Goal: Task Accomplishment & Management: Manage account settings

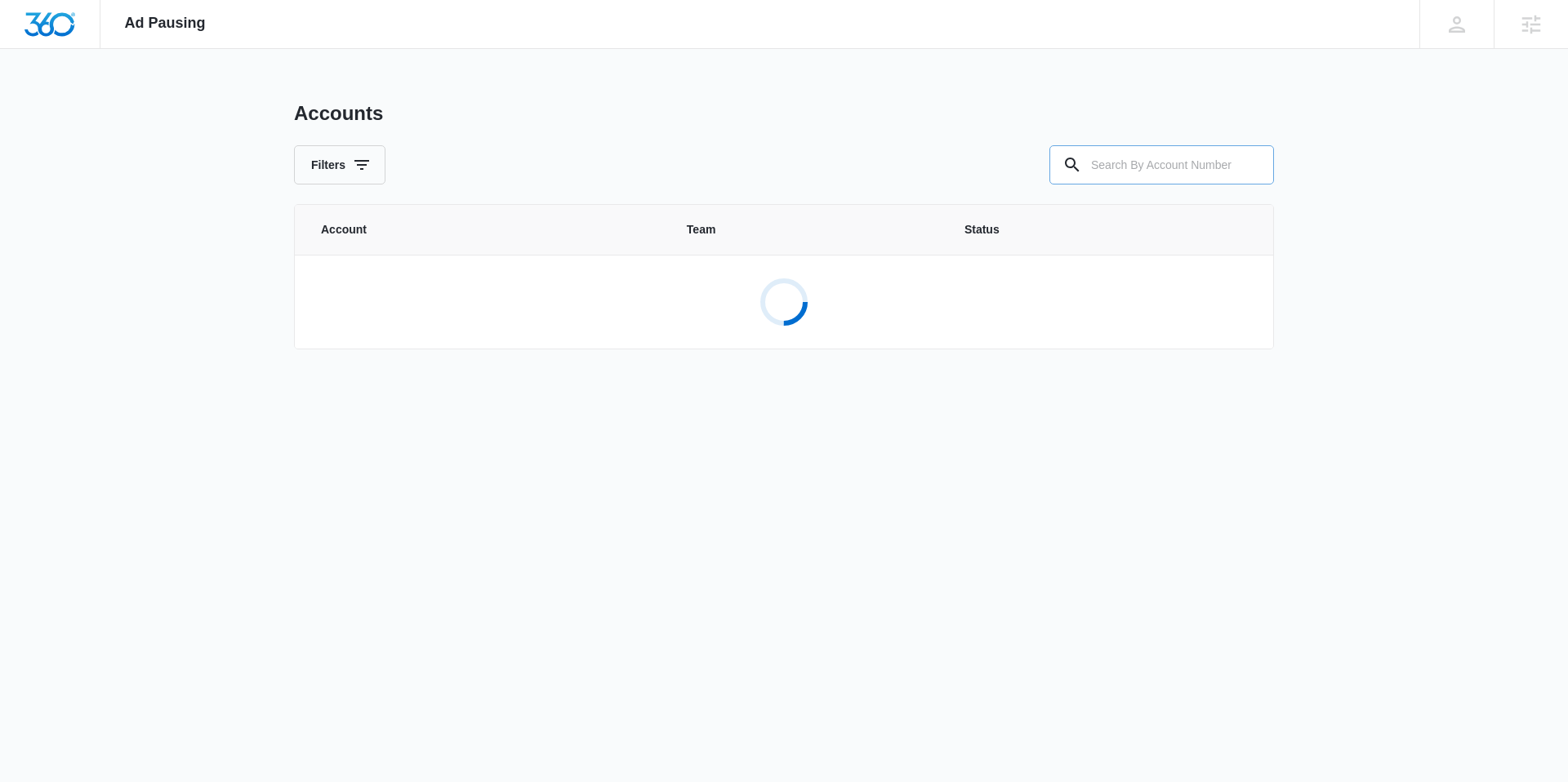
click at [1149, 153] on input "text" at bounding box center [1161, 165] width 224 height 39
click at [949, 140] on div "Accounts Filters" at bounding box center [784, 143] width 980 height 83
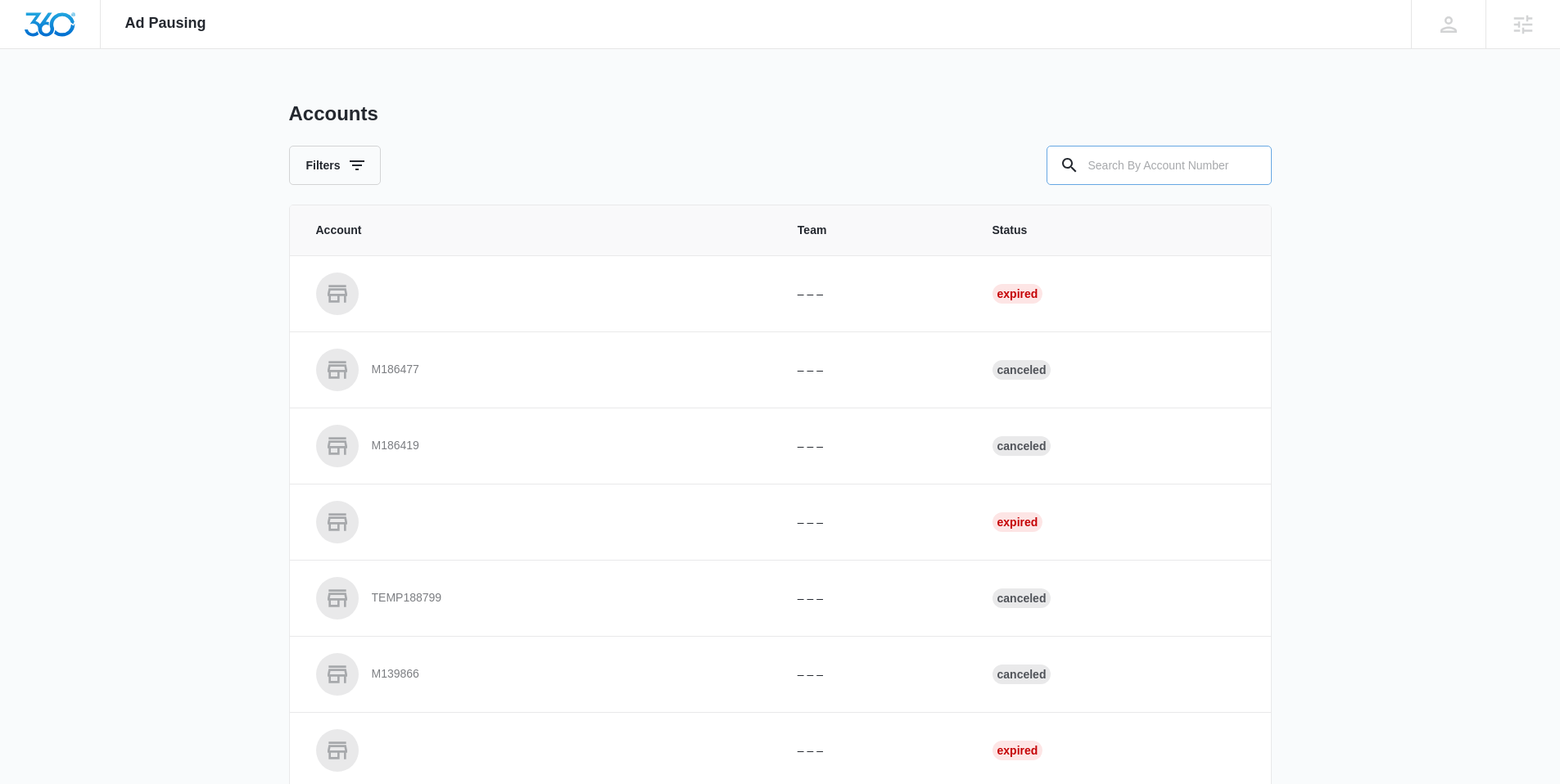
click at [1125, 162] on input "text" at bounding box center [1158, 165] width 225 height 39
type input "M"
paste input "M336511"
type input "M336511"
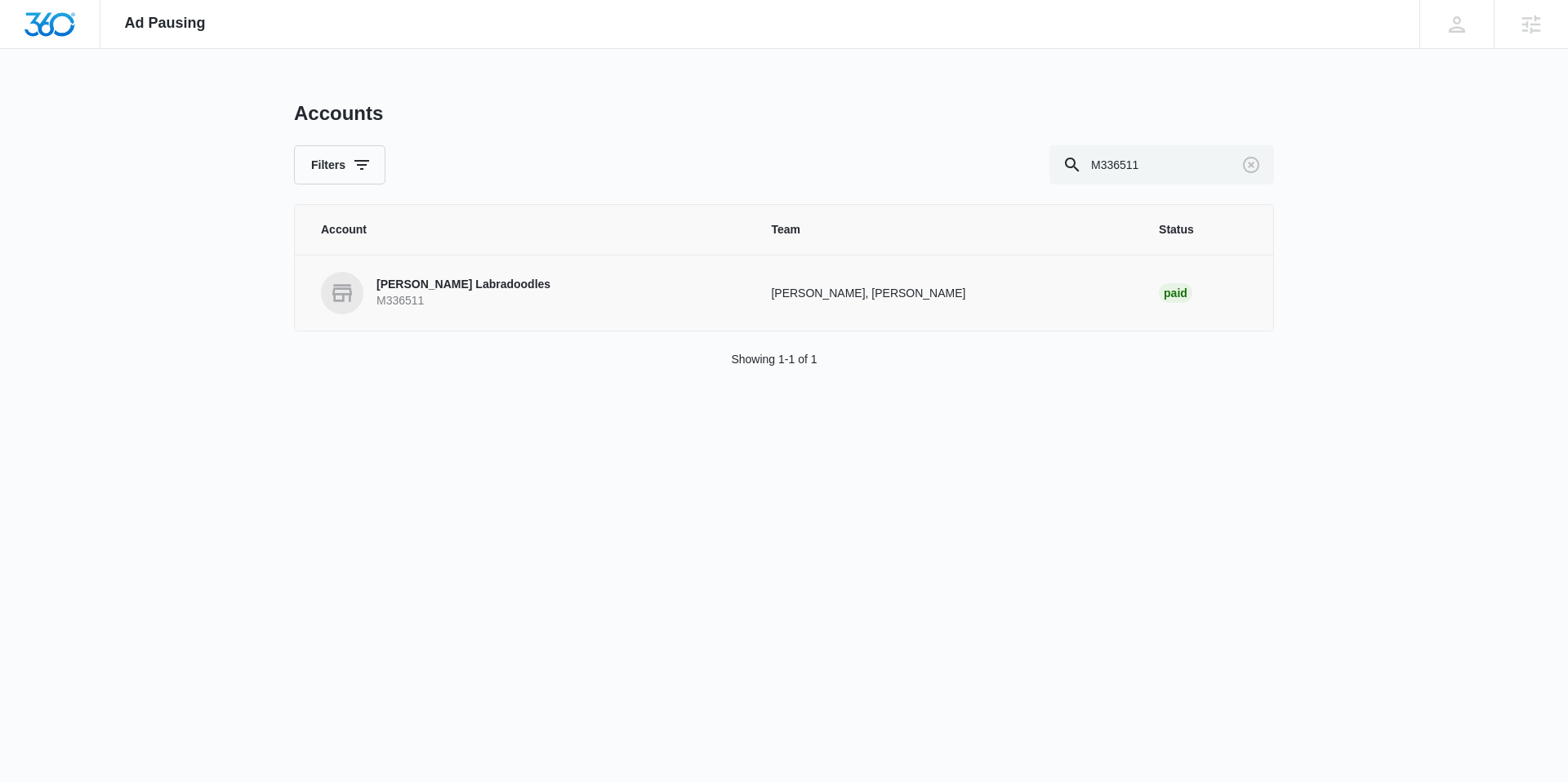
click at [484, 290] on p "Weddington Labradoodles" at bounding box center [464, 284] width 174 height 16
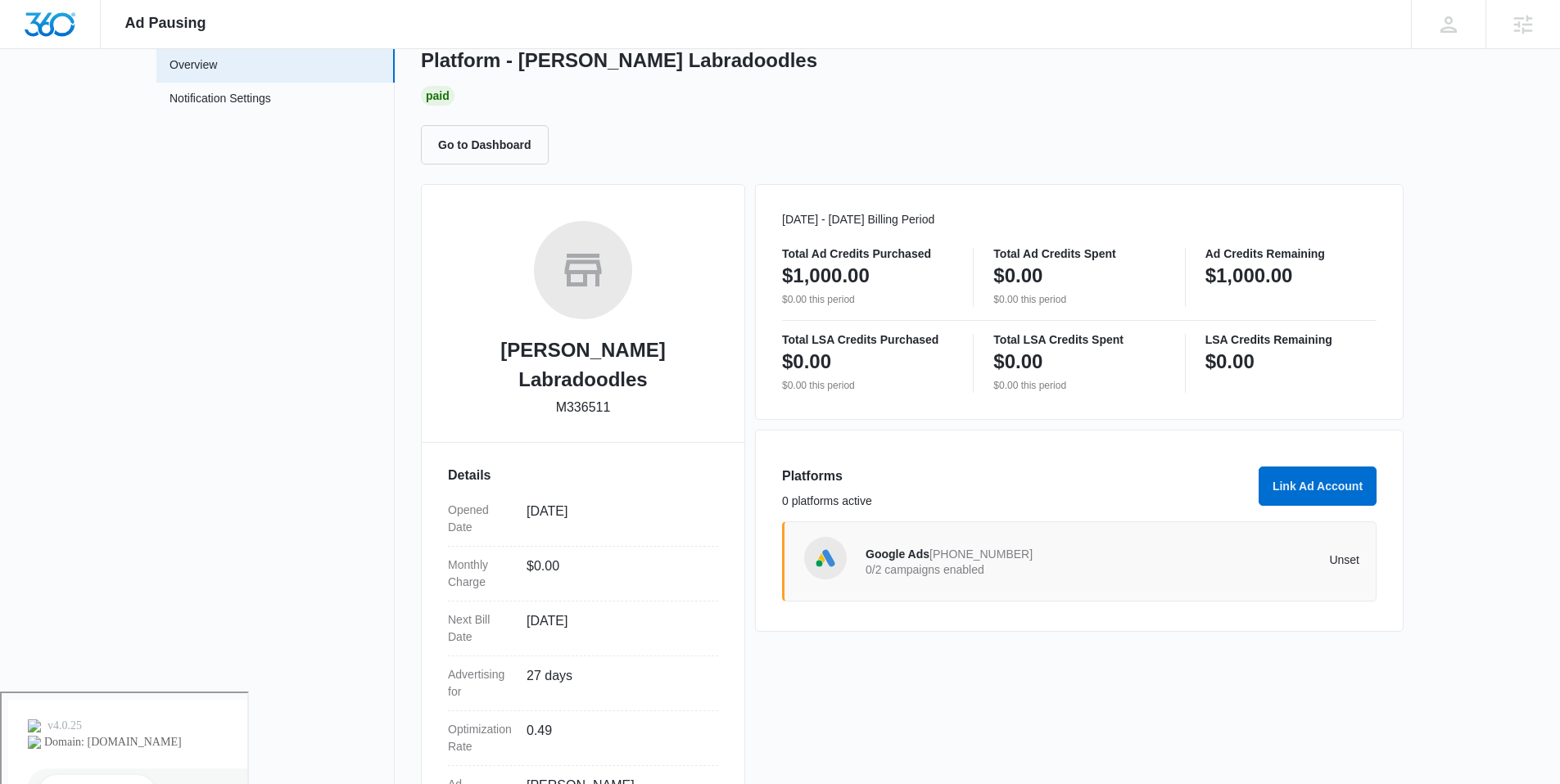
scroll to position [164, 0]
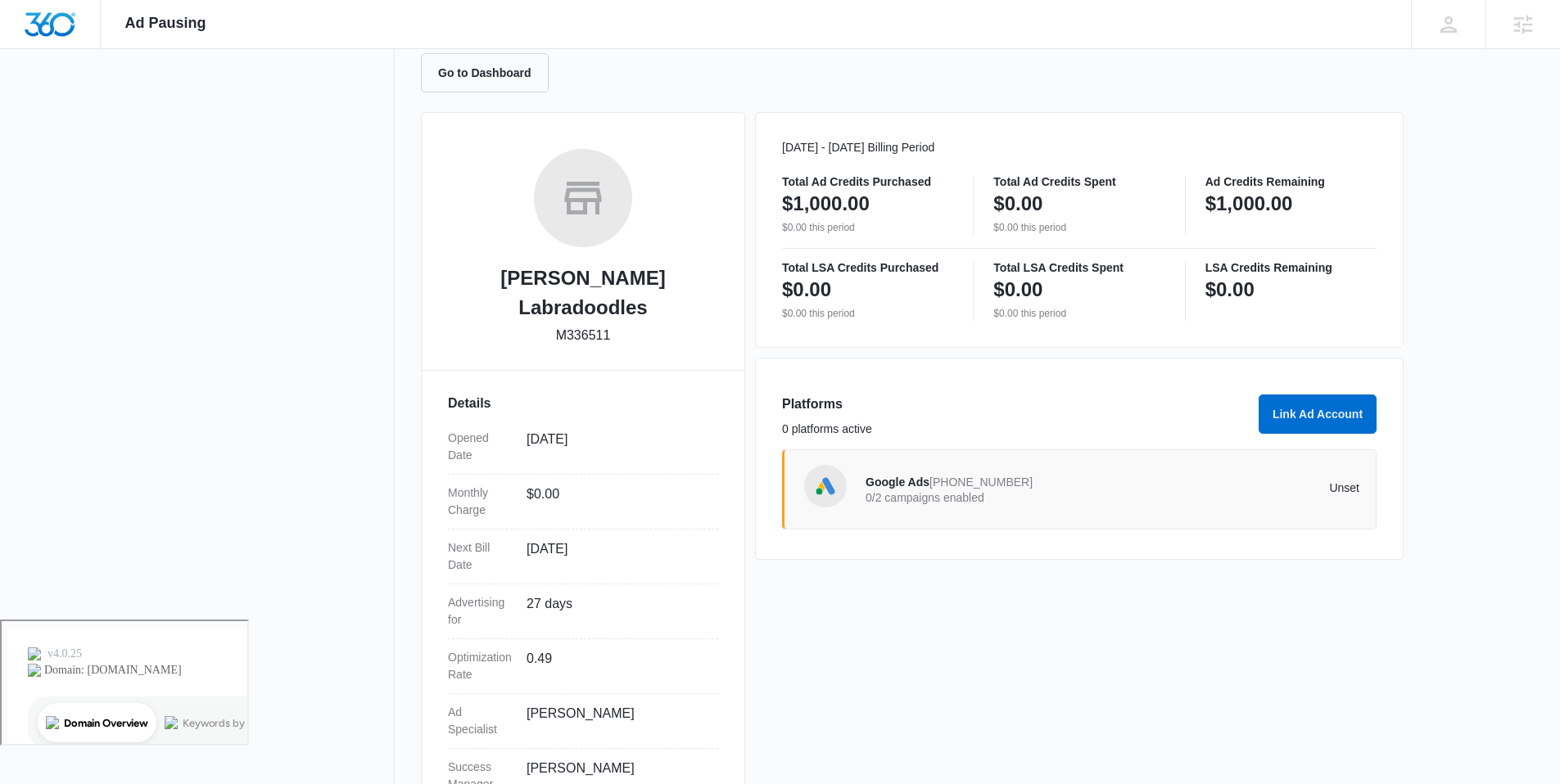
click at [922, 477] on span "Google Ads" at bounding box center [897, 482] width 64 height 13
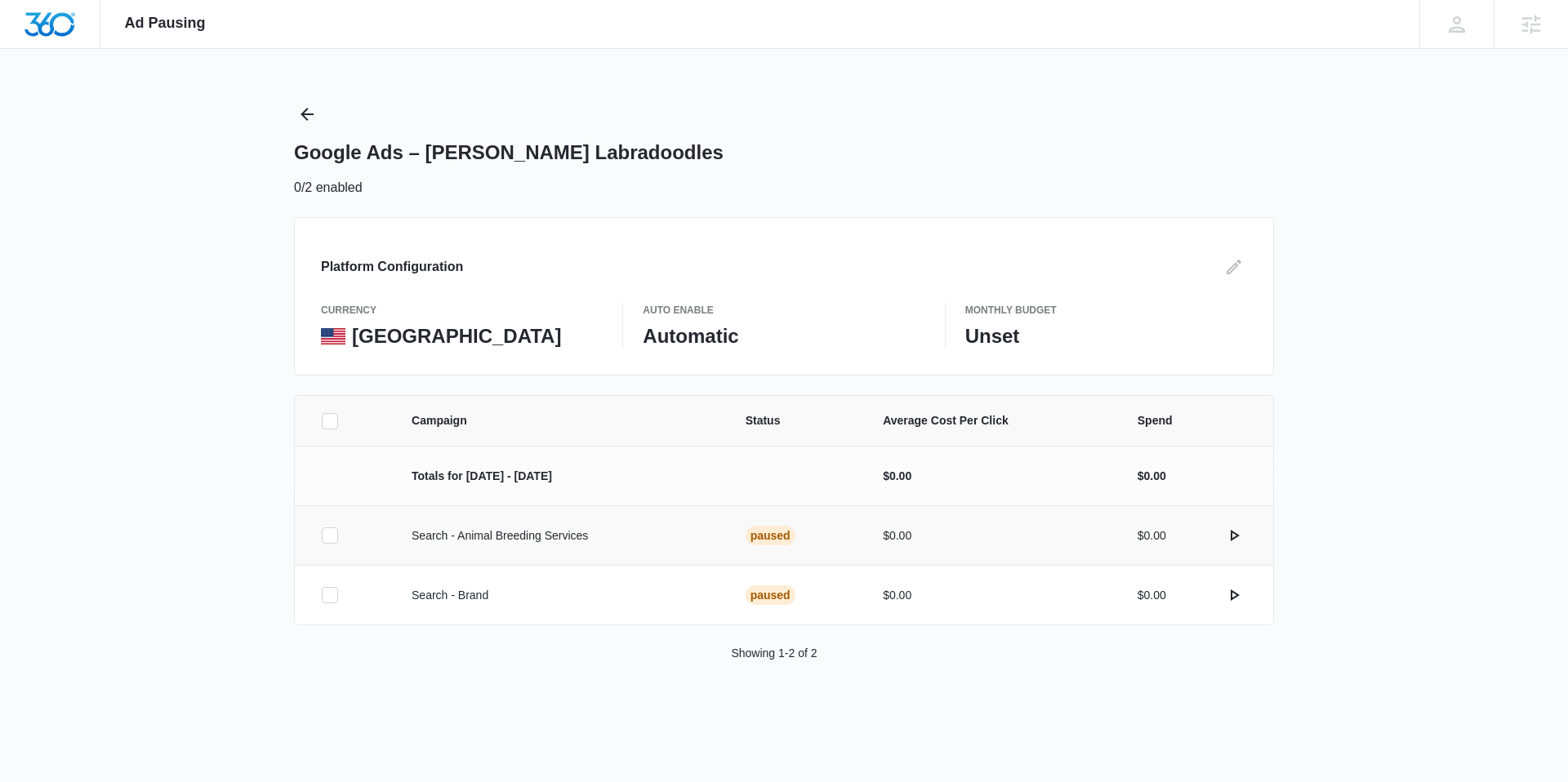
click at [466, 542] on p "Search - Animal Breeding Services" at bounding box center [559, 536] width 294 height 17
click at [472, 539] on p "Search - Animal Breeding Services" at bounding box center [559, 536] width 294 height 17
click at [526, 538] on p "Search - Animal Breeding Services" at bounding box center [559, 536] width 294 height 17
click at [315, 116] on icon "Back" at bounding box center [307, 114] width 20 height 20
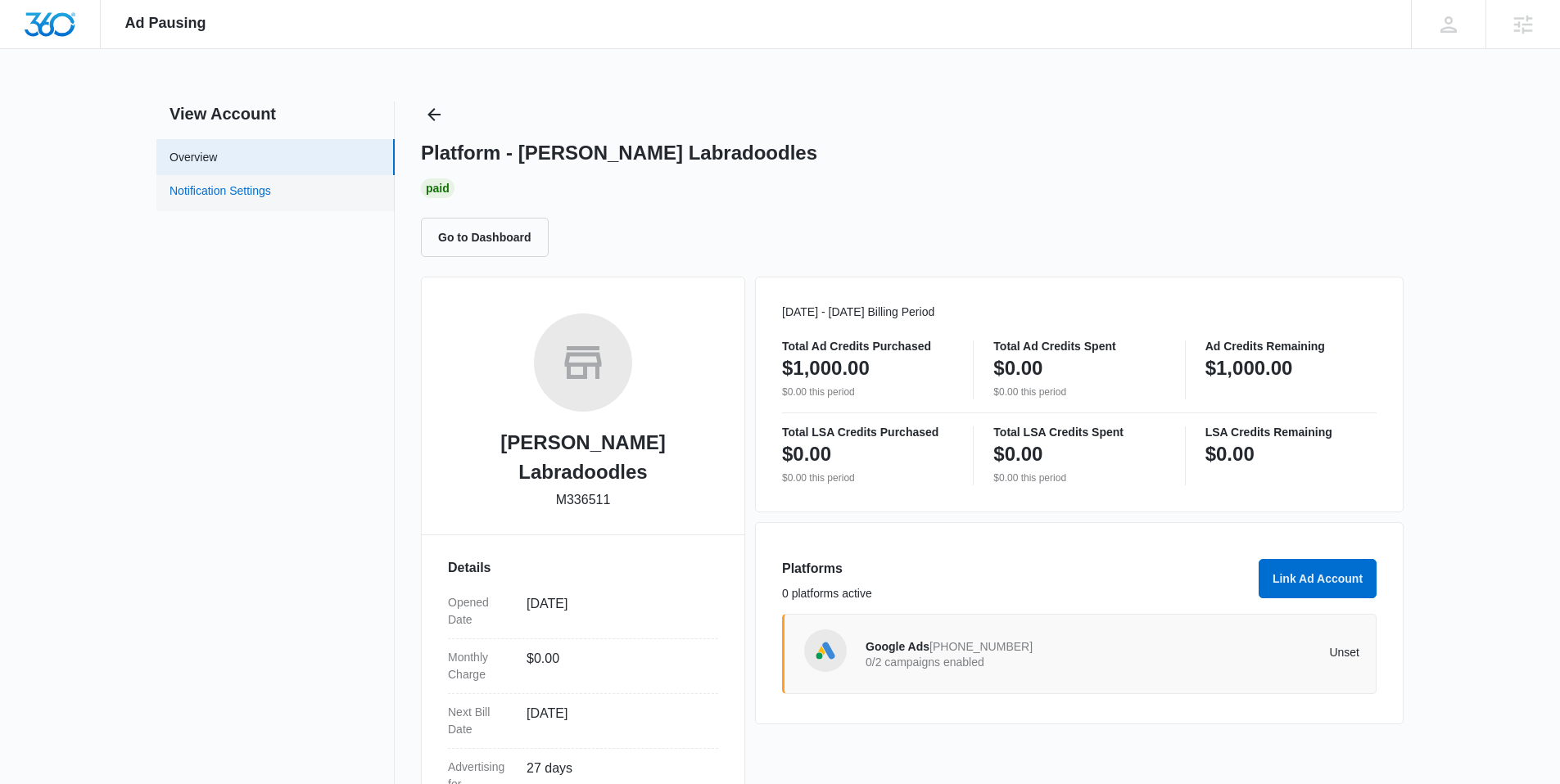
click at [258, 200] on link "Notification Settings" at bounding box center [220, 193] width 102 height 21
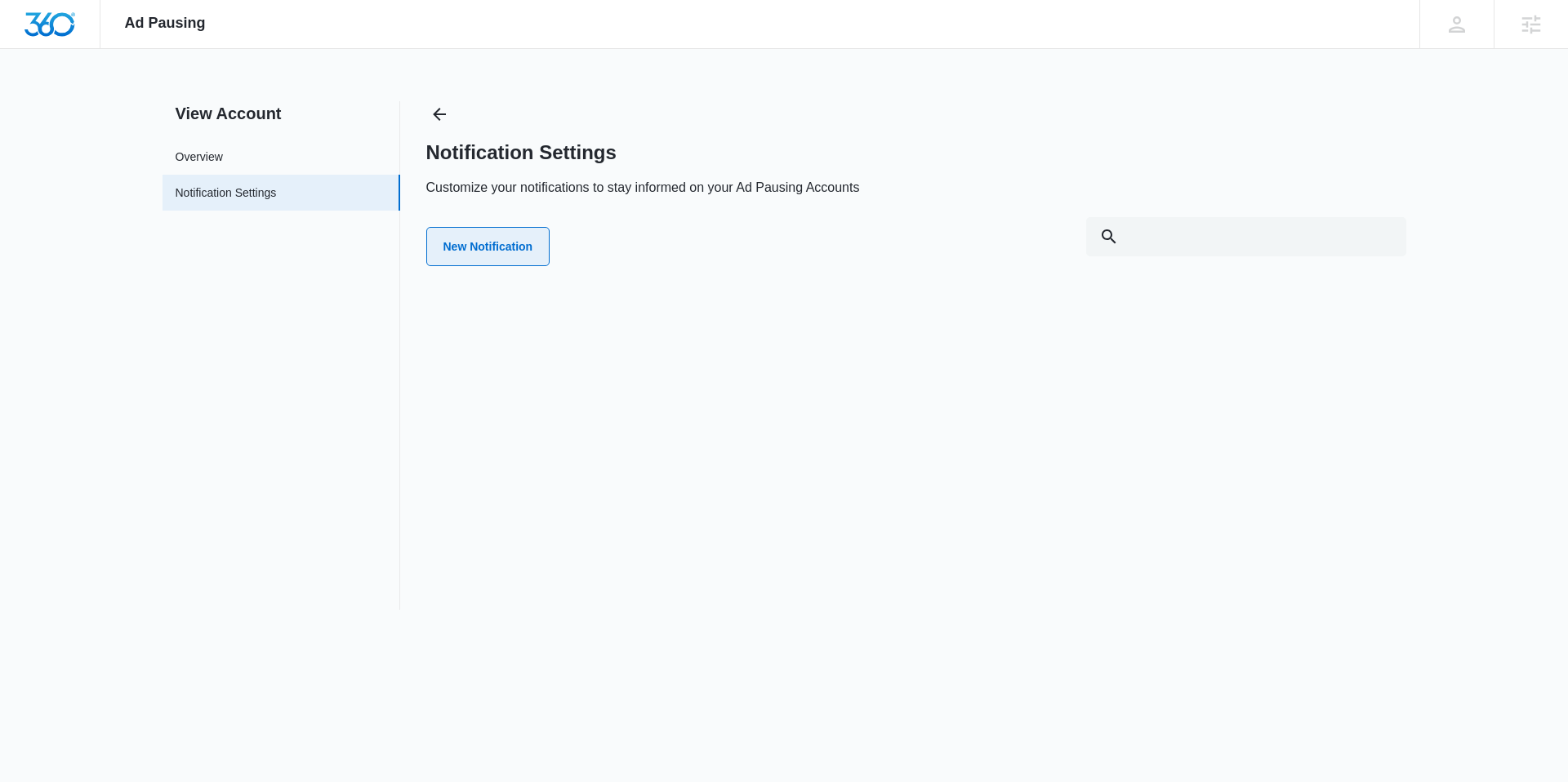
click at [514, 250] on button "New Notification" at bounding box center [488, 246] width 124 height 39
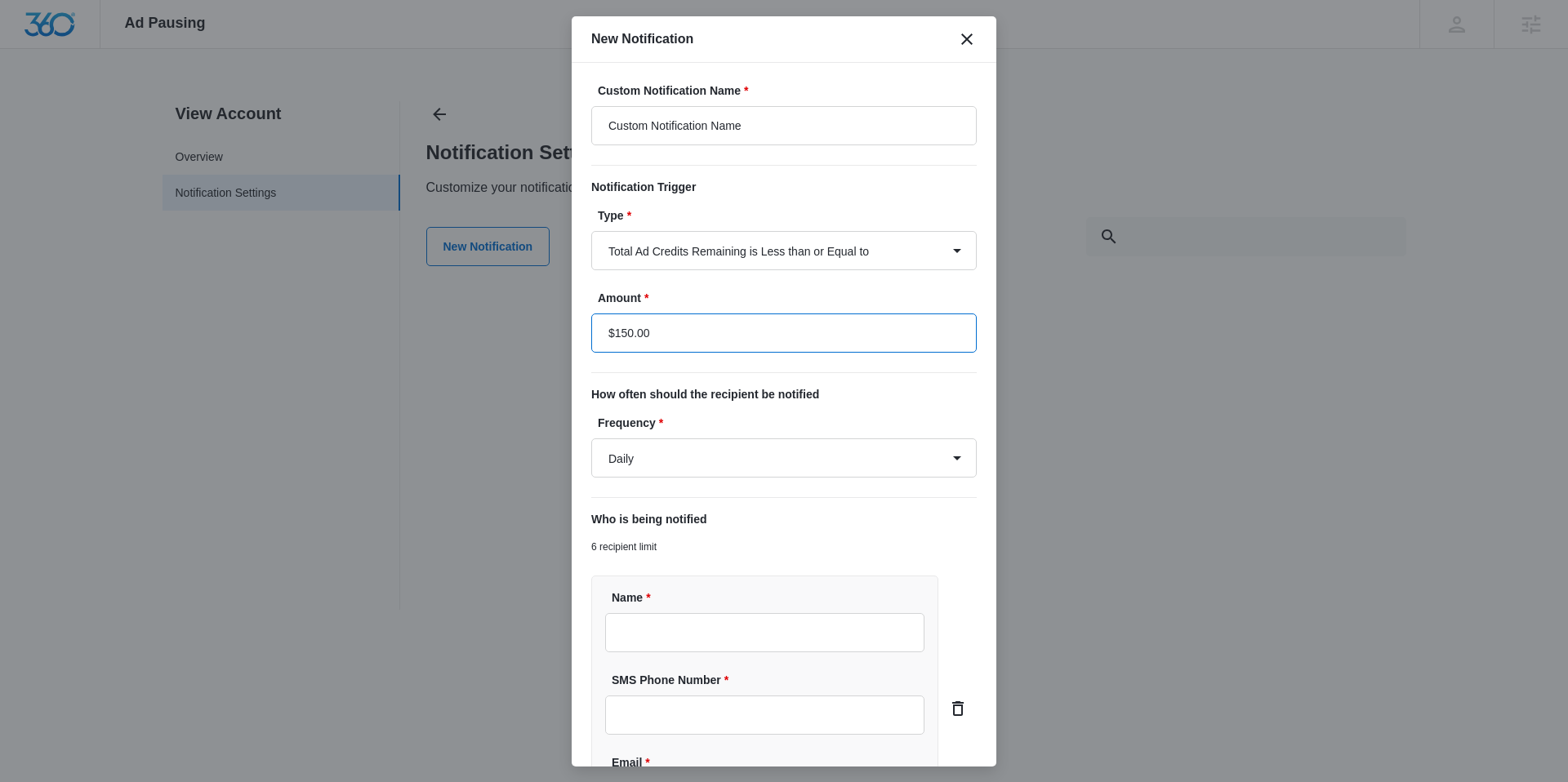
click at [688, 334] on input "$150.00" at bounding box center [783, 332] width 385 height 39
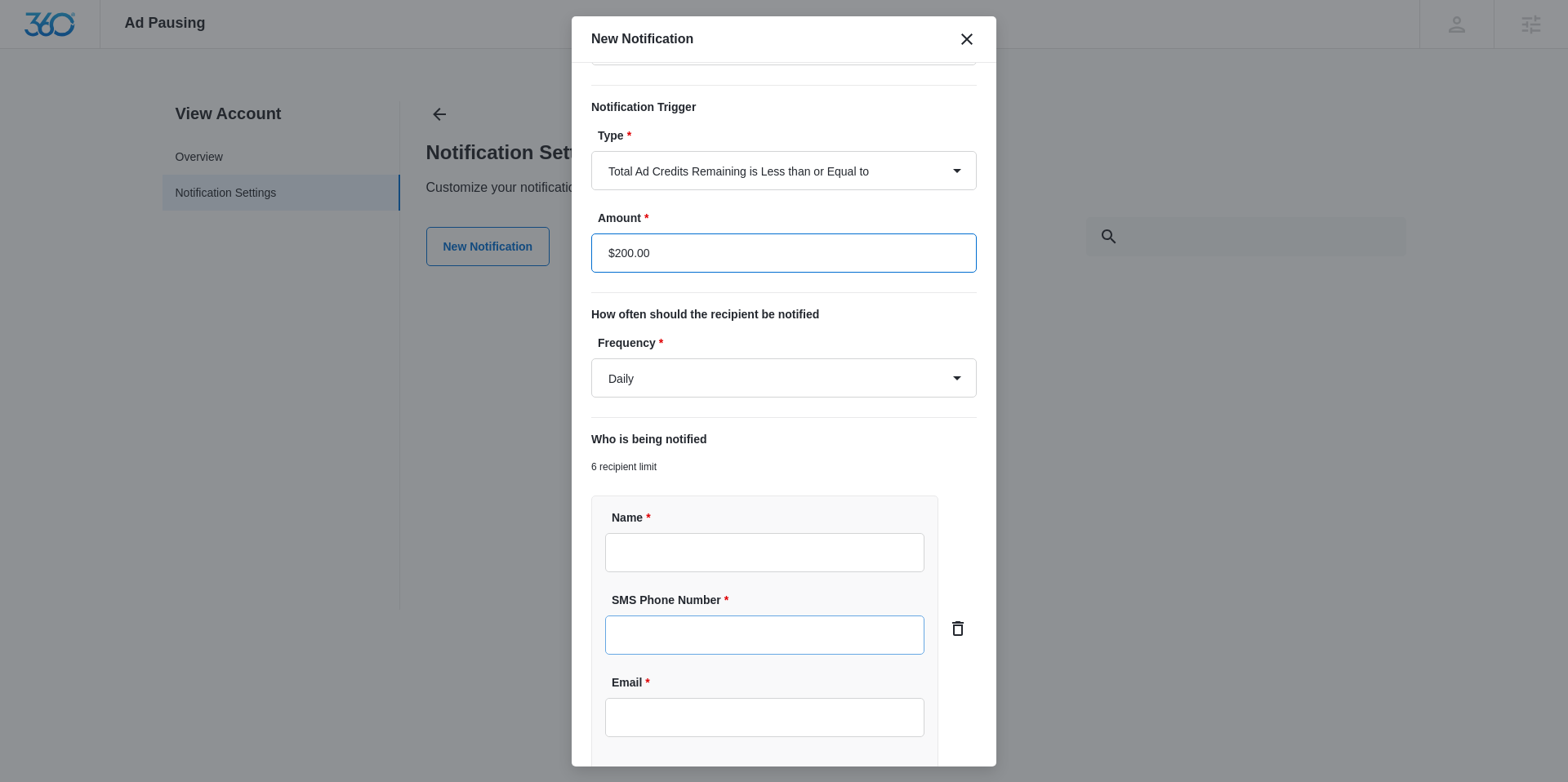
scroll to position [208, 0]
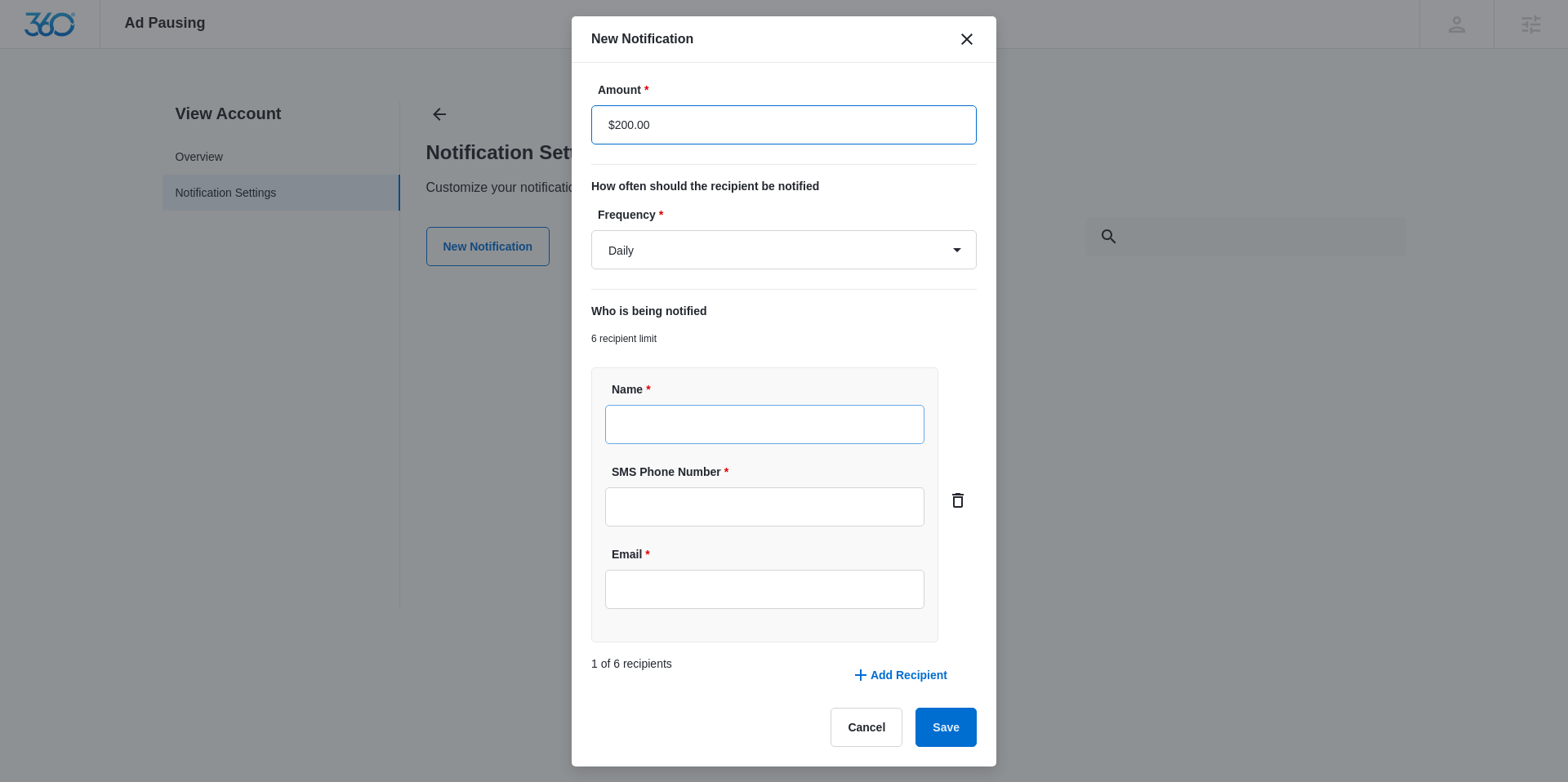
type input "$200.00"
click at [722, 418] on input "Name *" at bounding box center [764, 424] width 319 height 39
type input "[PERSON_NAME]"
click at [725, 502] on input "SMS Phone Number *" at bounding box center [764, 507] width 319 height 39
type input "(970) 614-1847"
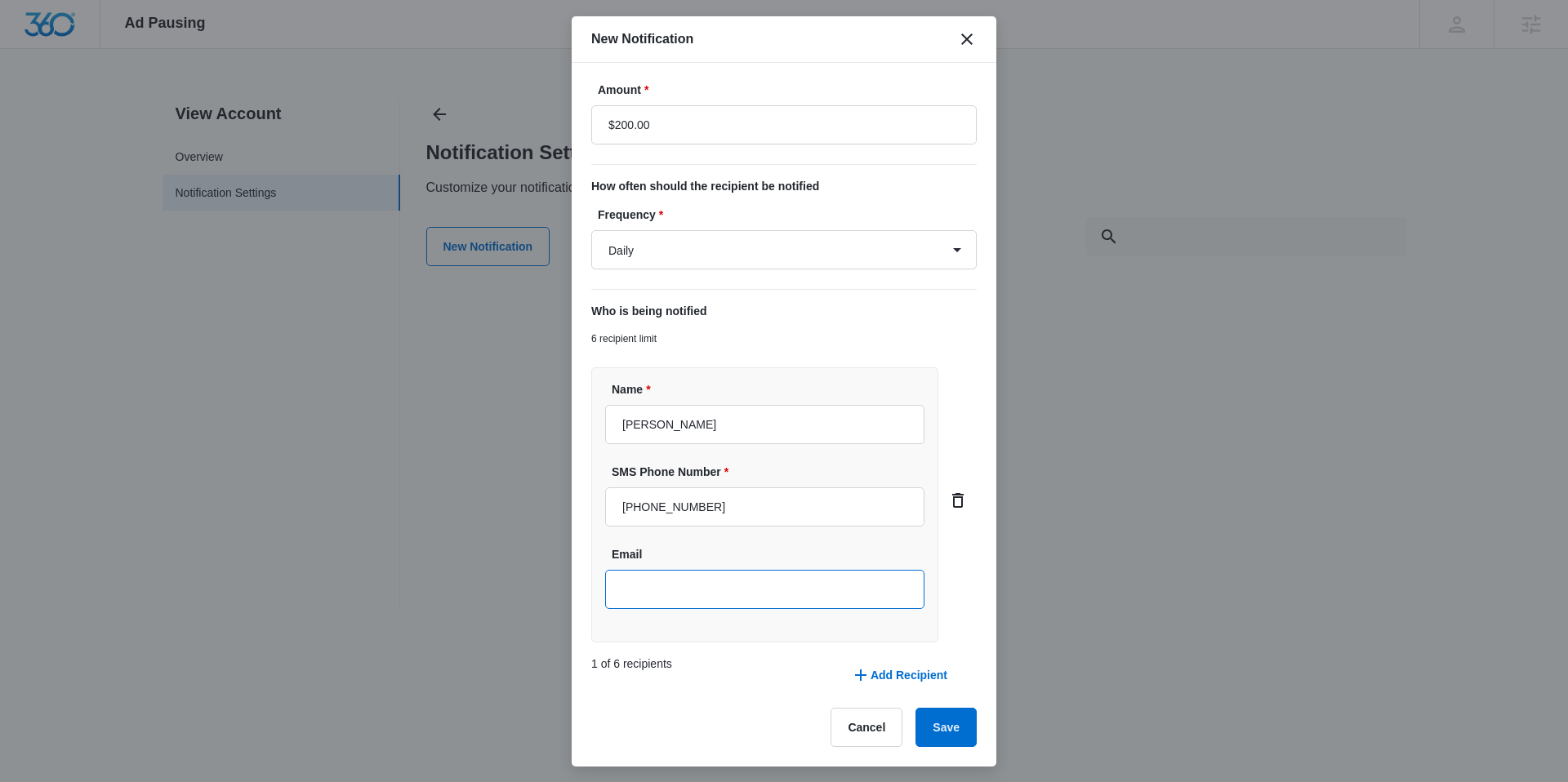
click at [690, 586] on input "Email" at bounding box center [764, 589] width 319 height 39
type input "[PERSON_NAME][EMAIL_ADDRESS][DOMAIN_NAME]"
click at [934, 723] on button "Save" at bounding box center [946, 727] width 62 height 39
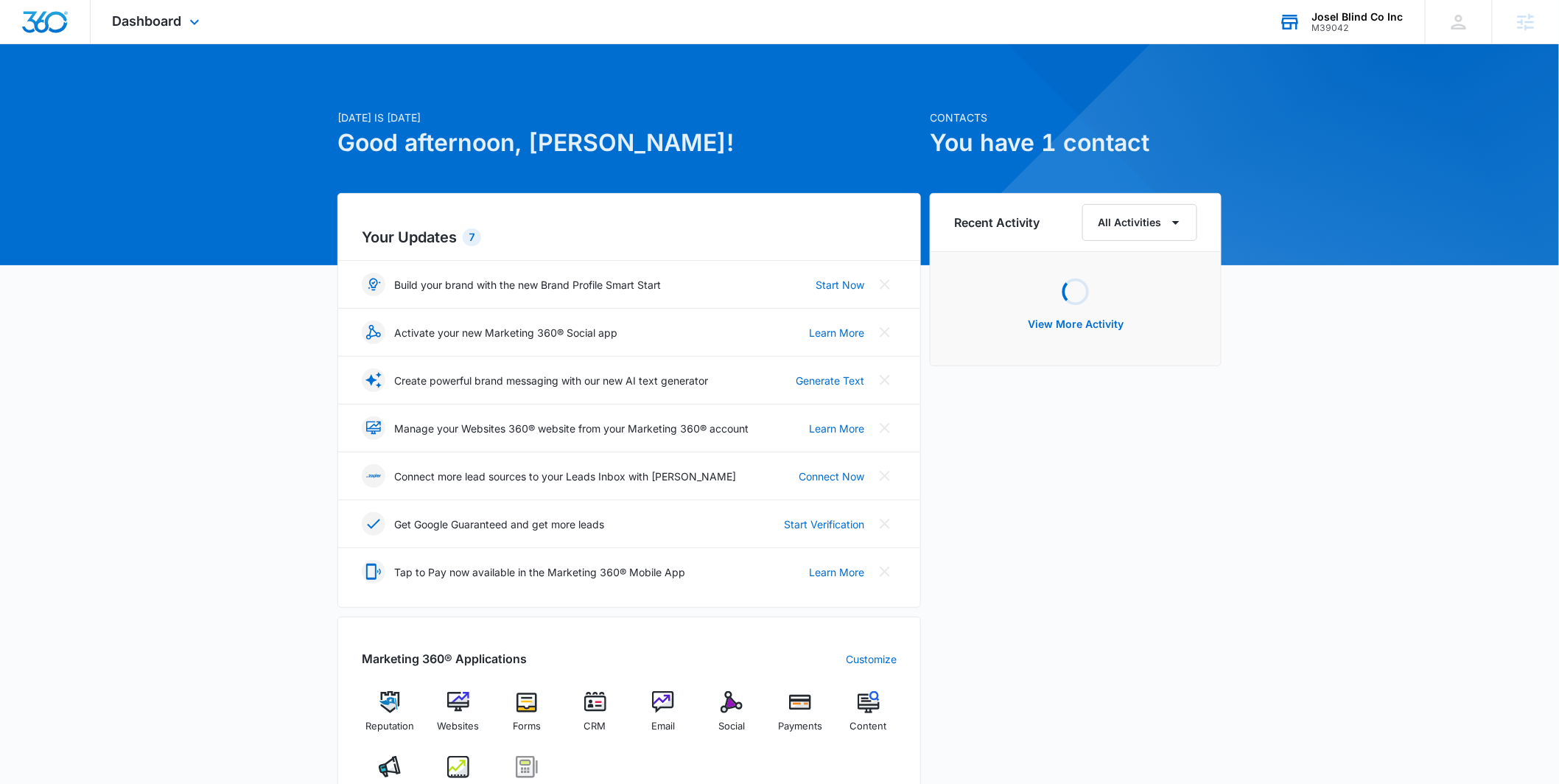
click at [1337, 30] on div "M39042" at bounding box center [1357, 28] width 91 height 10
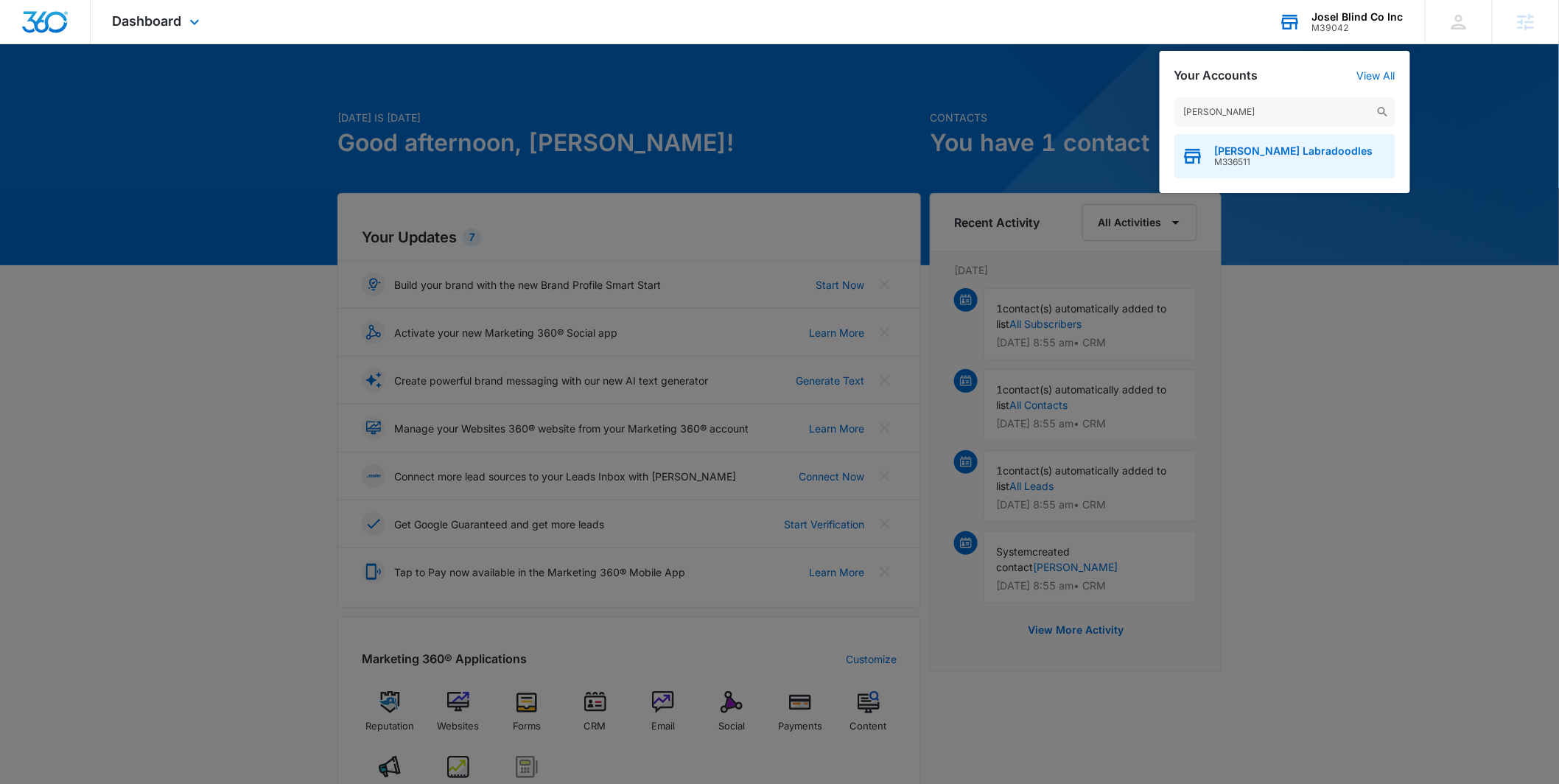
type input "weddington"
click at [1249, 153] on span "Weddington Labradoodles" at bounding box center [1293, 151] width 158 height 12
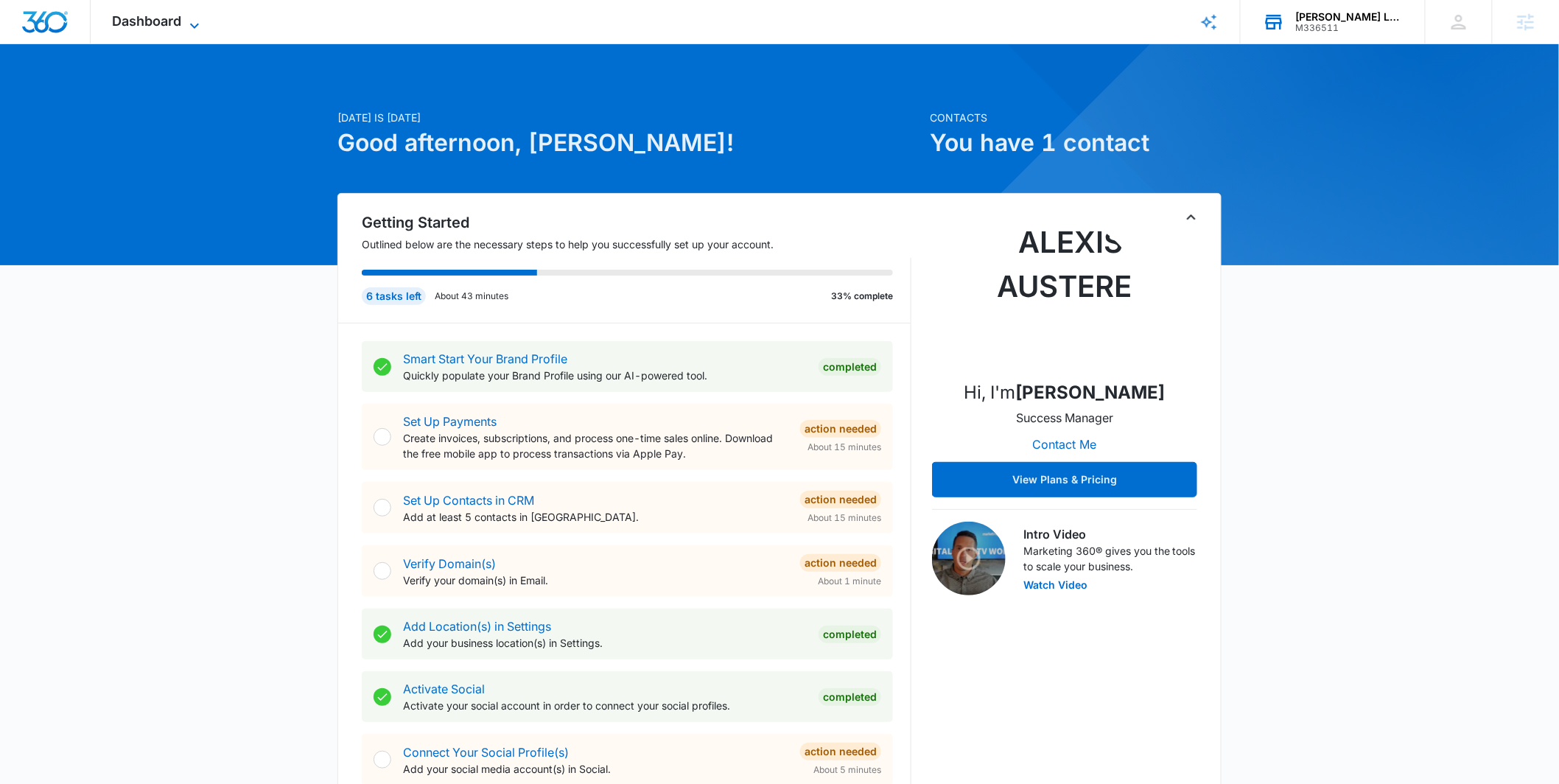
click at [186, 17] on icon at bounding box center [194, 26] width 18 height 18
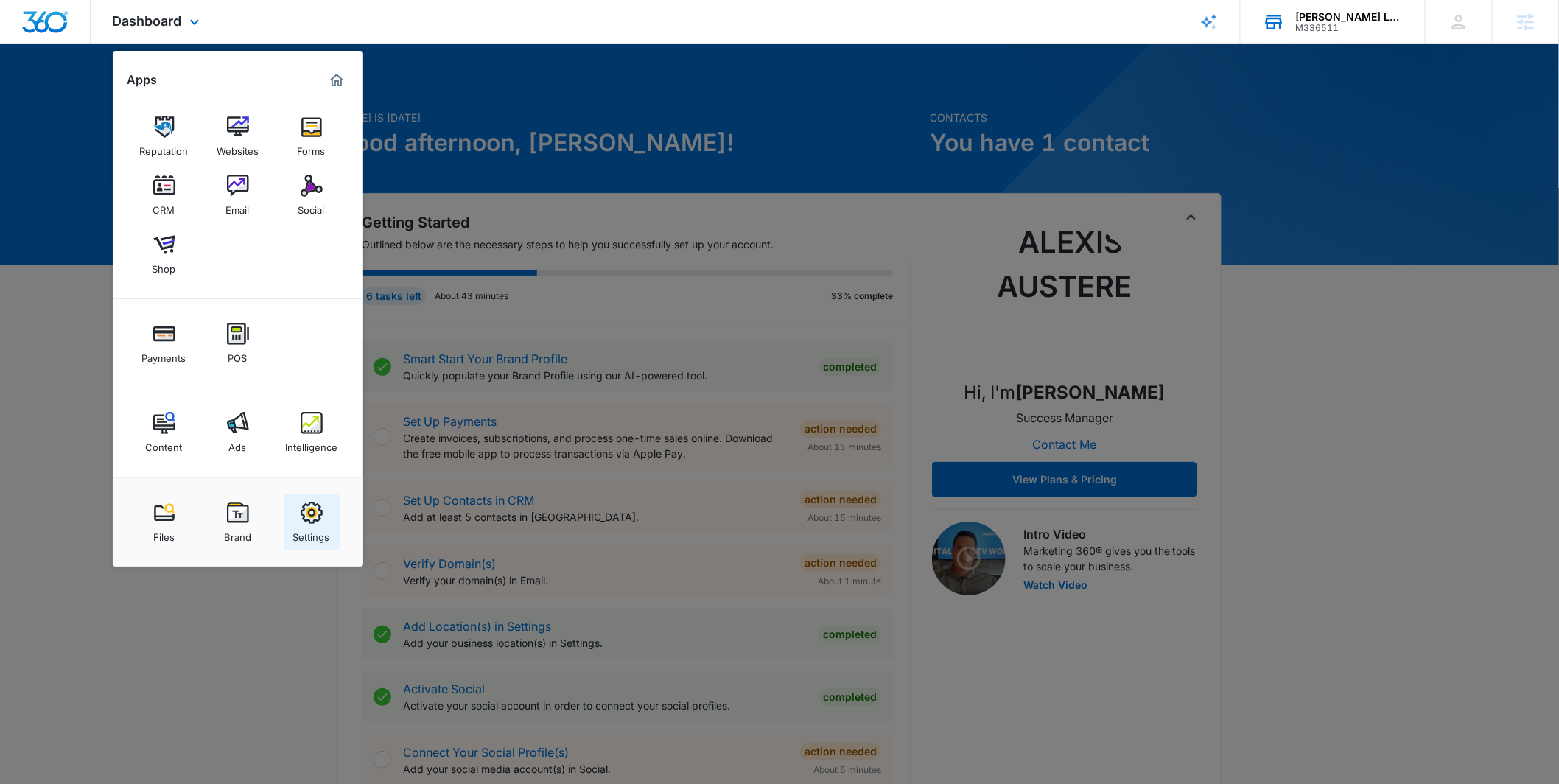
click at [321, 510] on img at bounding box center [312, 512] width 22 height 22
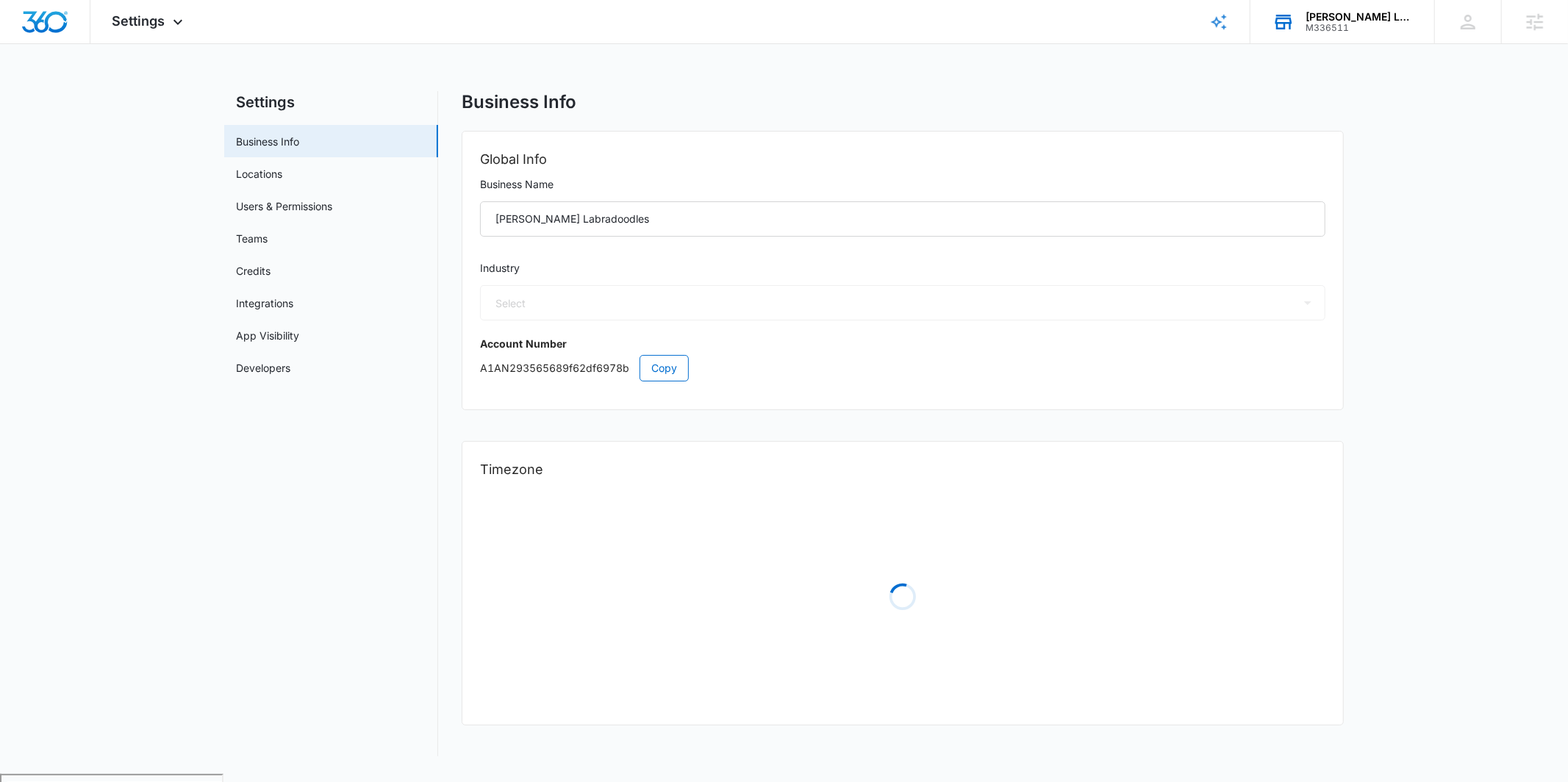
select select "52"
select select "US"
select select "America/New_York"
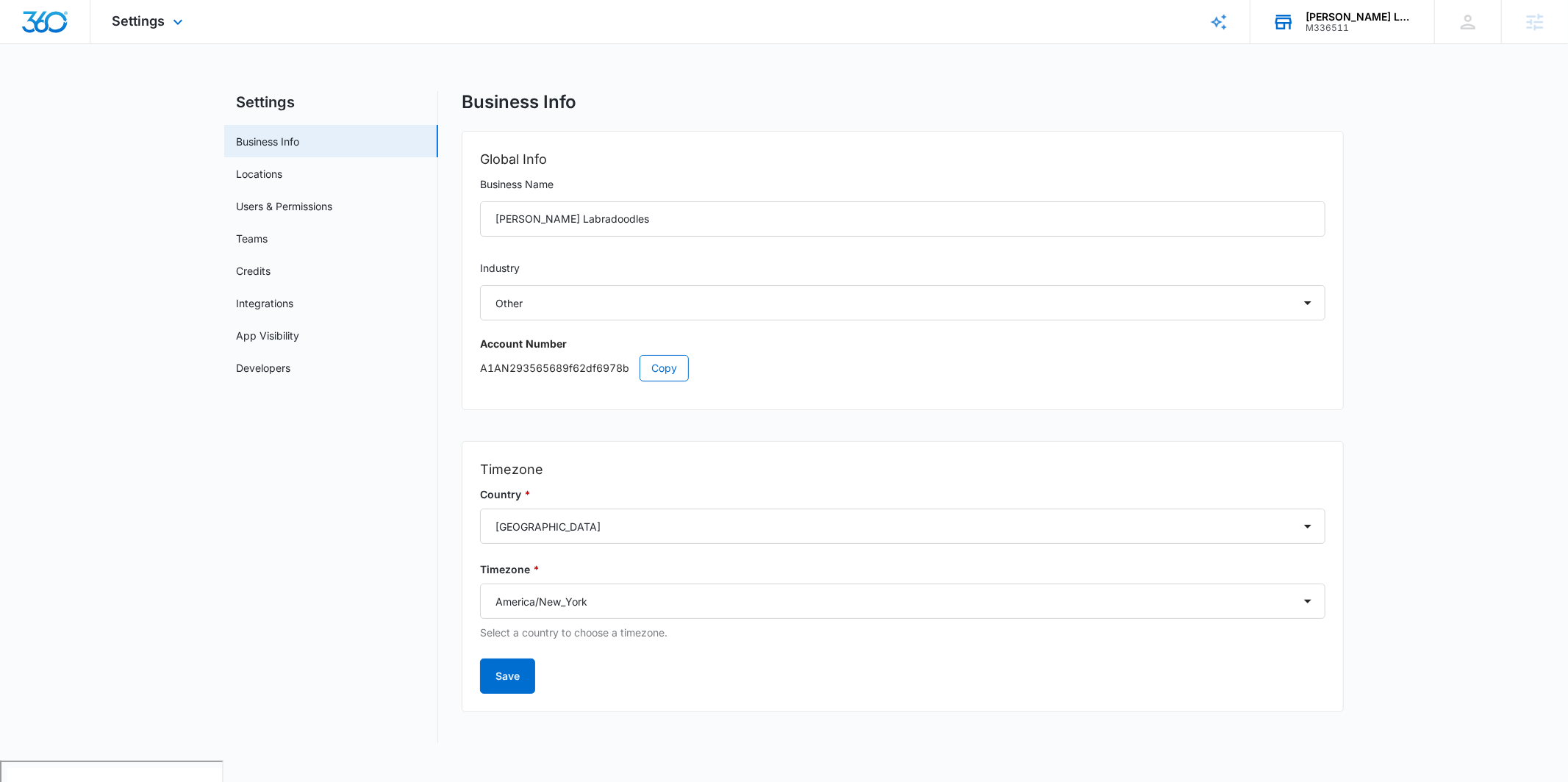
click at [165, 16] on div "Settings Apps Reputation Websites Forms CRM Email Social Shop Payments POS Cont…" at bounding box center [149, 21] width 118 height 43
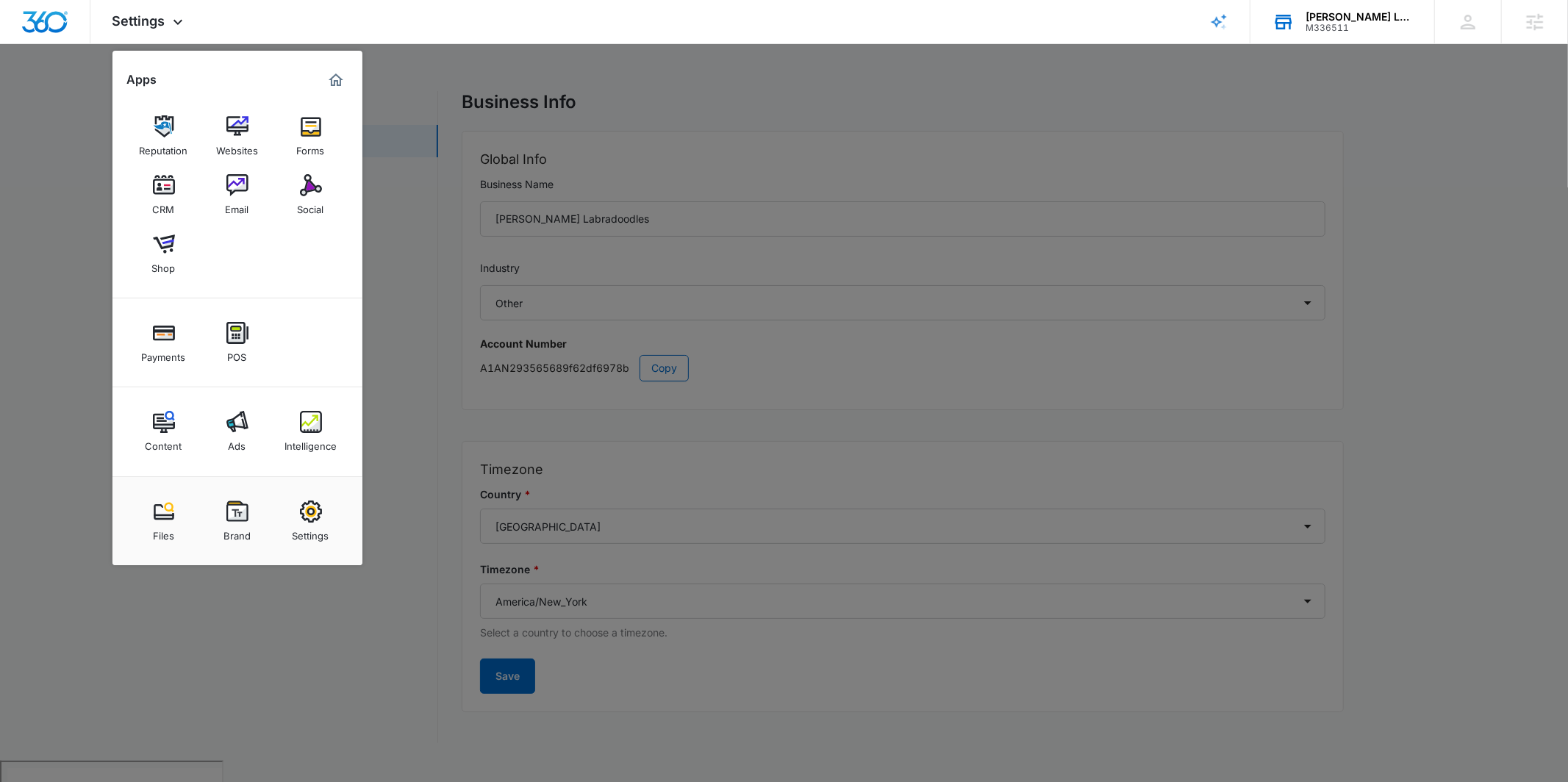
click at [464, 108] on div at bounding box center [784, 391] width 1568 height 782
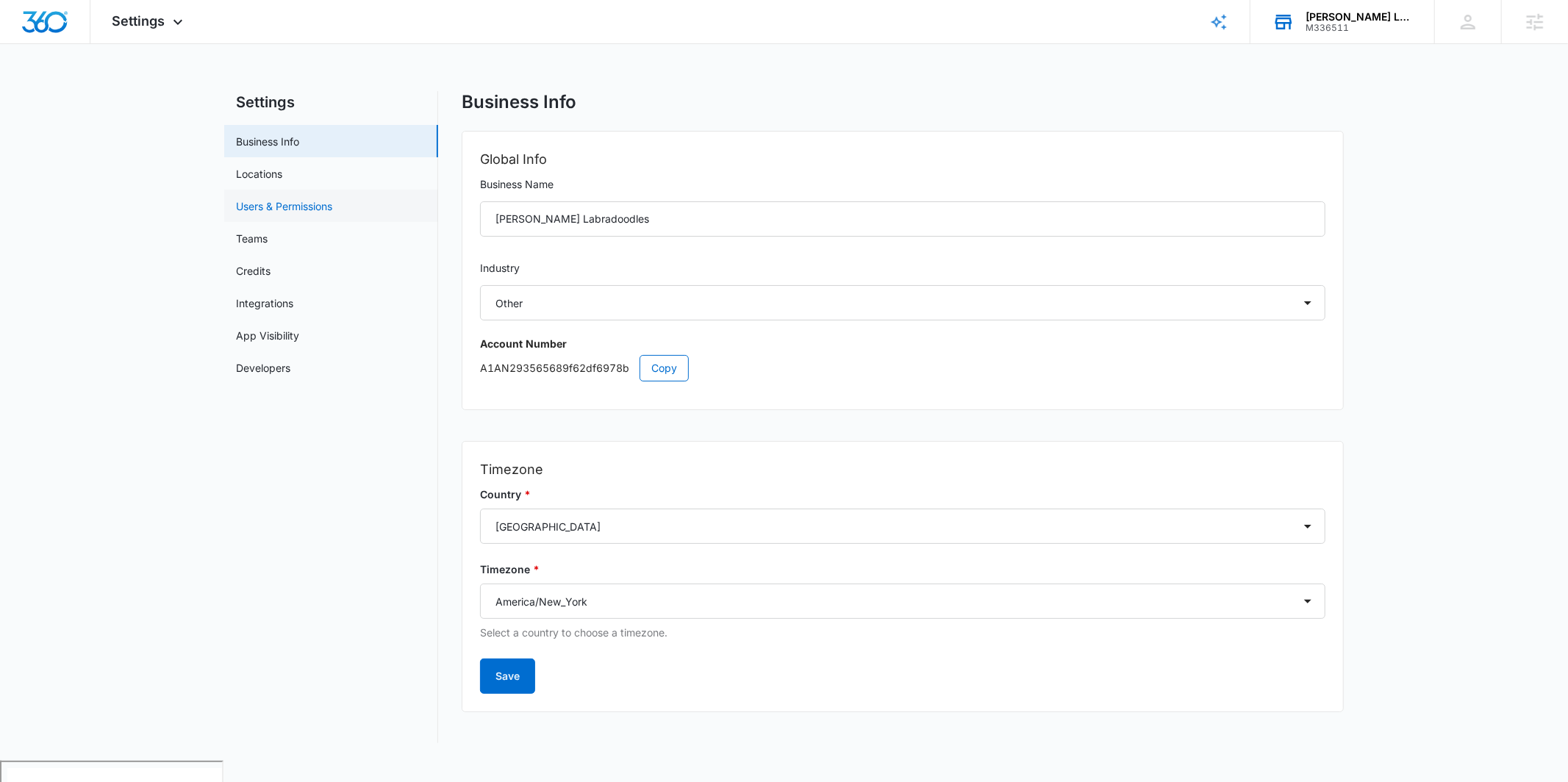
click at [292, 209] on link "Users & Permissions" at bounding box center [284, 206] width 96 height 15
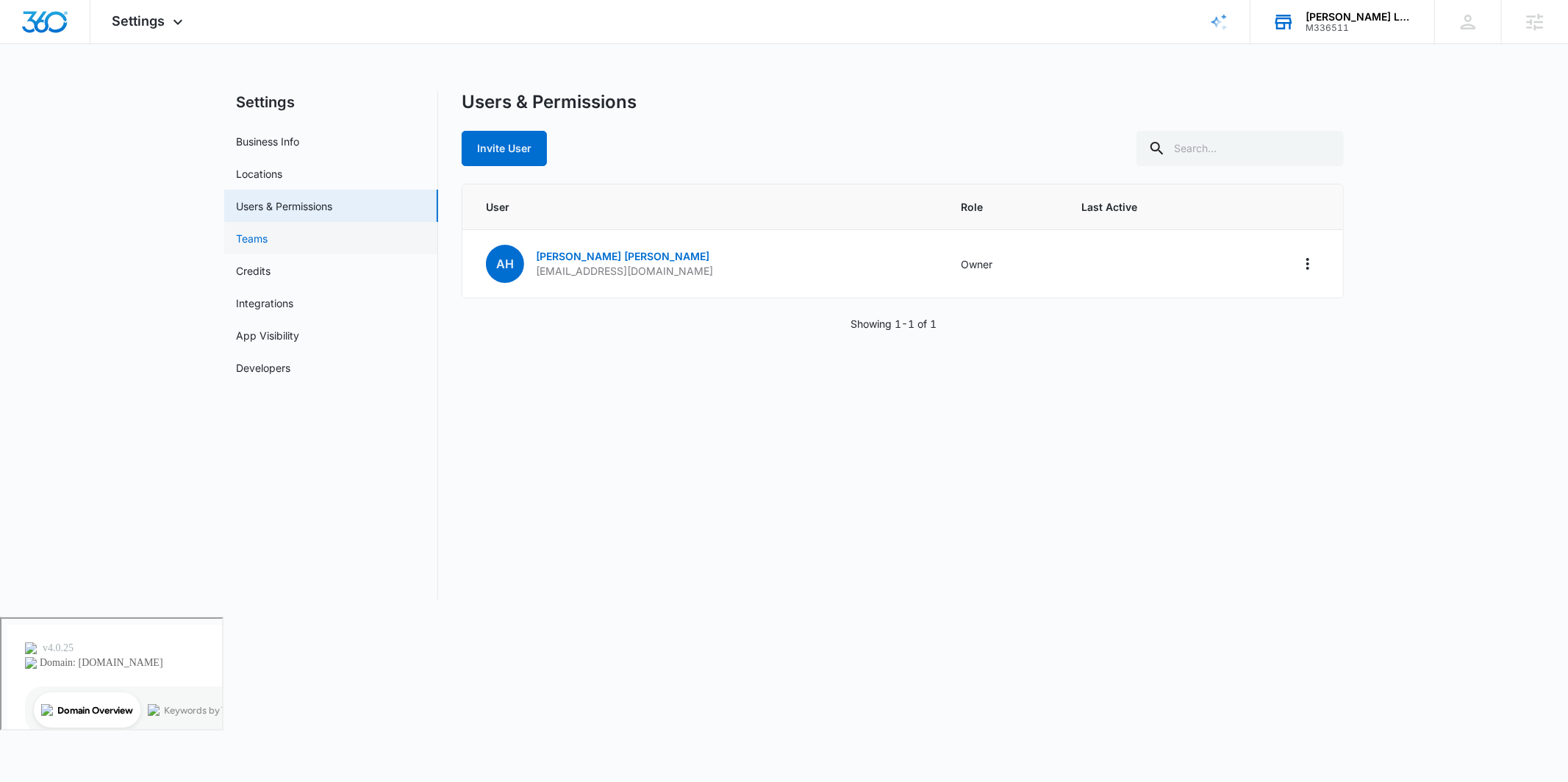
click at [268, 233] on link "Teams" at bounding box center [251, 239] width 32 height 15
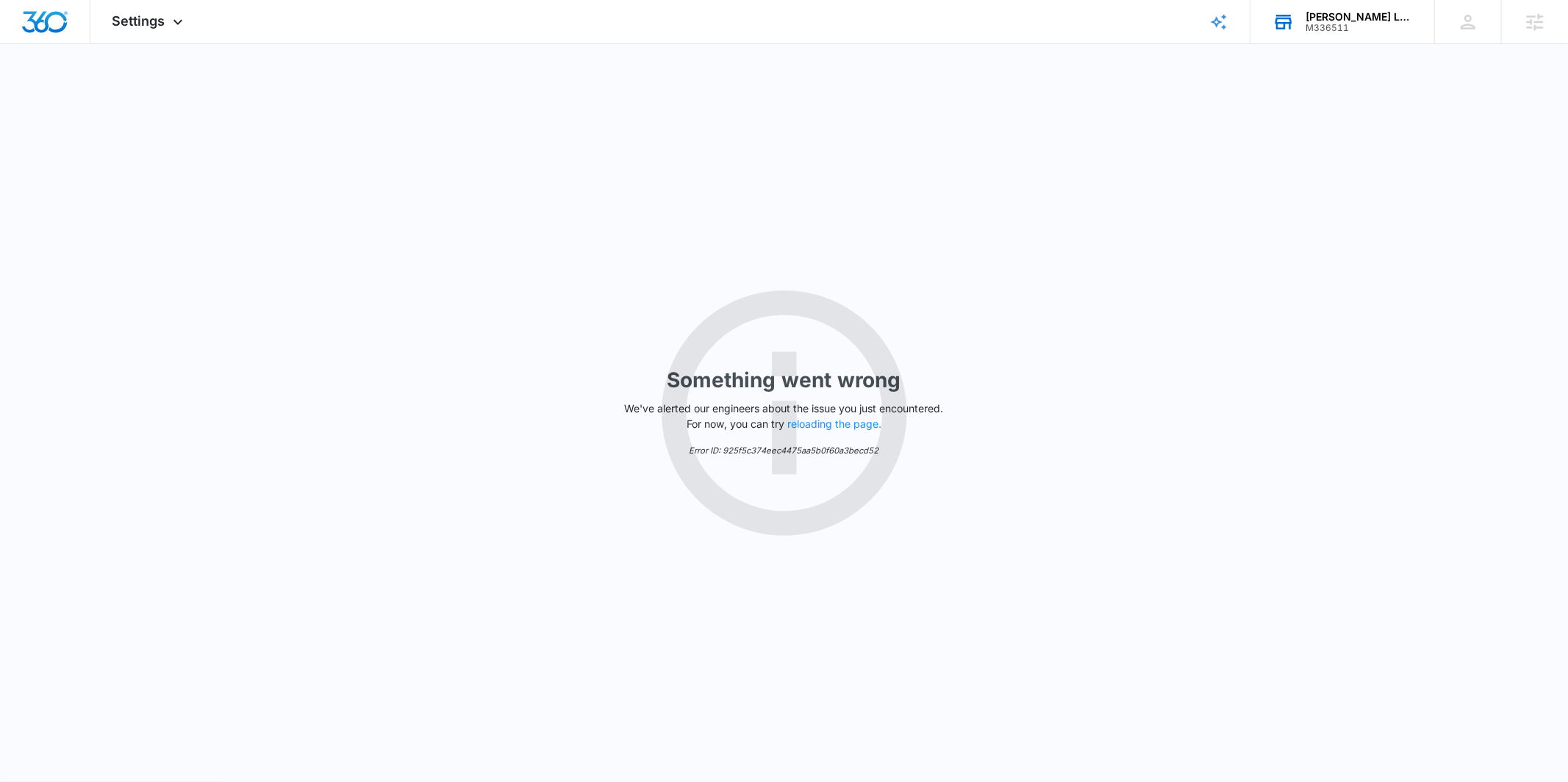
click at [289, 179] on div "Something went wrong We've alerted our engineers about the issue you just encou…" at bounding box center [784, 413] width 1568 height 738
click at [176, 39] on div "Settings Apps Reputation Websites Forms CRM Email Social Shop Payments POS Cont…" at bounding box center [149, 21] width 118 height 43
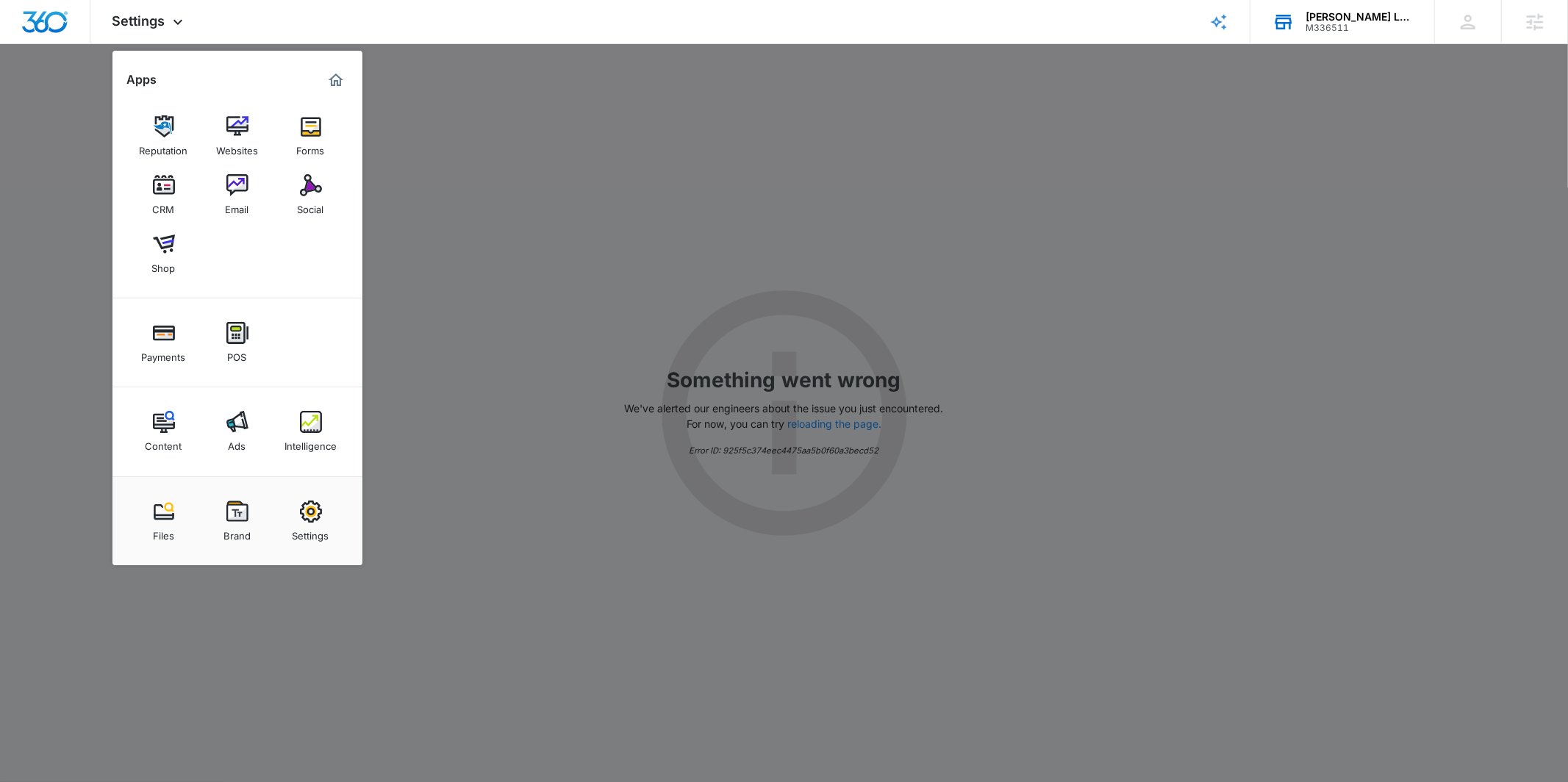
click at [324, 424] on link "Intelligence" at bounding box center [311, 432] width 56 height 56
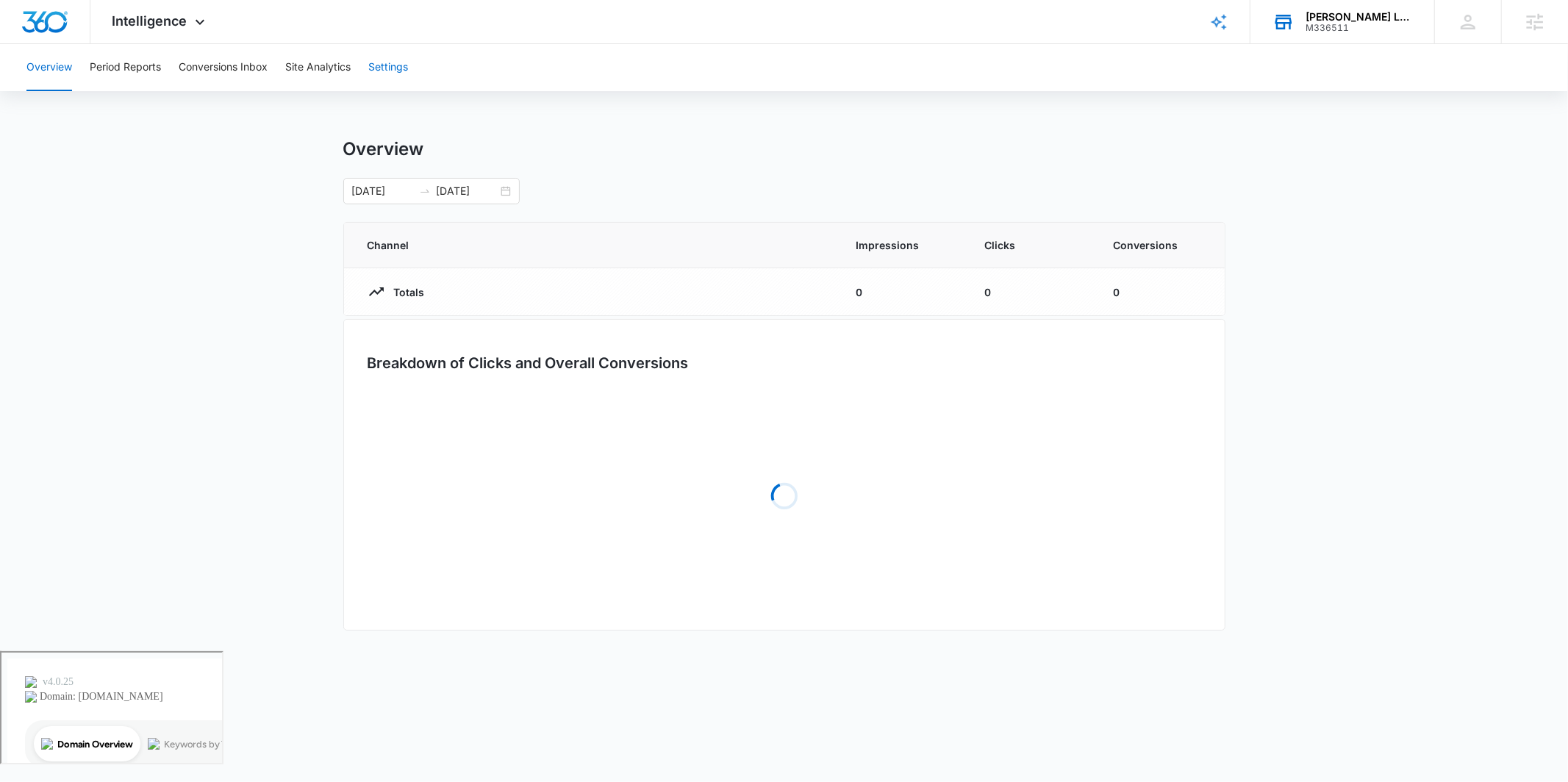
click at [384, 66] on button "Settings" at bounding box center [388, 67] width 40 height 47
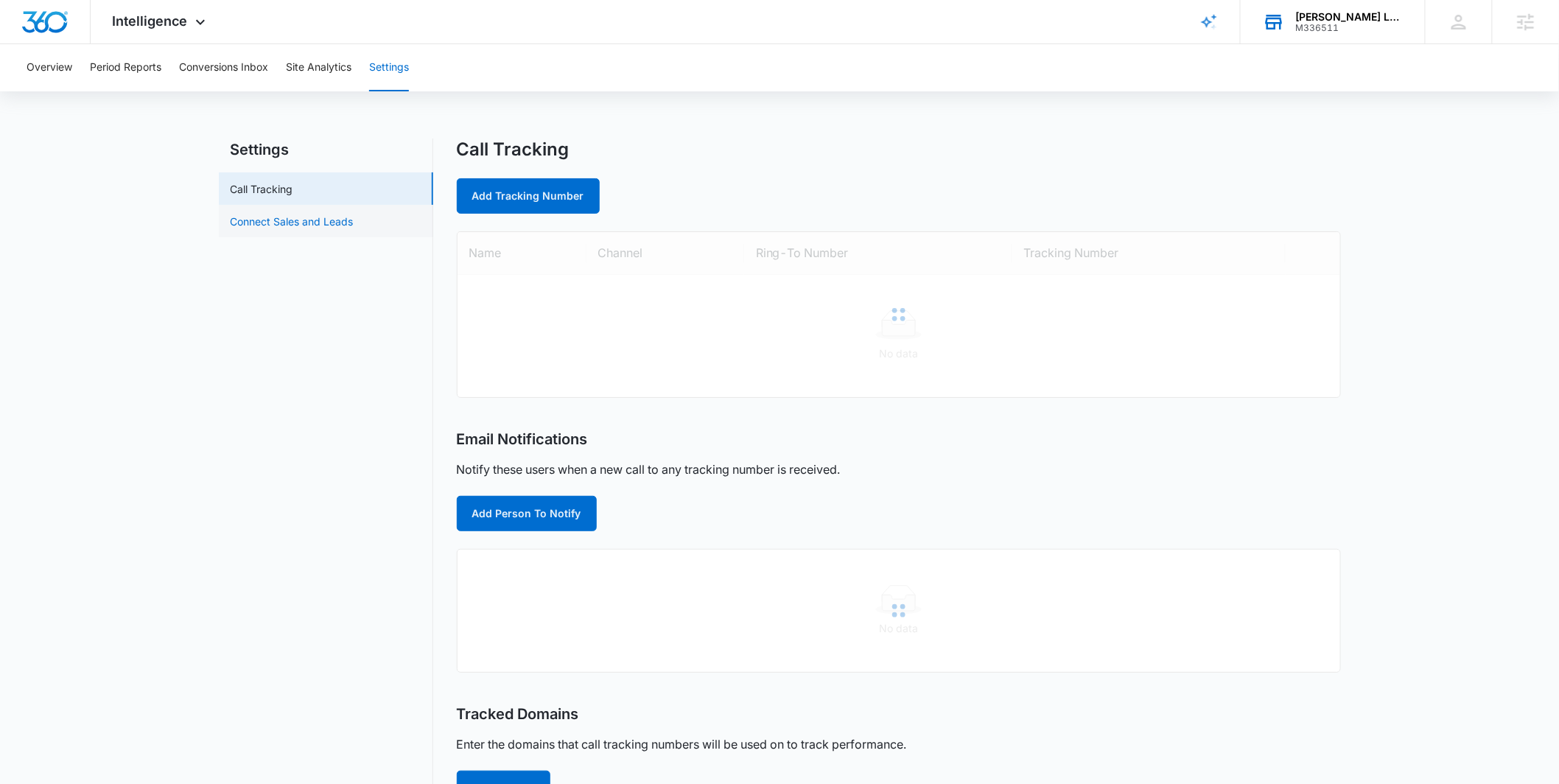
click at [305, 217] on link "Connect Sales and Leads" at bounding box center [292, 221] width 123 height 15
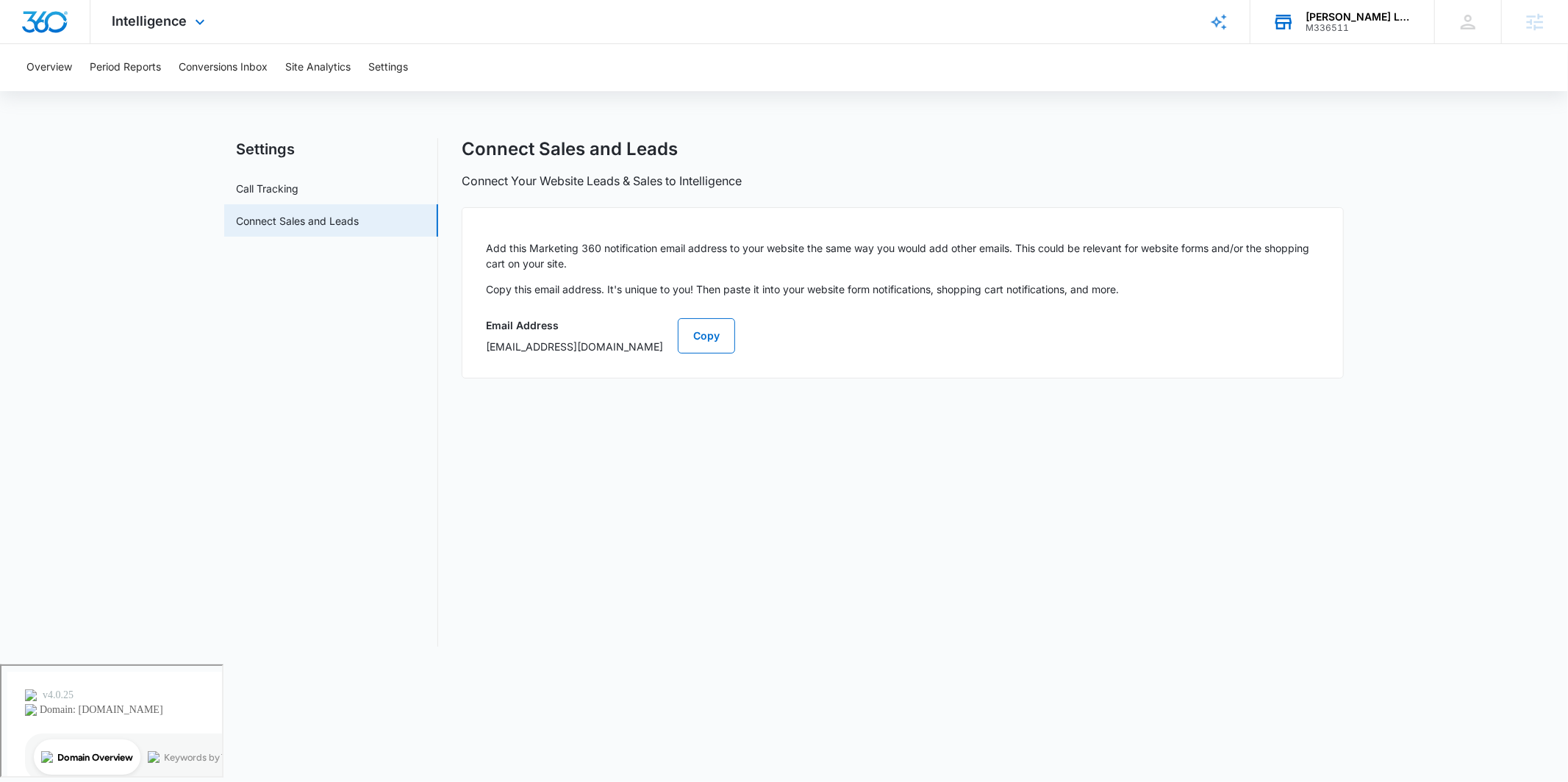
click at [189, 26] on div "Intelligence Apps Reputation Websites Forms CRM Email Social Shop Payments POS …" at bounding box center [160, 21] width 141 height 43
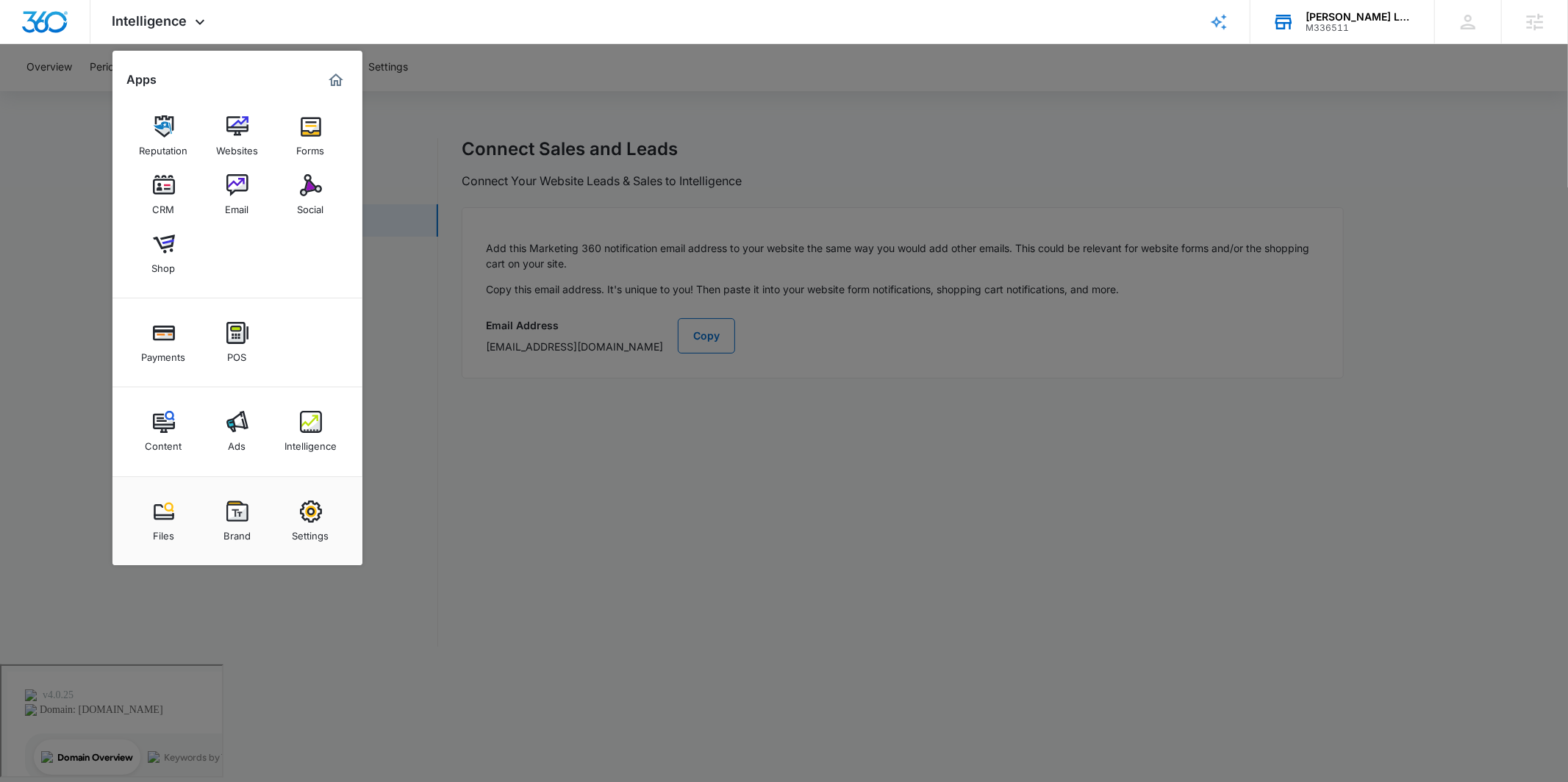
click at [328, 504] on link "Settings" at bounding box center [311, 521] width 56 height 56
select select "52"
select select "US"
select select "America/New_York"
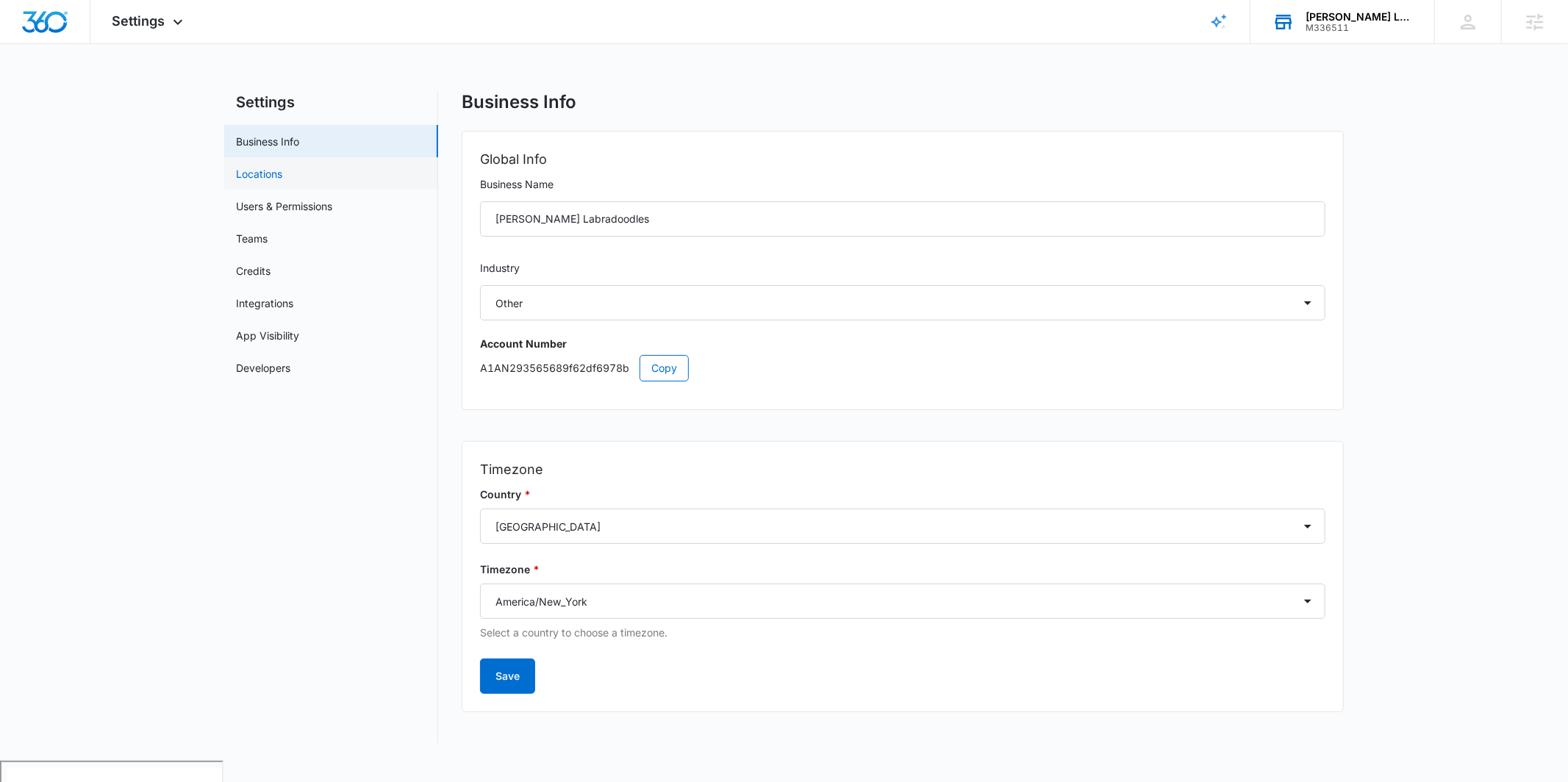
click at [256, 166] on link "Locations" at bounding box center [259, 174] width 46 height 15
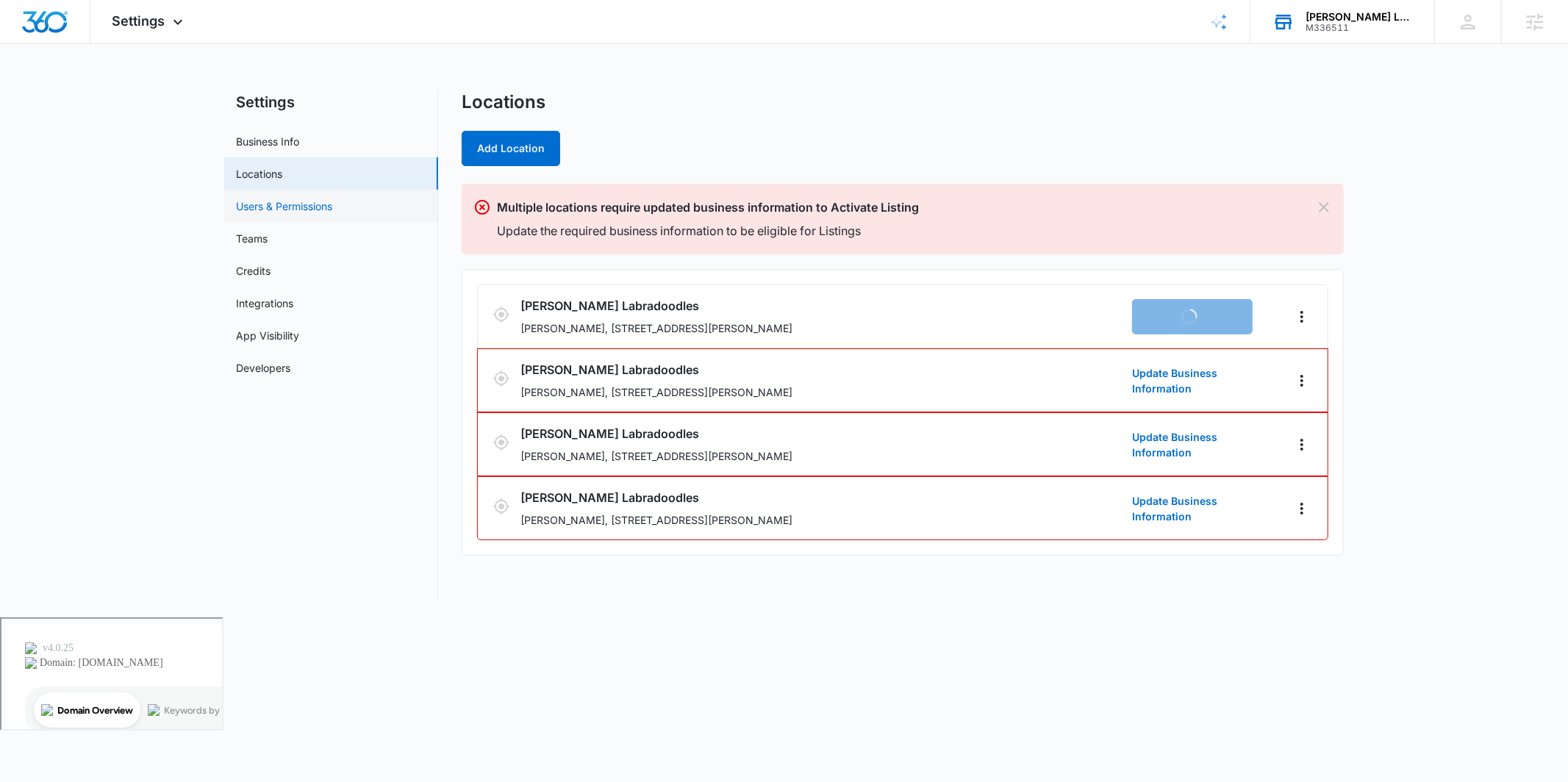
click at [259, 207] on link "Users & Permissions" at bounding box center [284, 206] width 96 height 15
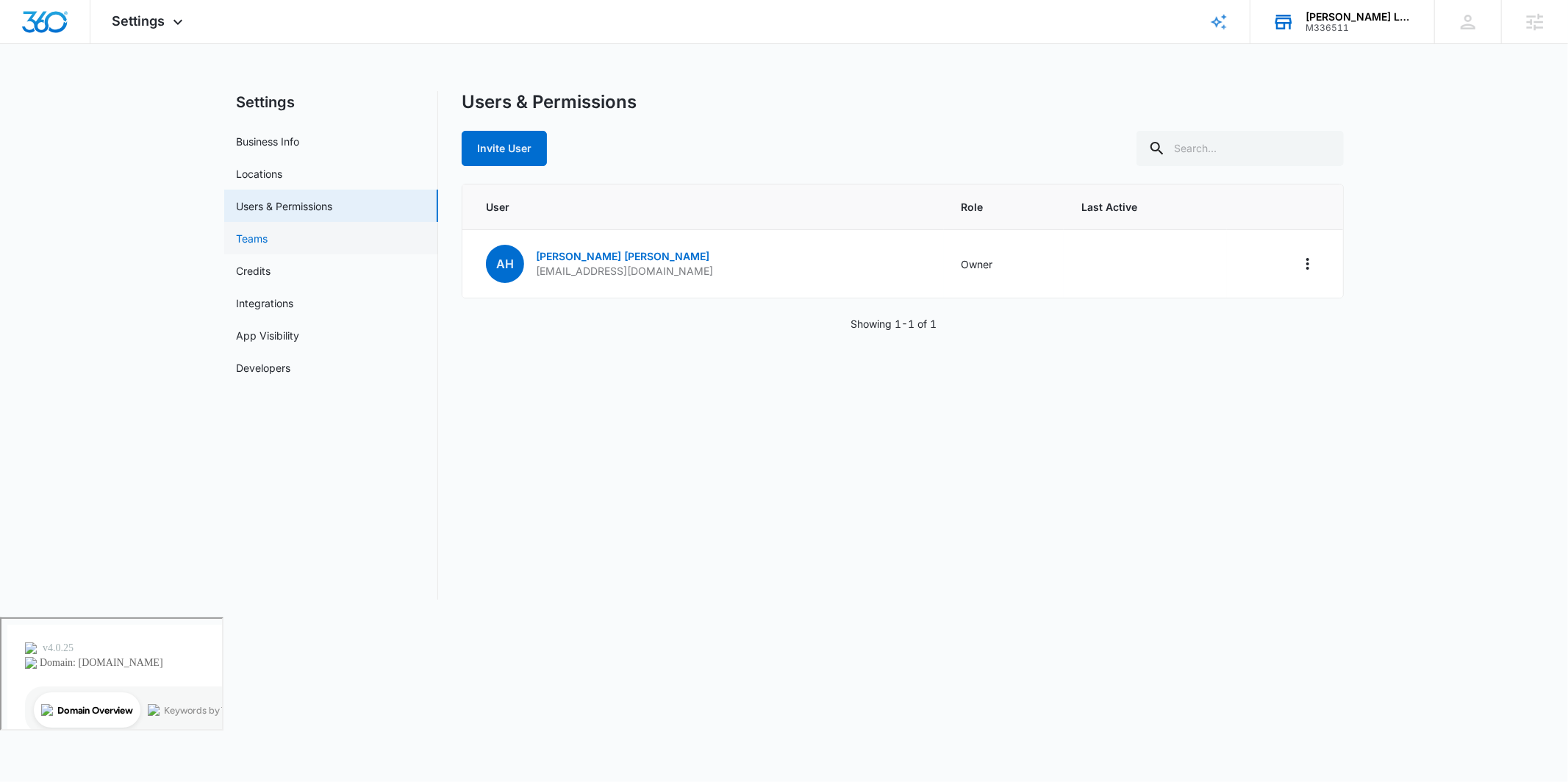
click at [268, 241] on link "Teams" at bounding box center [251, 239] width 32 height 15
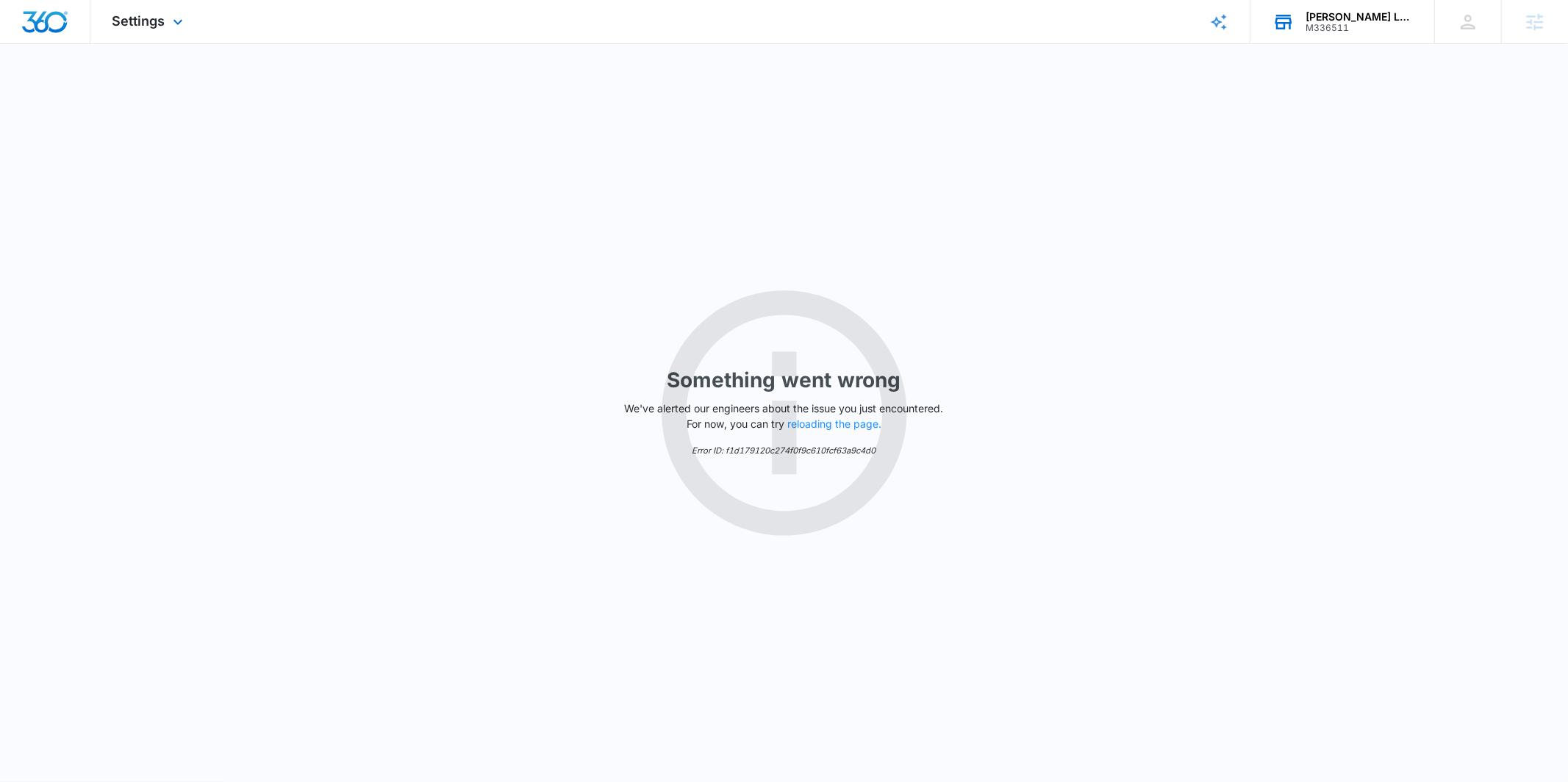
click at [140, 32] on div "Settings Apps Reputation Websites Forms CRM Email Social Shop Payments POS Cont…" at bounding box center [149, 21] width 118 height 43
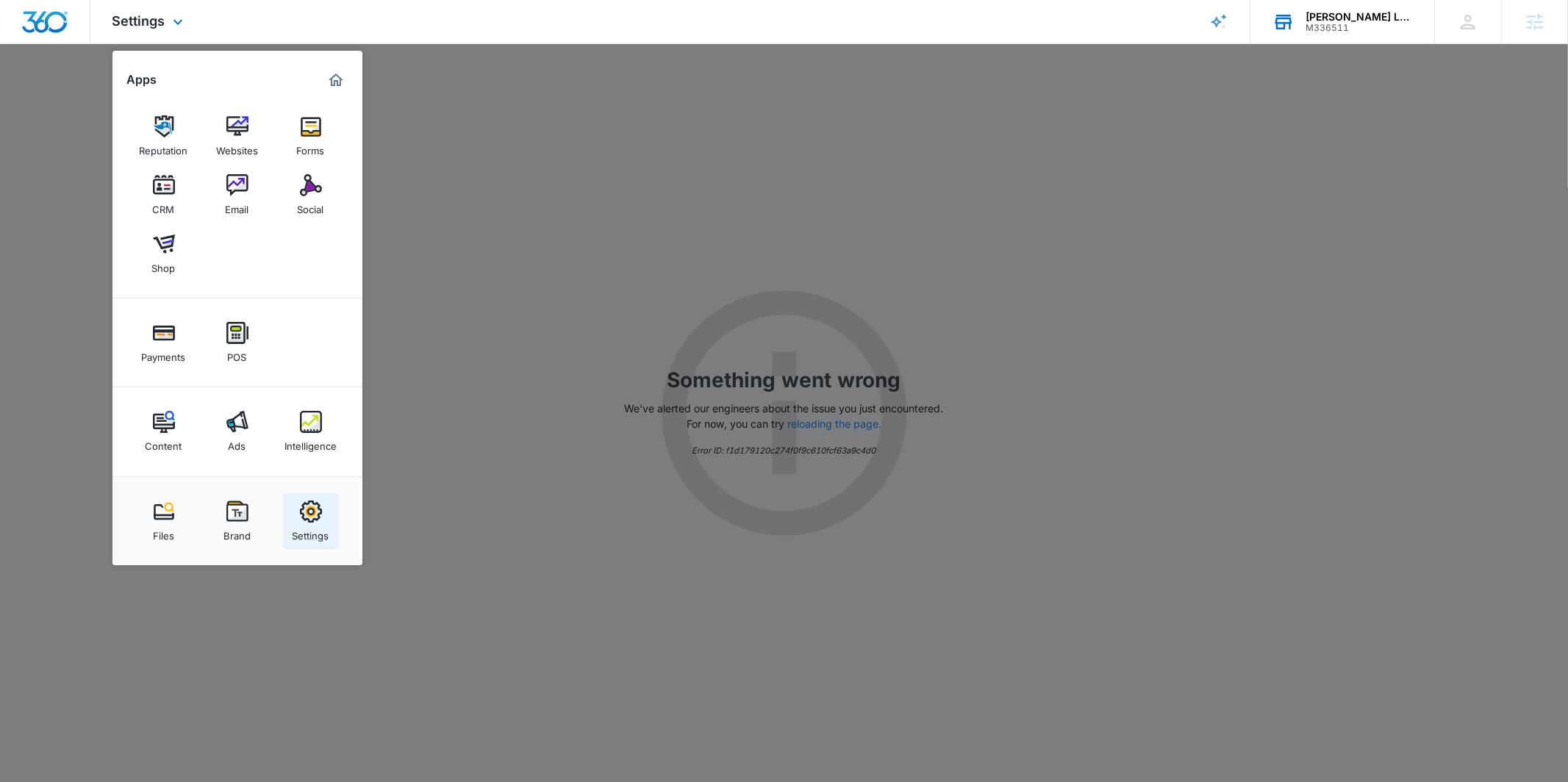
click at [308, 493] on div "Files Brand Settings" at bounding box center [237, 520] width 250 height 89
click at [310, 506] on img at bounding box center [311, 511] width 22 height 22
select select "52"
select select "US"
select select "America/New_York"
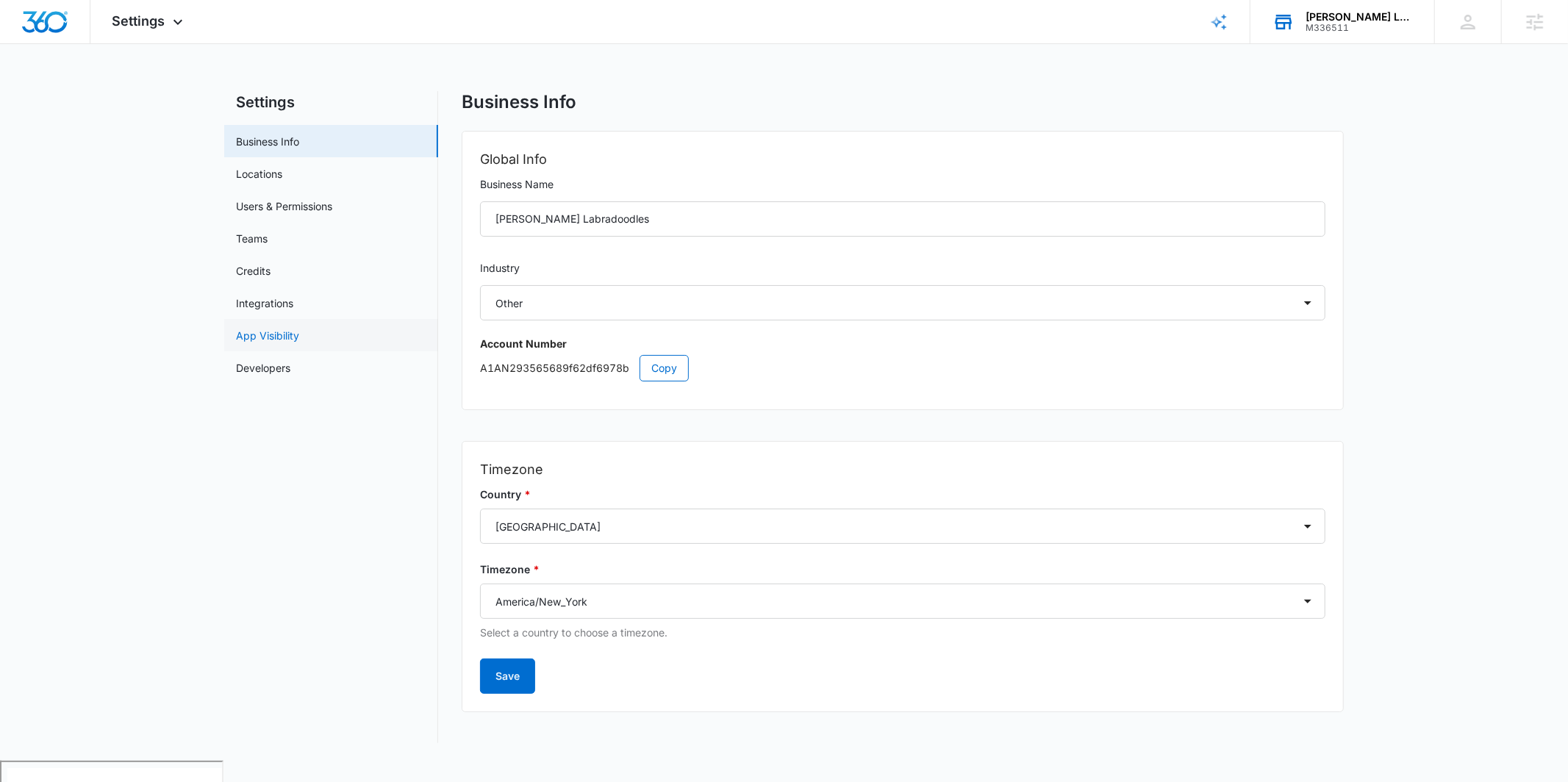
click at [287, 339] on link "App Visibility" at bounding box center [268, 336] width 63 height 15
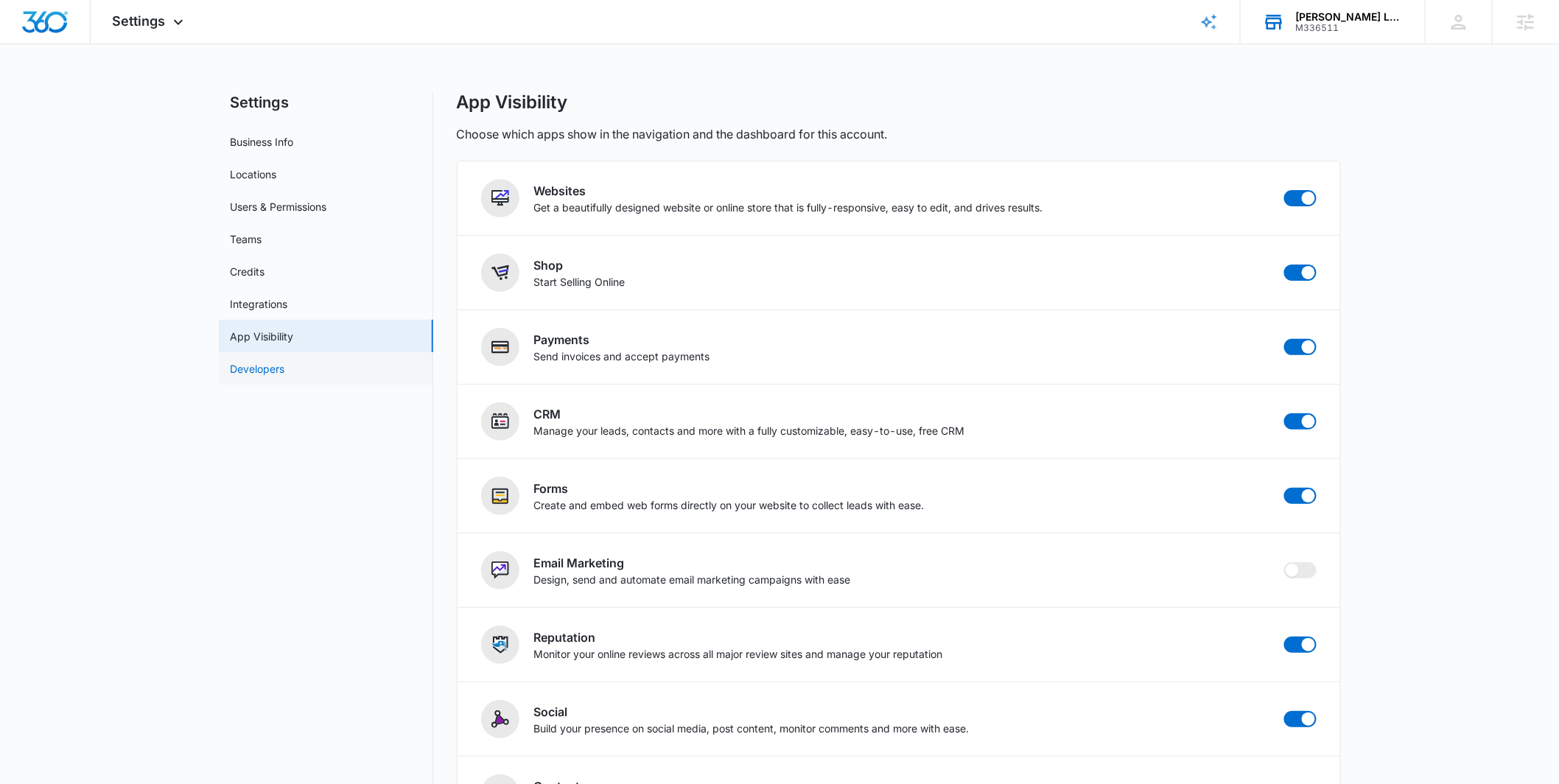
click at [285, 366] on link "Developers" at bounding box center [258, 369] width 55 height 15
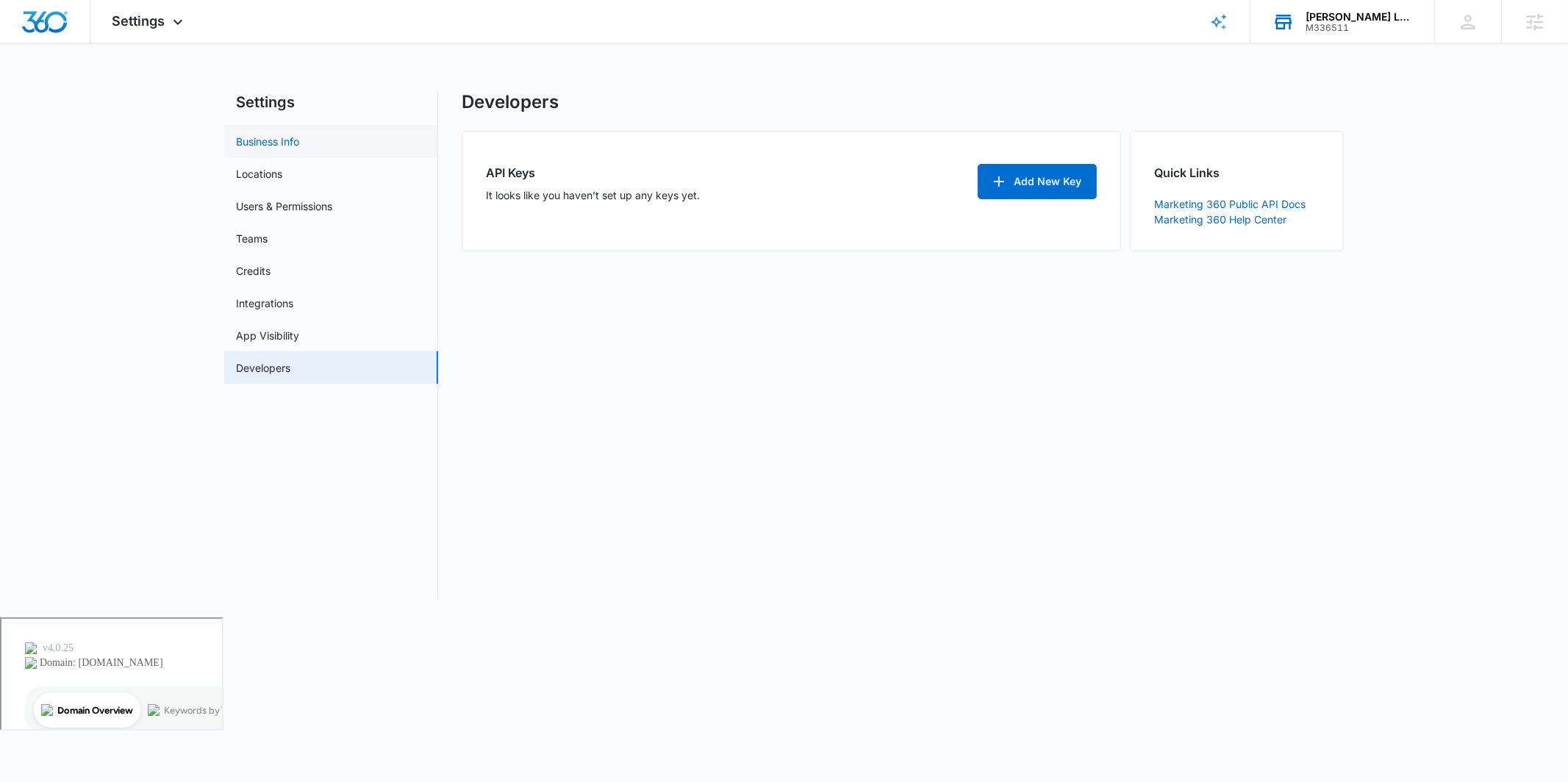
click at [280, 136] on link "Business Info" at bounding box center [268, 141] width 63 height 15
select select "52"
select select "US"
select select "America/New_York"
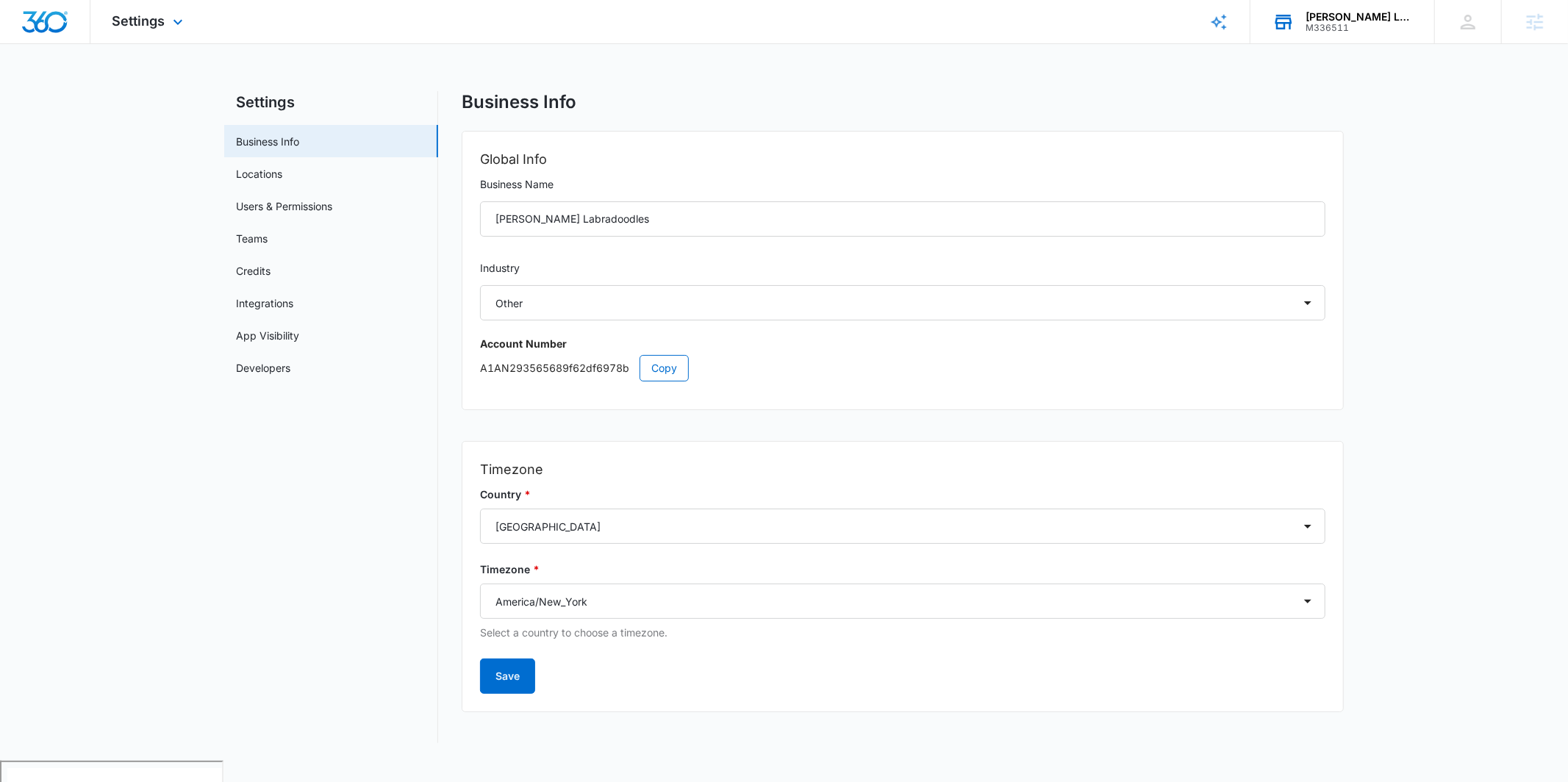
click at [165, 24] on div "Settings Apps Reputation Websites Forms CRM Email Social Shop Payments POS Cont…" at bounding box center [149, 21] width 118 height 43
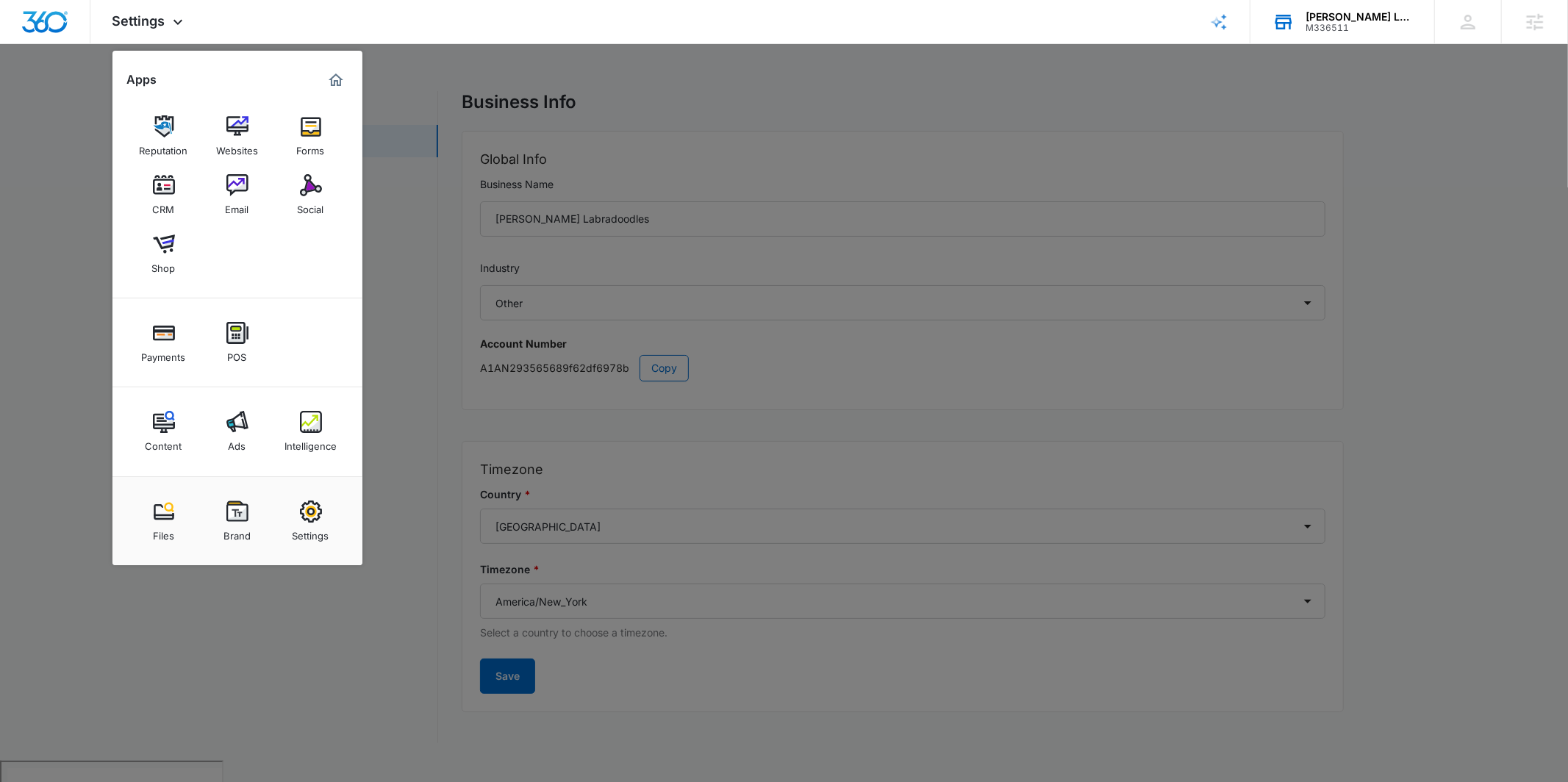
click at [244, 446] on div "Ads" at bounding box center [237, 442] width 18 height 19
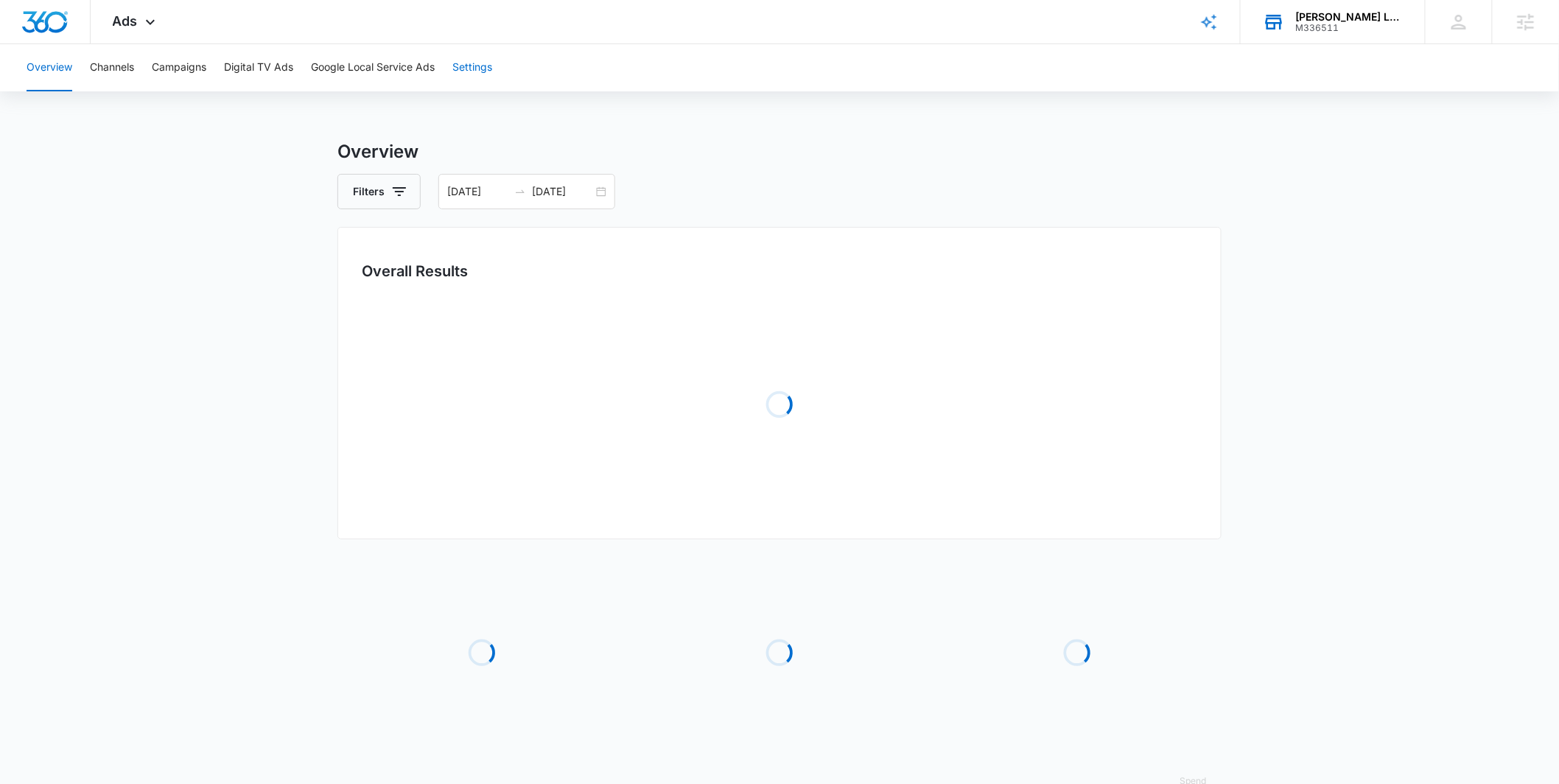
click at [484, 70] on button "Settings" at bounding box center [472, 67] width 40 height 47
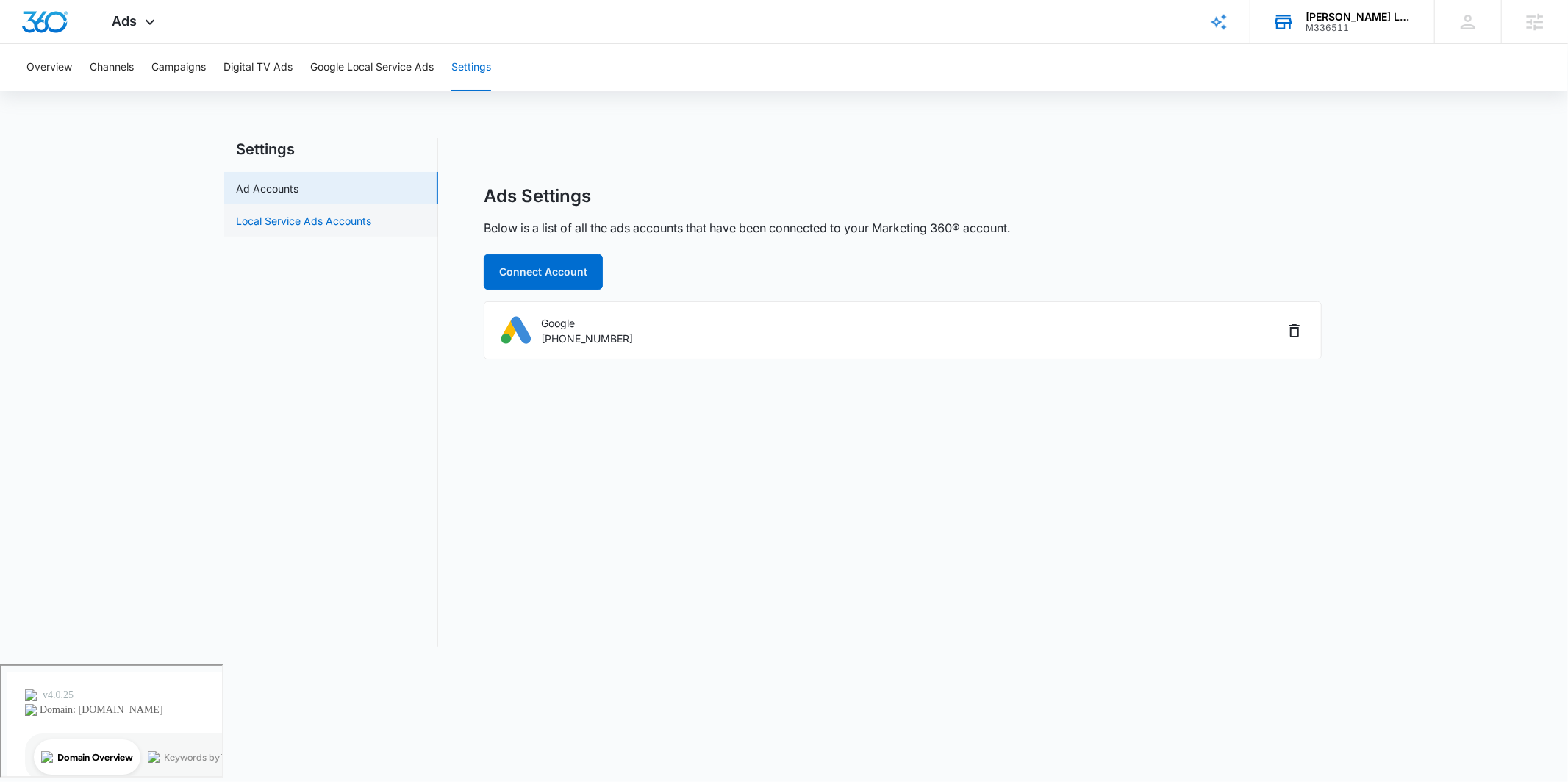
click at [324, 225] on link "Local Service Ads Accounts" at bounding box center [303, 221] width 135 height 15
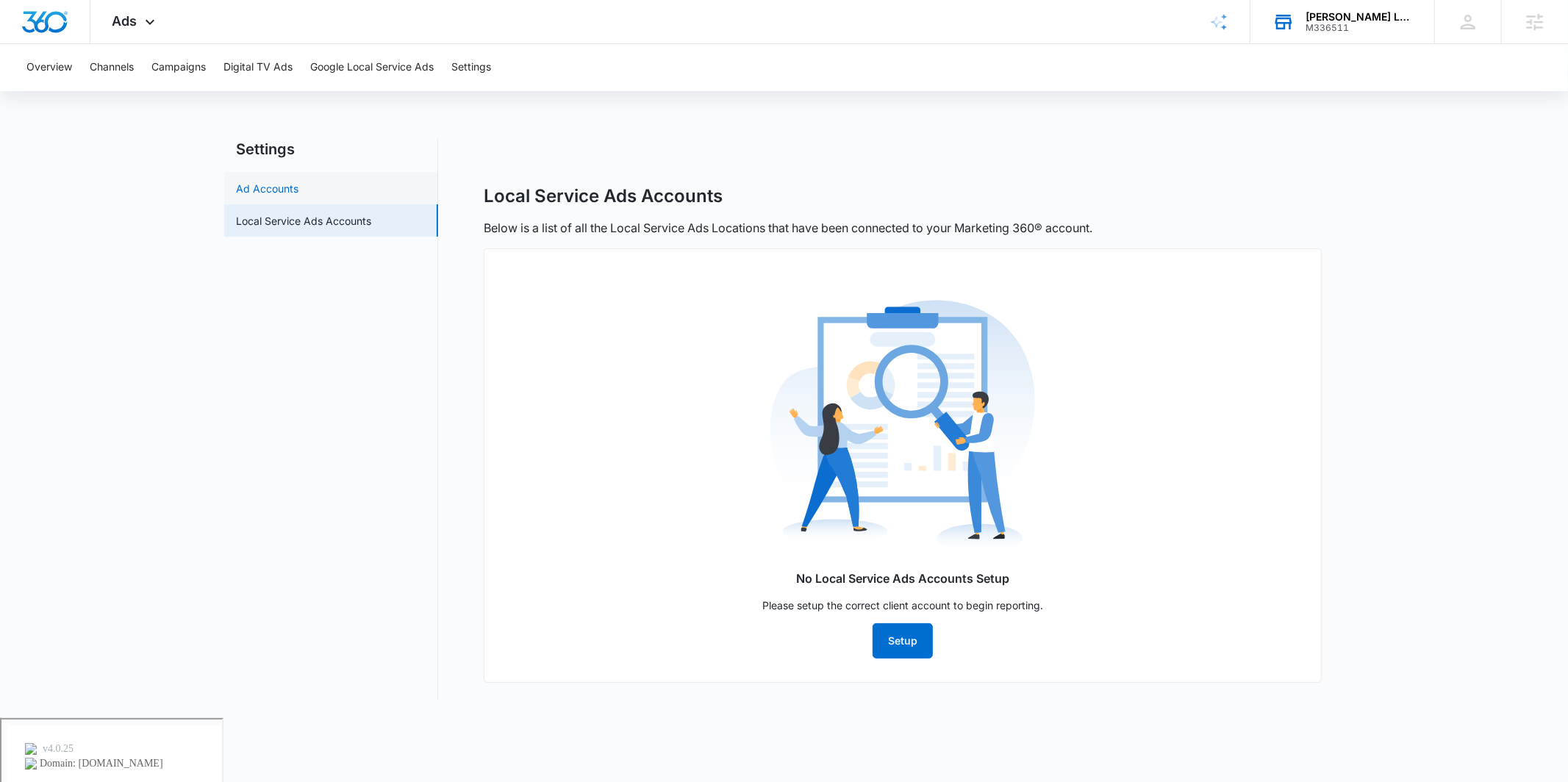
click at [298, 184] on link "Ad Accounts" at bounding box center [267, 188] width 62 height 15
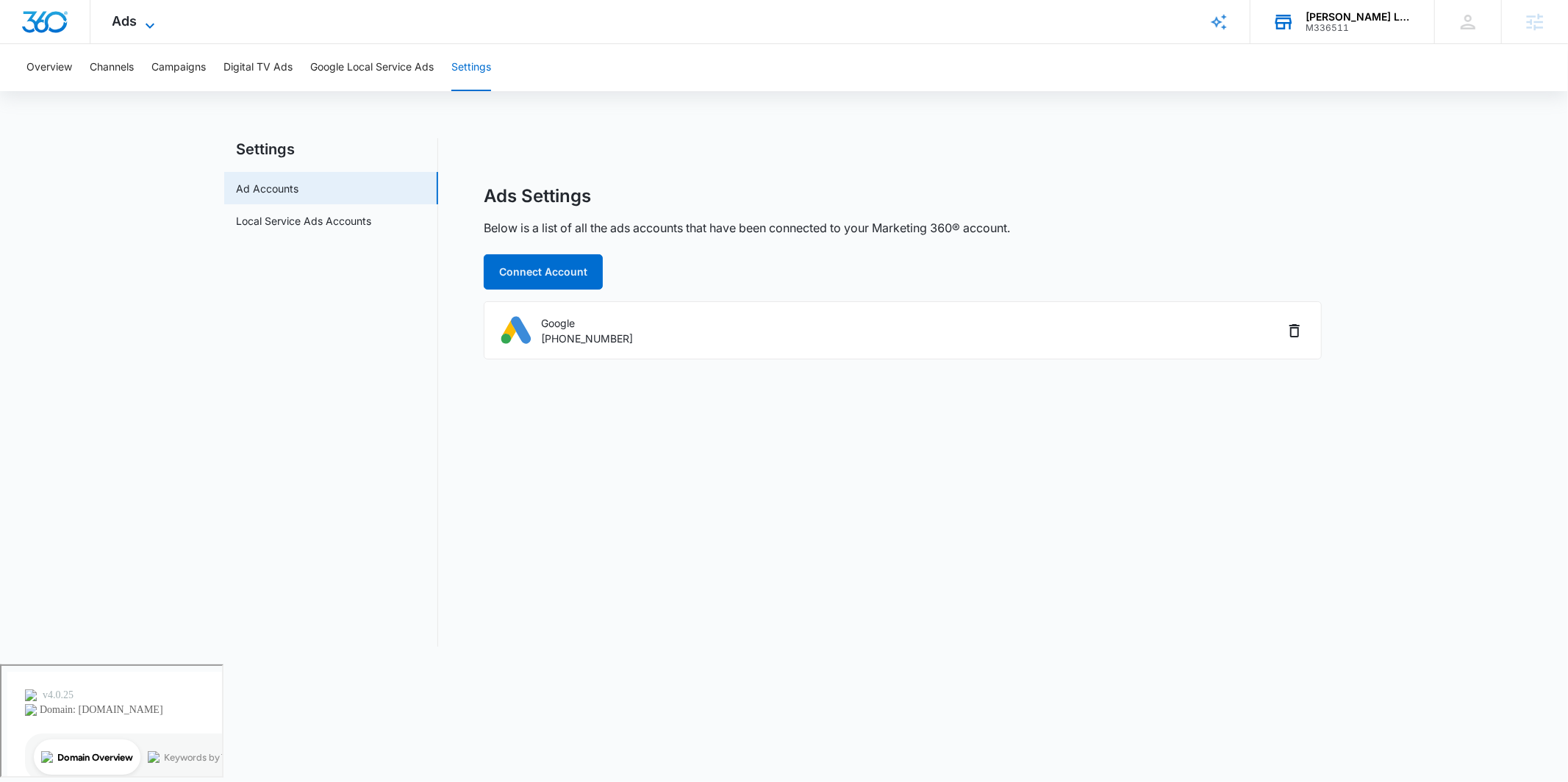
click at [141, 20] on icon at bounding box center [150, 26] width 18 height 18
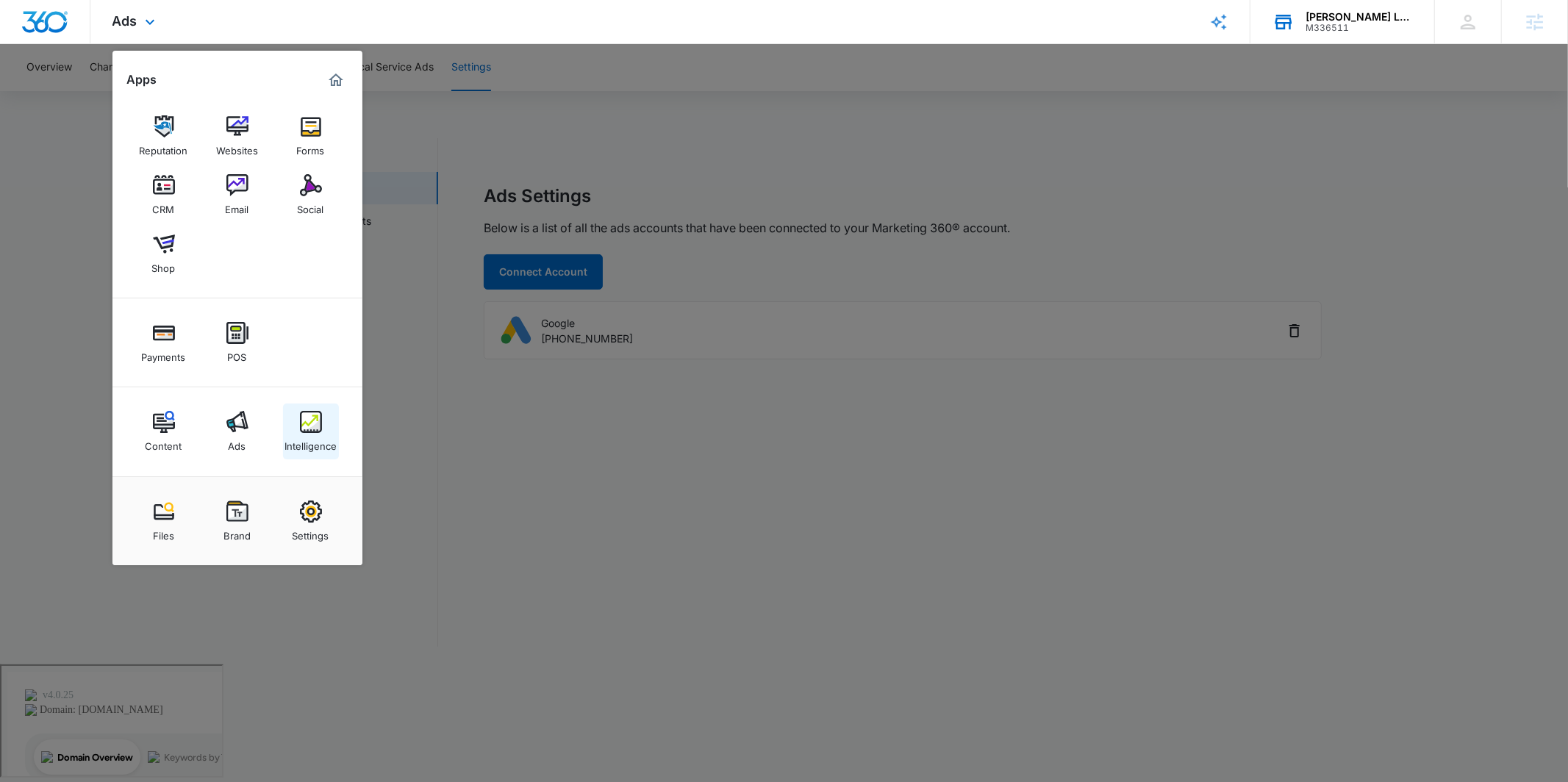
click at [301, 417] on img at bounding box center [311, 422] width 22 height 22
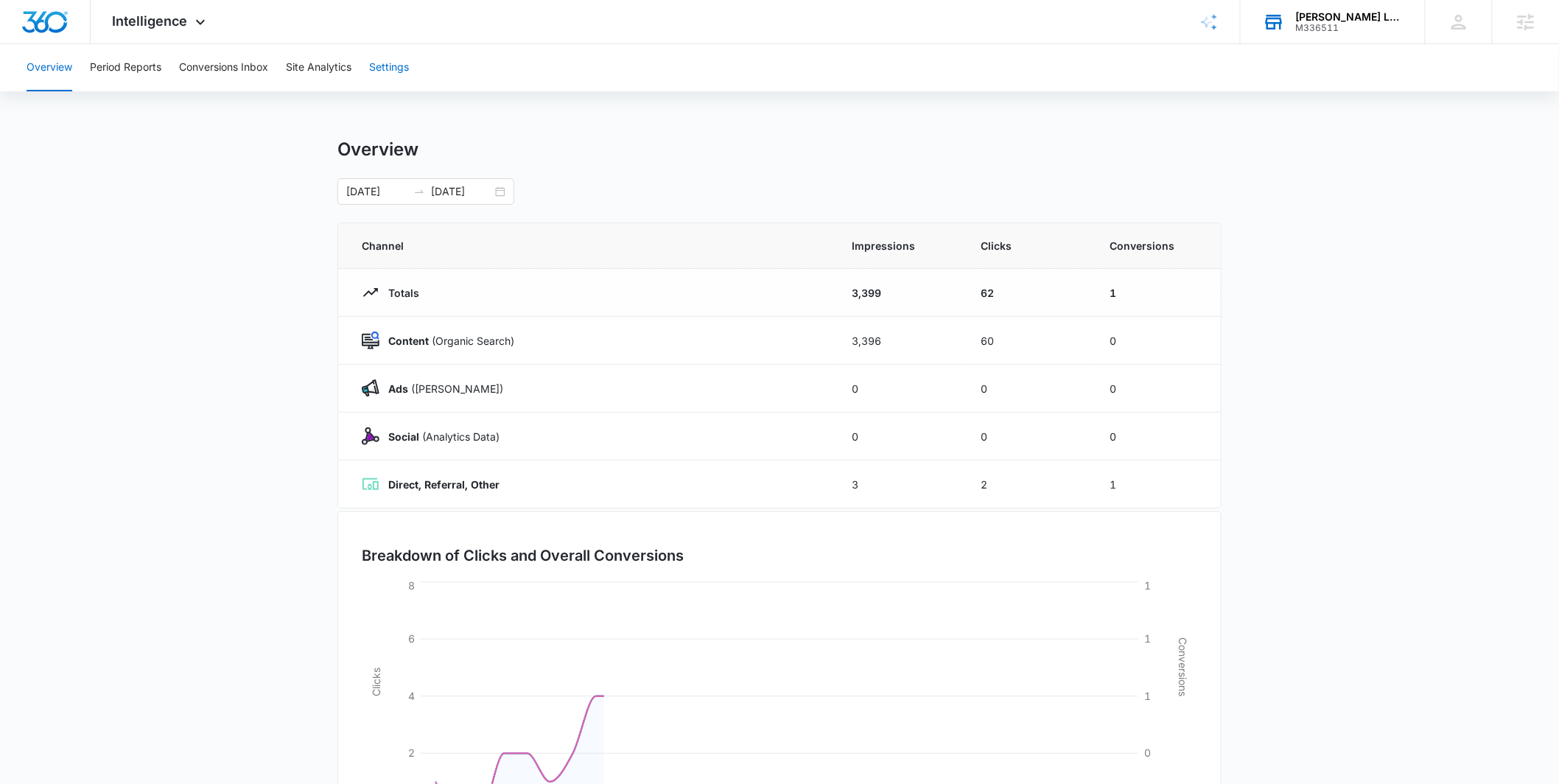
click at [409, 65] on button "Settings" at bounding box center [389, 67] width 40 height 47
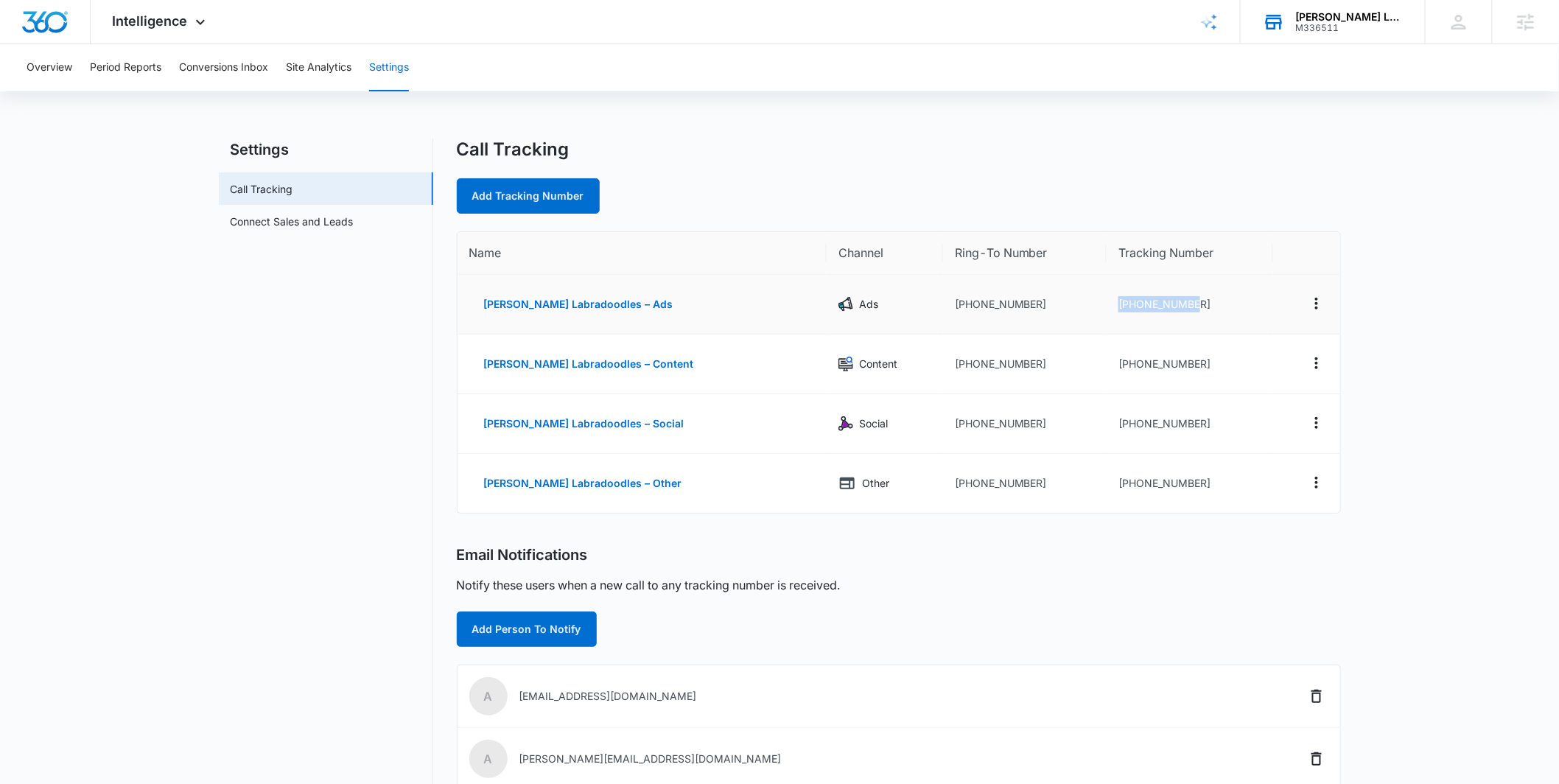
drag, startPoint x: 1107, startPoint y: 306, endPoint x: 1195, endPoint y: 305, distance: 88.0
click at [1195, 305] on td "+17047277367" at bounding box center [1189, 305] width 167 height 60
copy td "+17047277367"
click at [1123, 163] on div "Call Tracking Add Tracking Number" at bounding box center [899, 176] width 884 height 75
drag, startPoint x: 1108, startPoint y: 366, endPoint x: 1187, endPoint y: 370, distance: 79.1
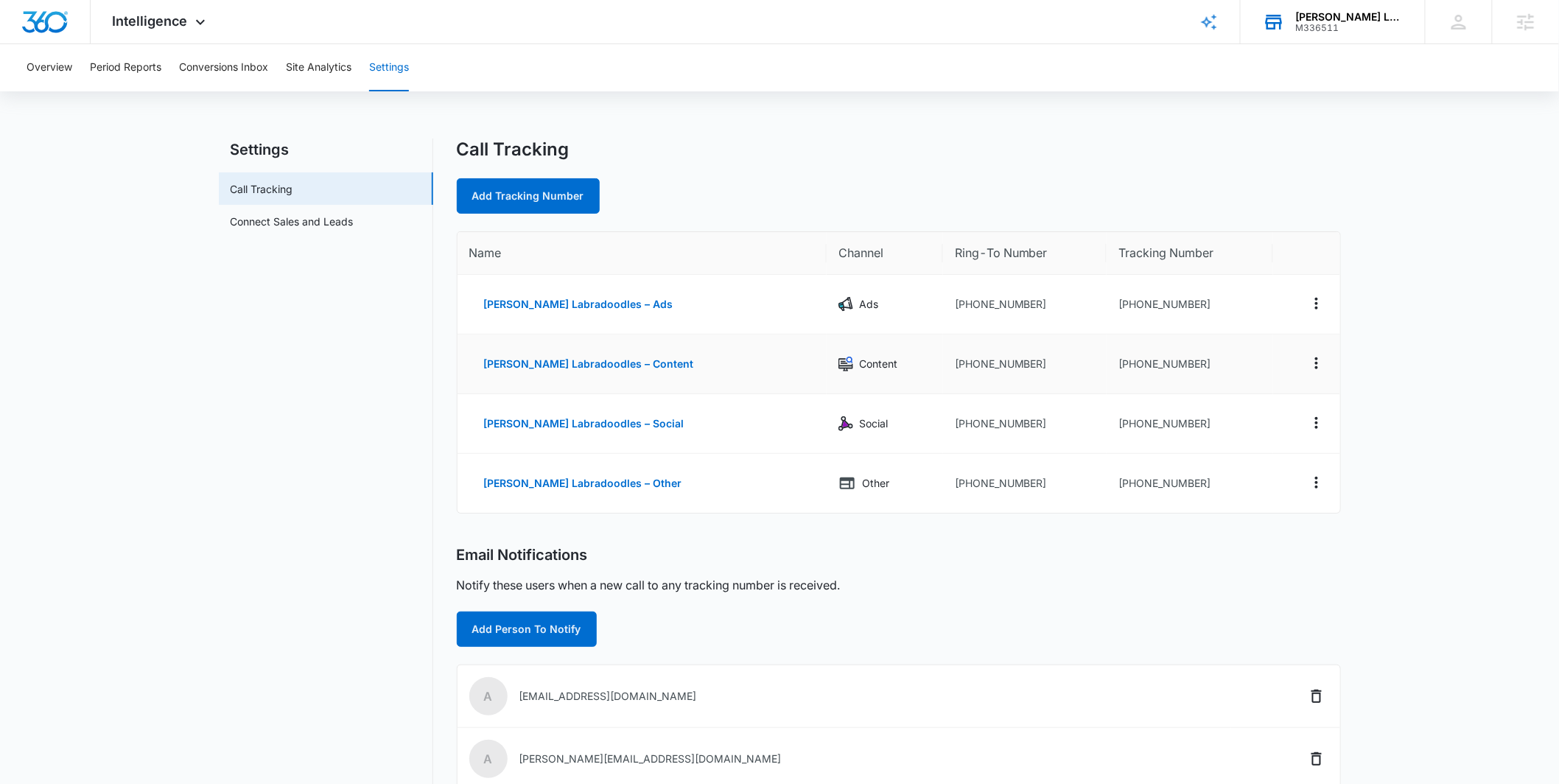
click at [1218, 366] on td "+17047277406" at bounding box center [1189, 365] width 167 height 60
drag, startPoint x: 1119, startPoint y: 360, endPoint x: 1228, endPoint y: 366, distance: 109.2
click at [1228, 366] on td "+17047277406" at bounding box center [1189, 365] width 167 height 60
copy td "+17047277406"
drag, startPoint x: 1104, startPoint y: 419, endPoint x: 1203, endPoint y: 420, distance: 99.0
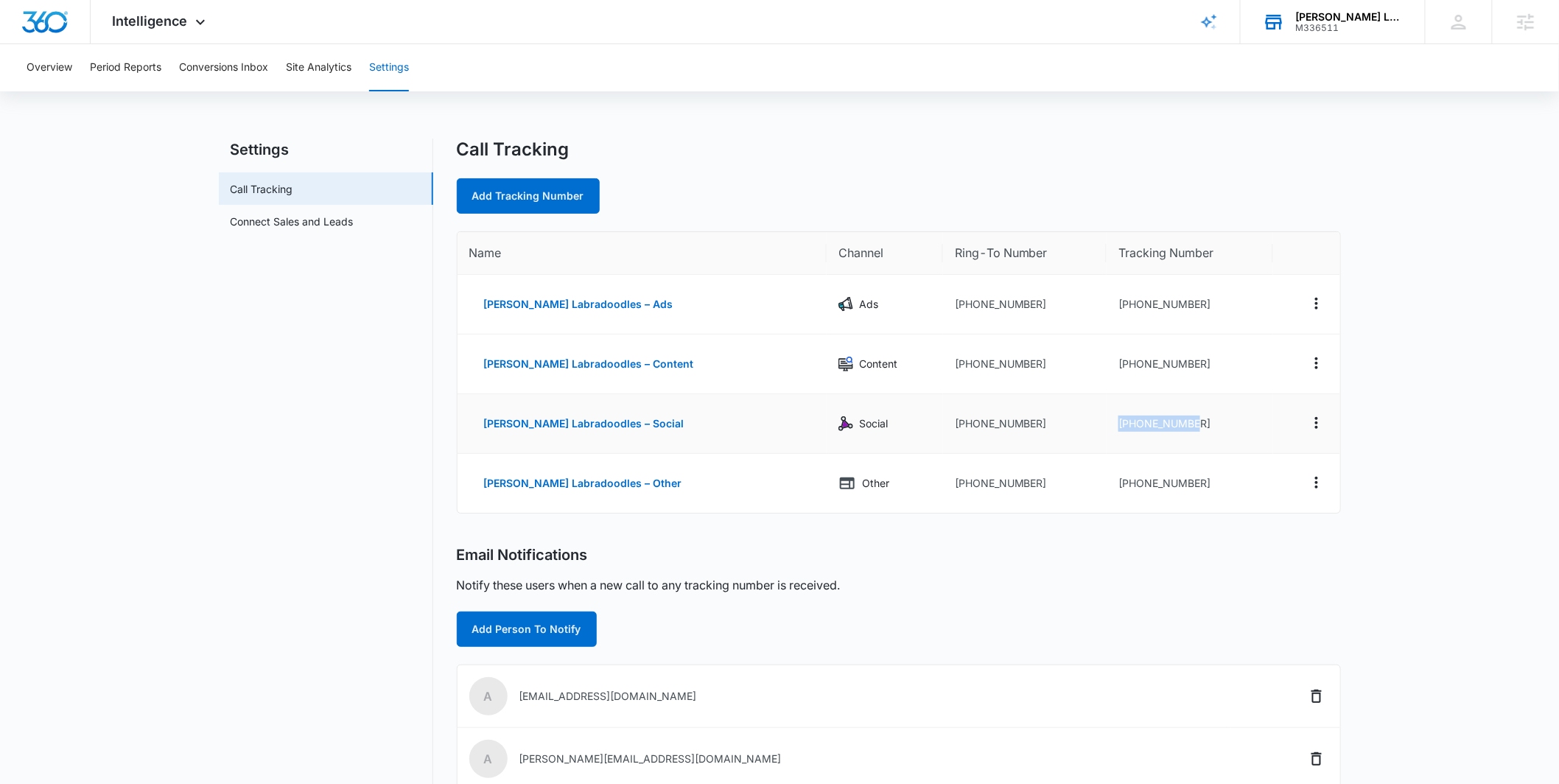
click at [1203, 420] on td "+17047277413" at bounding box center [1189, 424] width 167 height 60
copy td "+17047277413"
click at [1087, 482] on td "+17047373800" at bounding box center [1024, 483] width 163 height 59
drag, startPoint x: 1100, startPoint y: 483, endPoint x: 1198, endPoint y: 485, distance: 98.0
click at [1198, 485] on td "+17047277414" at bounding box center [1189, 483] width 167 height 59
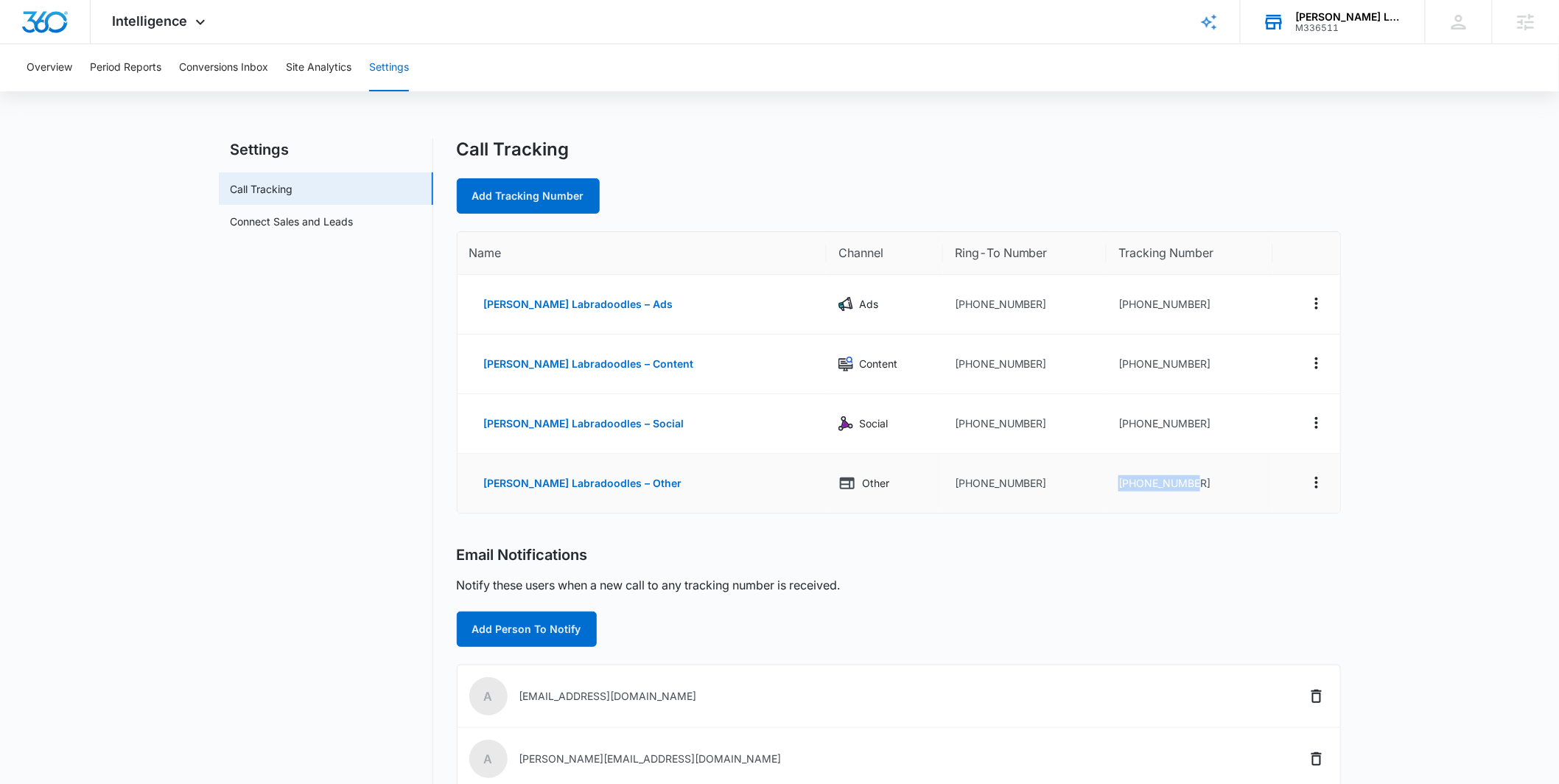
copy td "+17047277414"
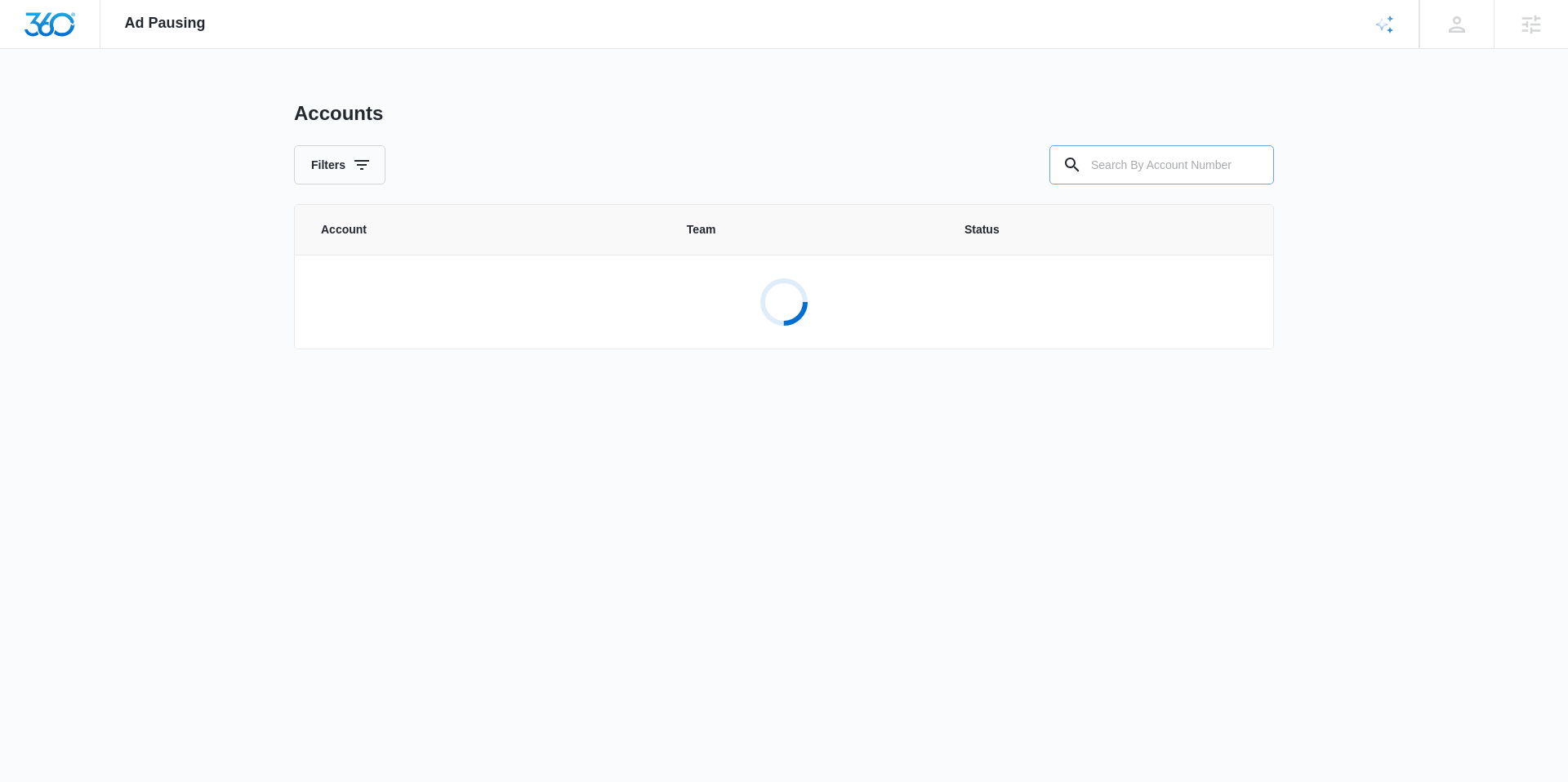
click at [1130, 170] on input "text" at bounding box center [1161, 165] width 224 height 39
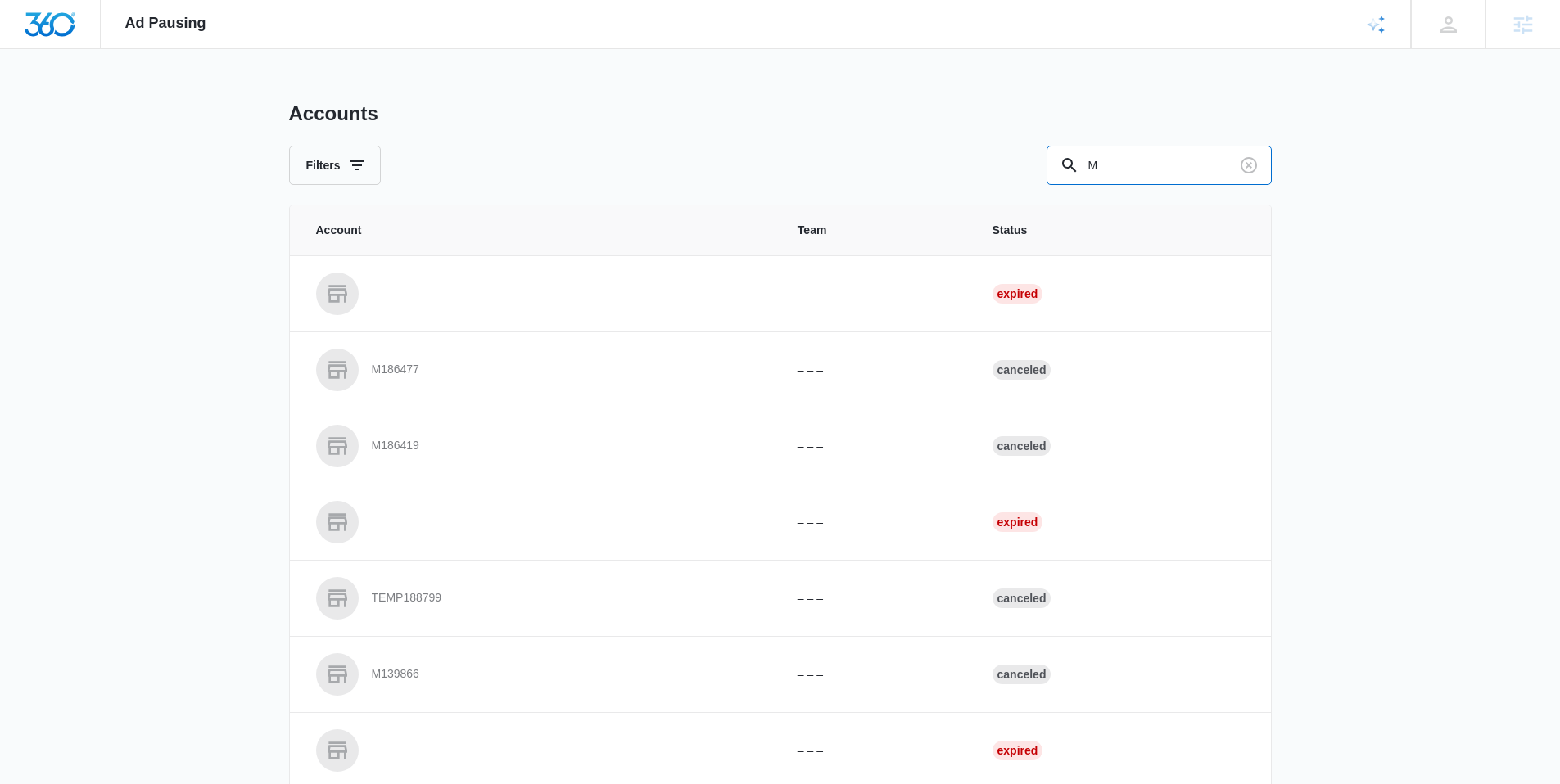
type input "M"
paste input "M336511"
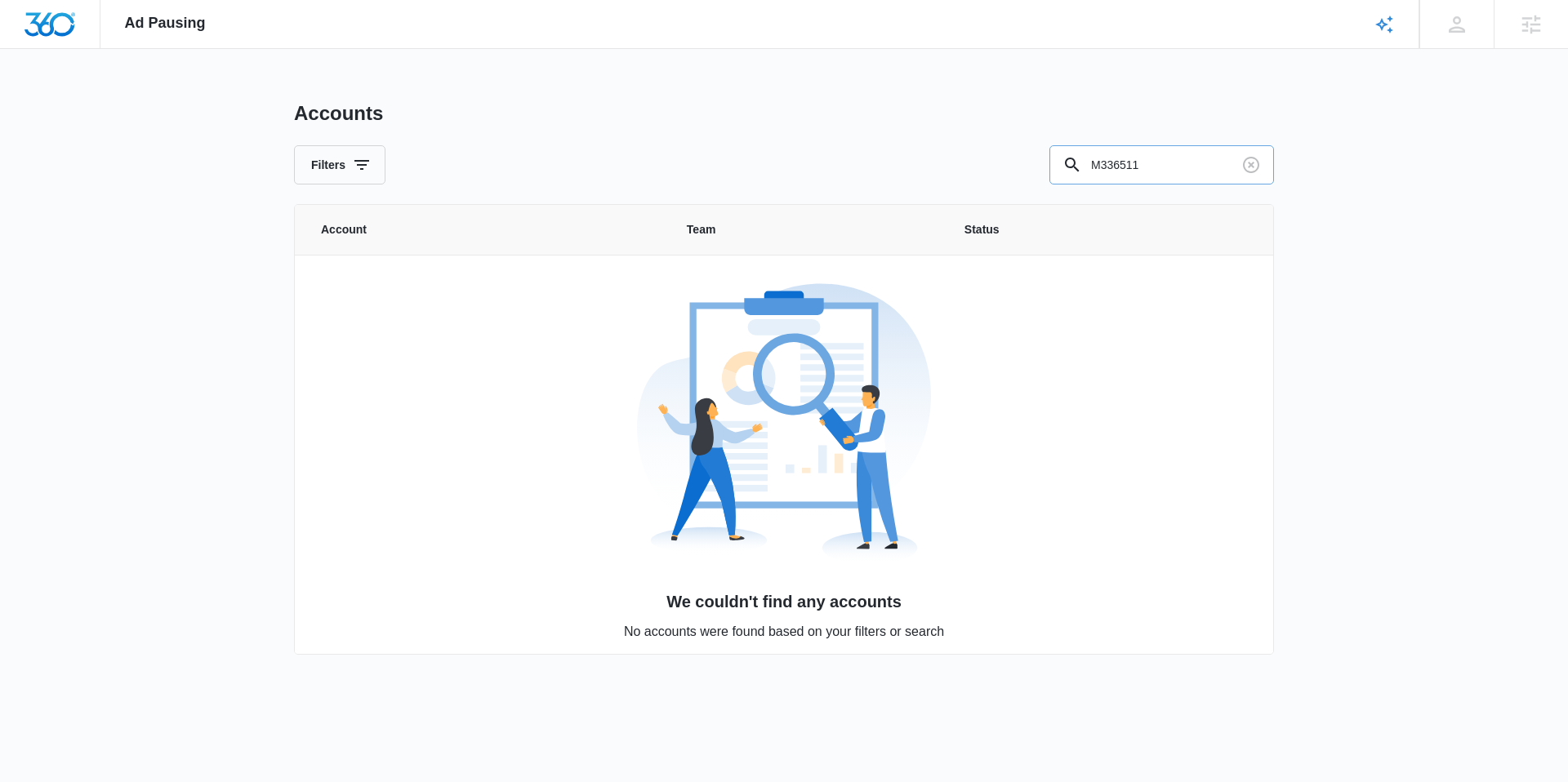
click at [1155, 164] on input "M336511" at bounding box center [1161, 165] width 224 height 39
click at [1164, 152] on input "M336511" at bounding box center [1161, 165] width 224 height 39
click at [1181, 146] on input "M336511" at bounding box center [1161, 165] width 224 height 39
drag, startPoint x: 1167, startPoint y: 167, endPoint x: 859, endPoint y: 38, distance: 333.9
click at [1167, 166] on input "M336511" at bounding box center [1161, 165] width 224 height 39
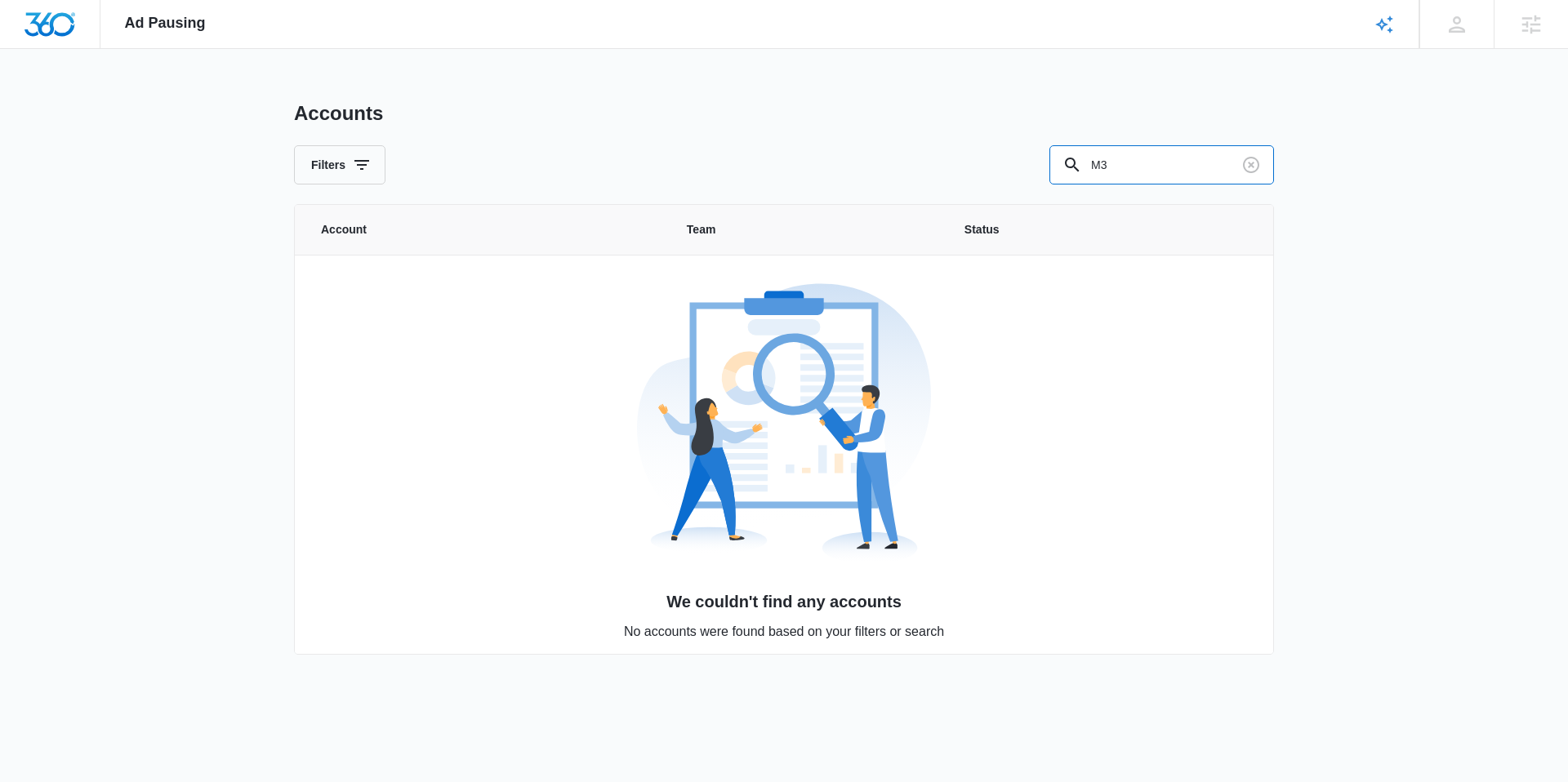
type input "M"
paste input "M336511"
click at [1167, 165] on input "M336511" at bounding box center [1161, 165] width 224 height 39
click at [1165, 169] on input "M336511" at bounding box center [1161, 165] width 224 height 39
click at [1155, 165] on input "M3365" at bounding box center [1161, 165] width 224 height 39
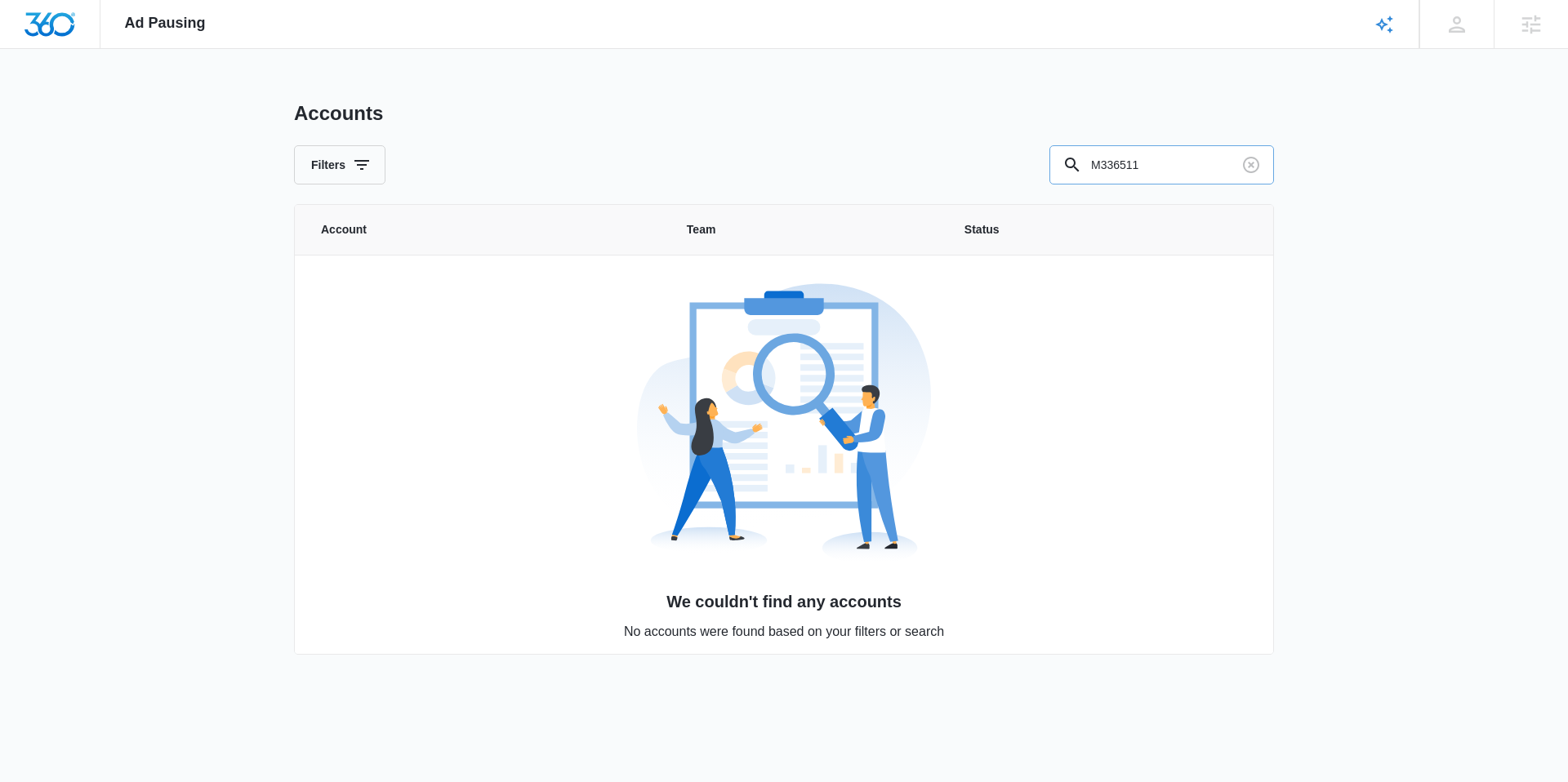
type input "M336511"
click at [1166, 168] on input "M336511" at bounding box center [1161, 165] width 224 height 39
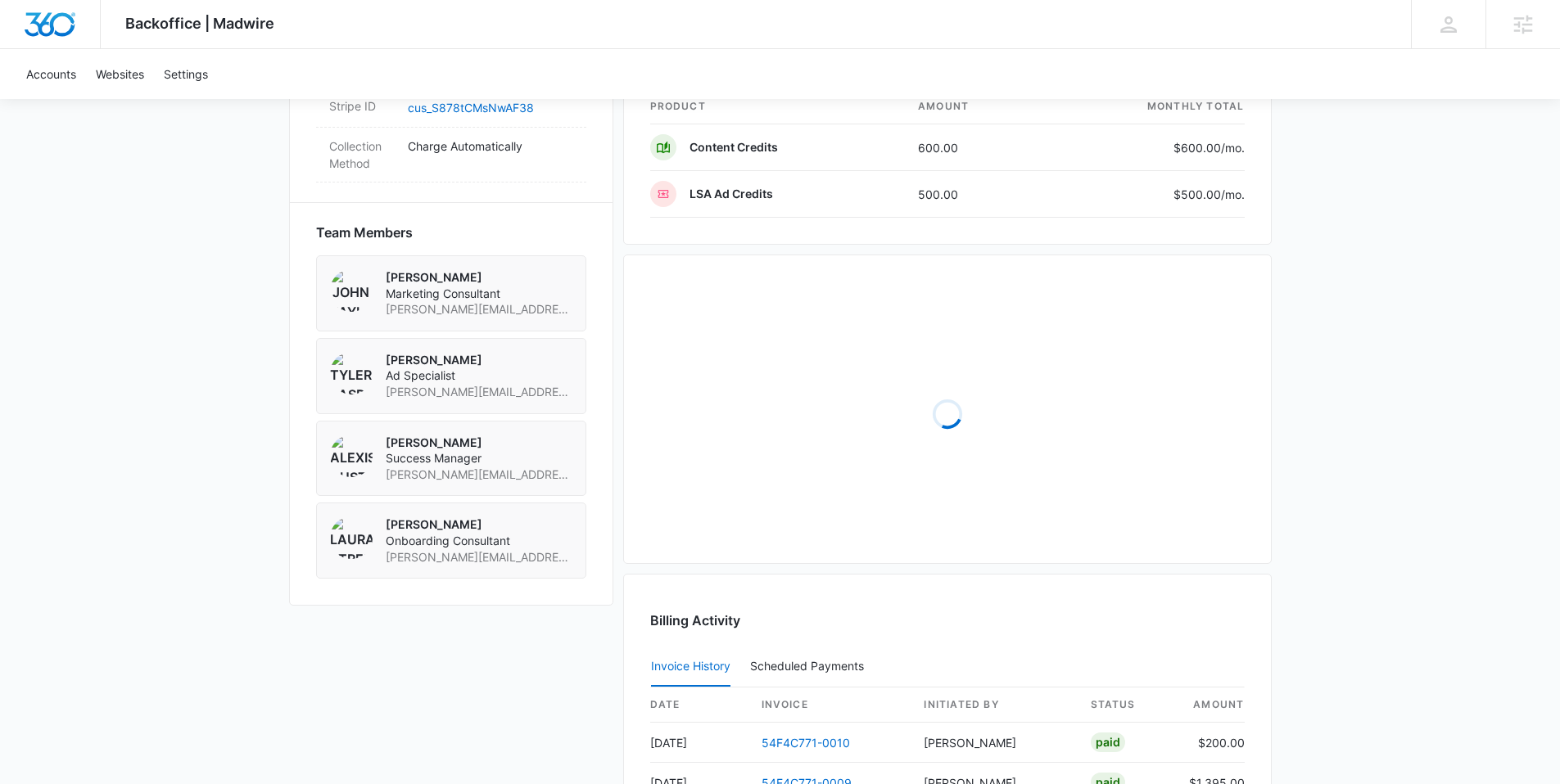
scroll to position [1426, 0]
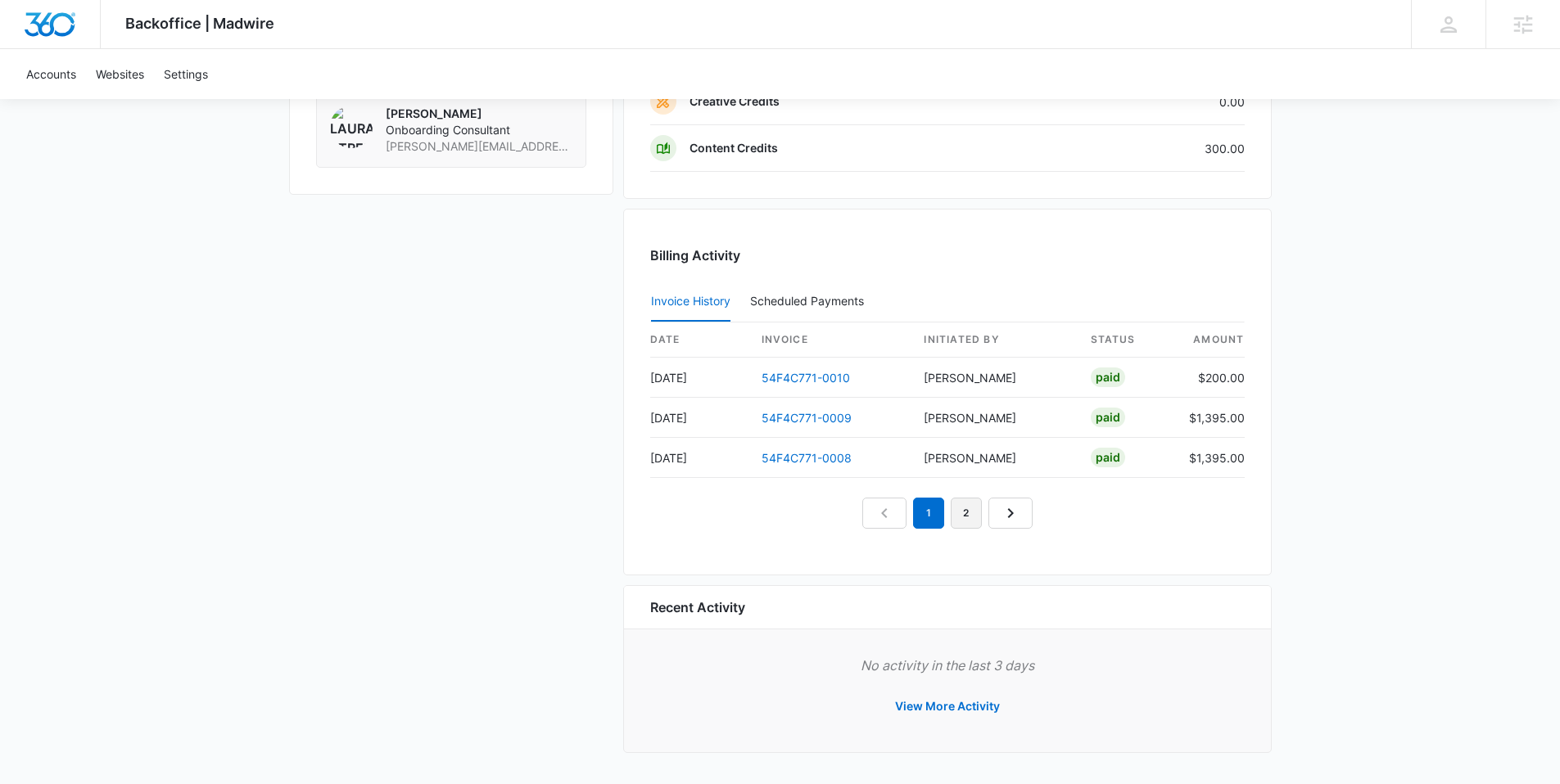
click at [971, 523] on link "2" at bounding box center [966, 513] width 31 height 31
click at [978, 515] on link "3" at bounding box center [985, 513] width 31 height 31
click at [990, 518] on link "4" at bounding box center [1004, 513] width 31 height 31
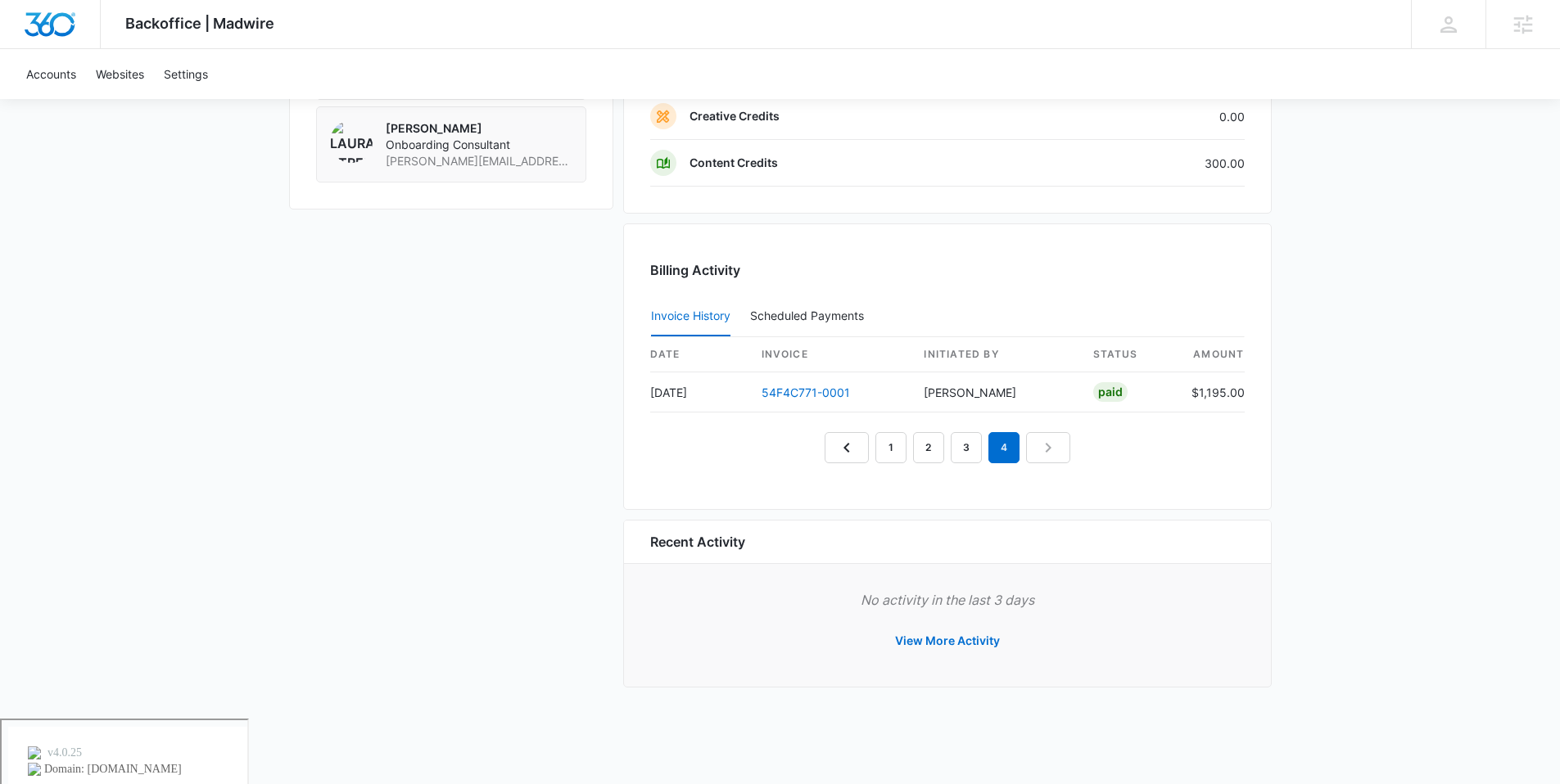
scroll to position [1389, 0]
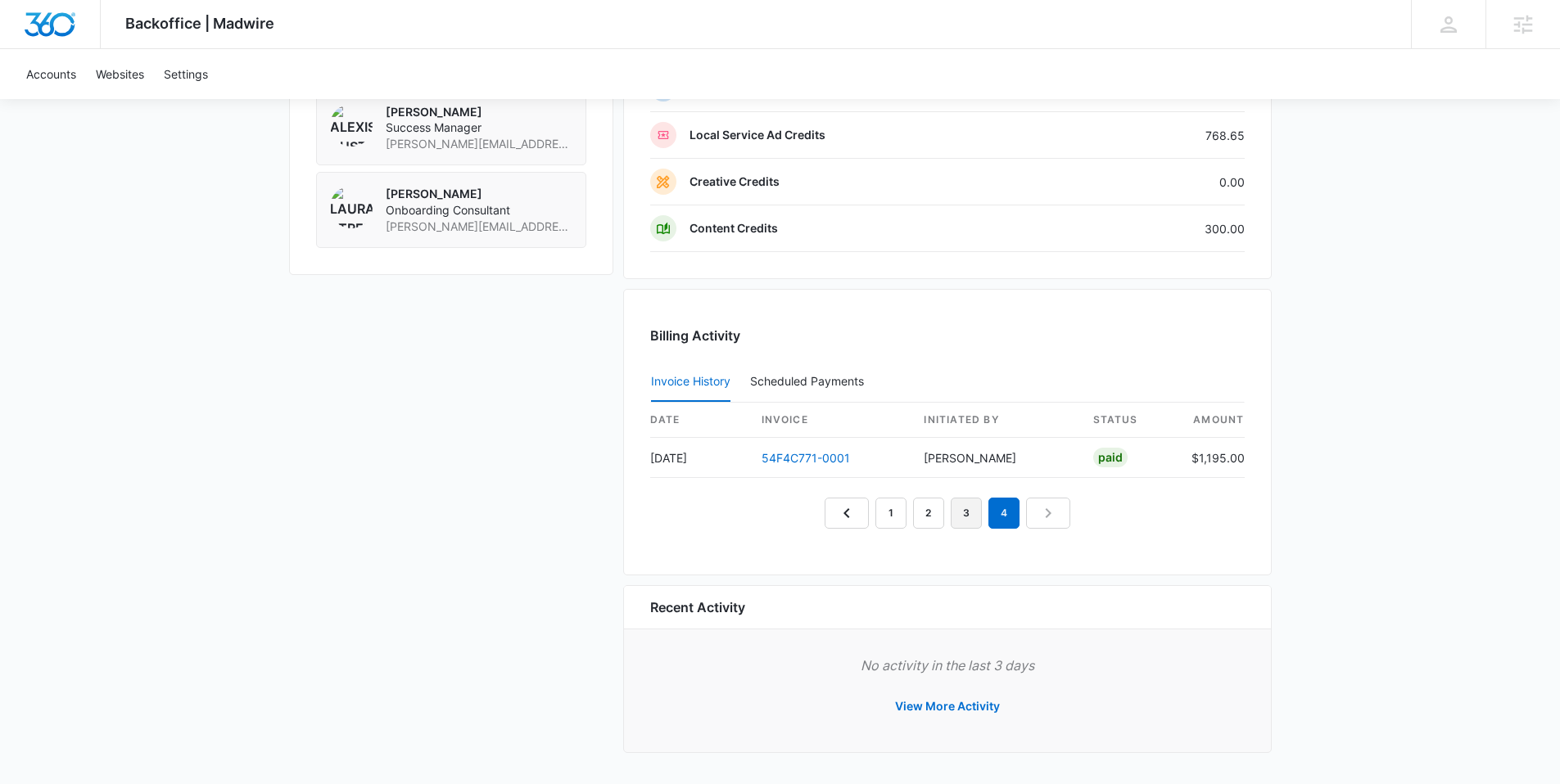
click at [964, 510] on link "3" at bounding box center [966, 513] width 31 height 31
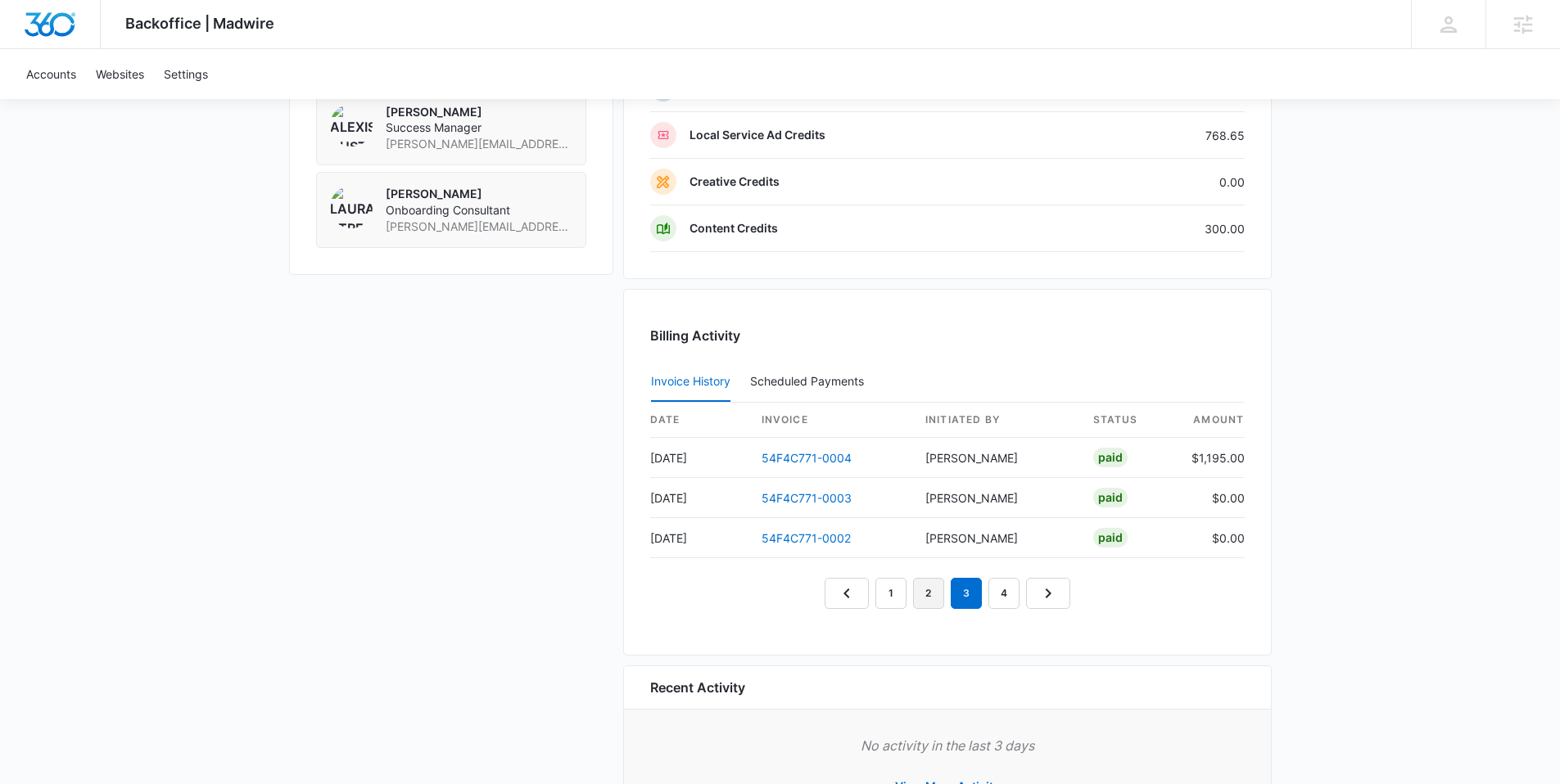
click at [931, 595] on link "2" at bounding box center [929, 593] width 31 height 31
click at [898, 596] on link "1" at bounding box center [891, 593] width 31 height 31
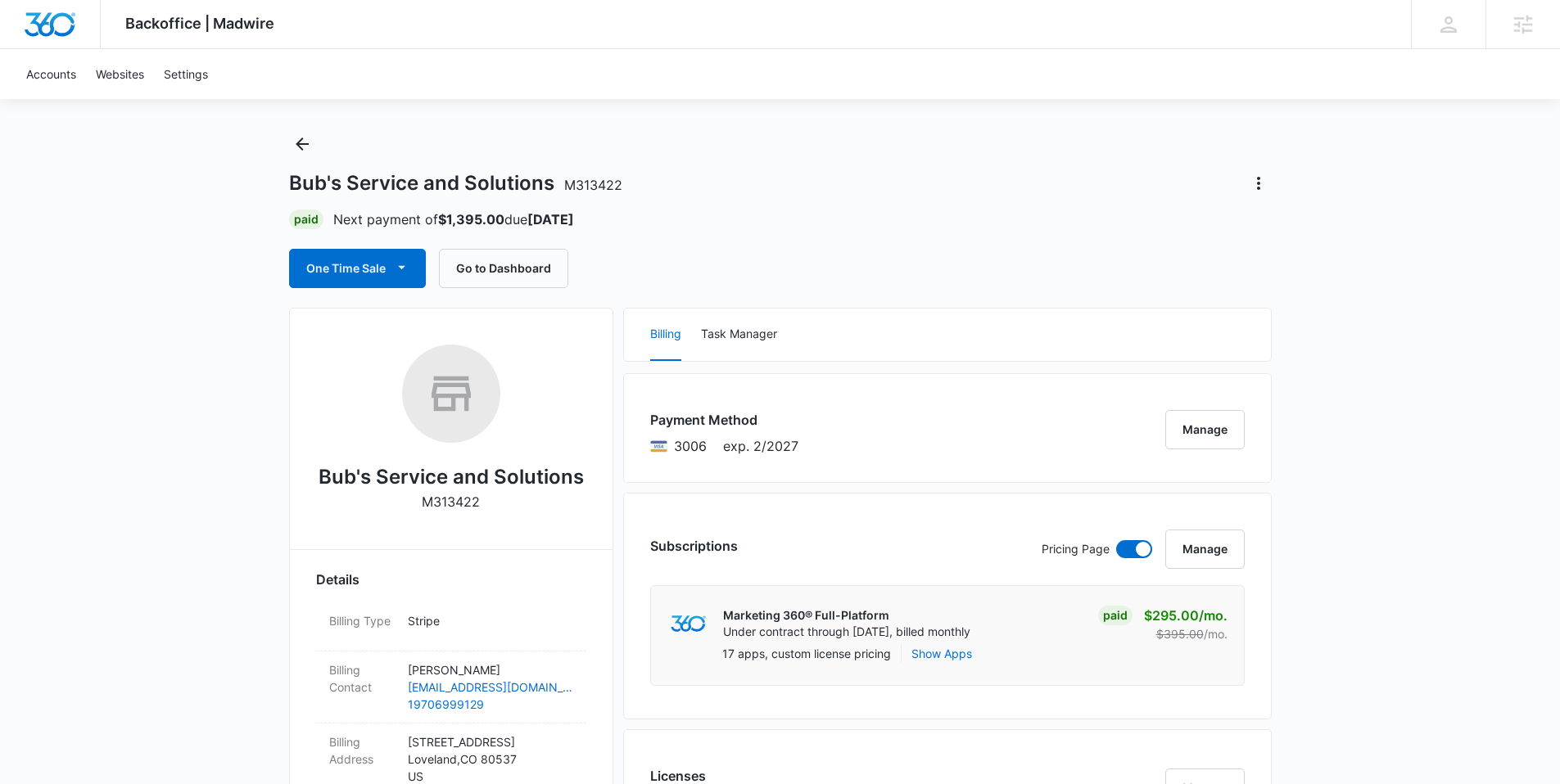
scroll to position [0, 0]
